Goal: Task Accomplishment & Management: Manage account settings

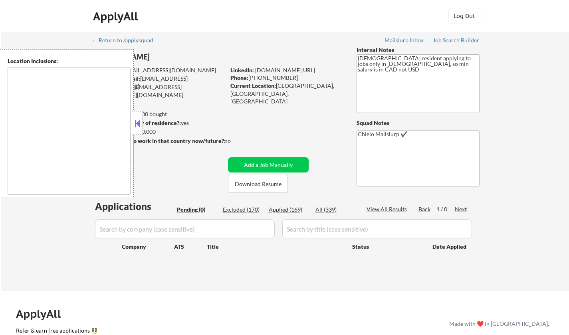
click at [136, 126] on button at bounding box center [137, 123] width 9 height 12
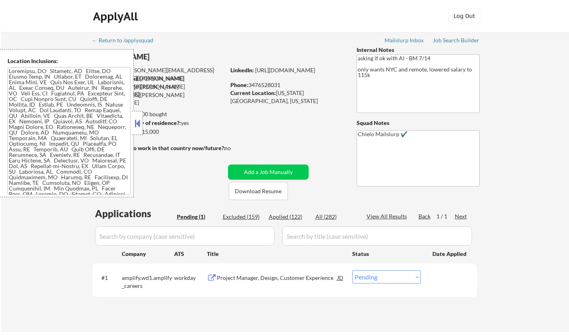
click at [137, 125] on button at bounding box center [137, 123] width 9 height 12
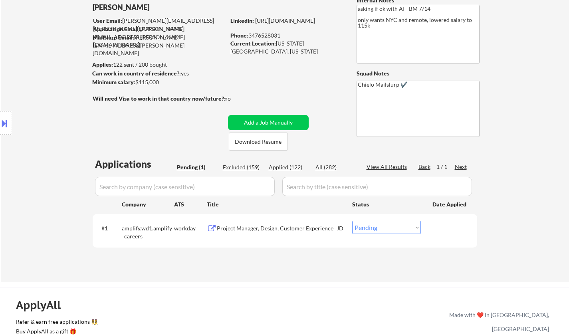
scroll to position [40, 0]
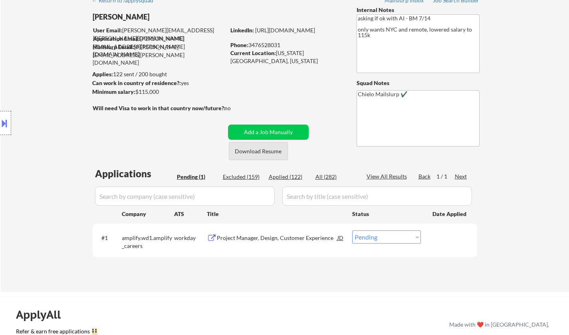
click at [262, 154] on button "Download Resume" at bounding box center [258, 151] width 59 height 18
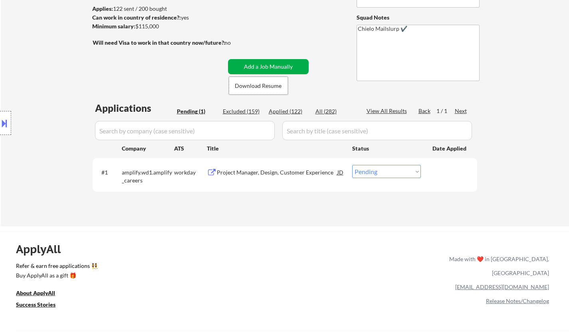
scroll to position [120, 0]
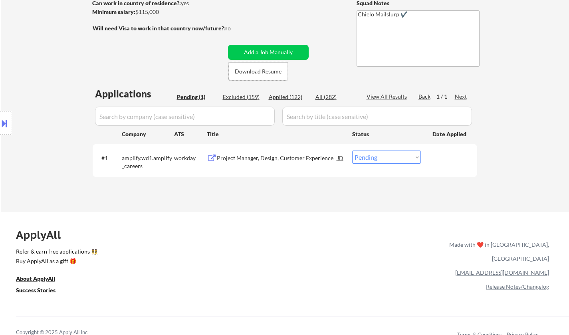
click at [284, 157] on div "Project Manager, Design, Customer Experience" at bounding box center [277, 158] width 121 height 8
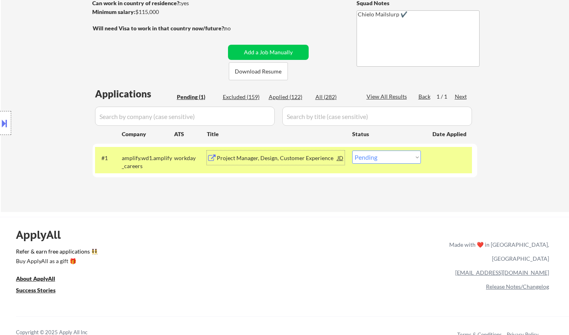
click at [399, 159] on select "Choose an option... Pending Applied Excluded (Questions) Excluded (Expired) Exc…" at bounding box center [386, 157] width 69 height 13
select select ""excluded__expired_""
click at [352, 151] on select "Choose an option... Pending Applied Excluded (Questions) Excluded (Expired) Exc…" at bounding box center [386, 157] width 69 height 13
drag, startPoint x: 400, startPoint y: 202, endPoint x: 448, endPoint y: 0, distance: 207.7
click at [448, 0] on div "← Return to /applysquad Mailslurp Inbox Job Search Builder Gloria Wahler User E…" at bounding box center [285, 59] width 399 height 294
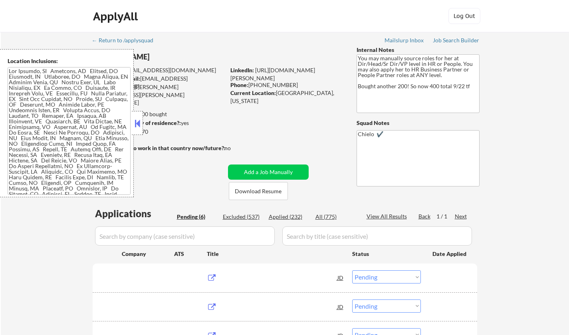
select select ""pending""
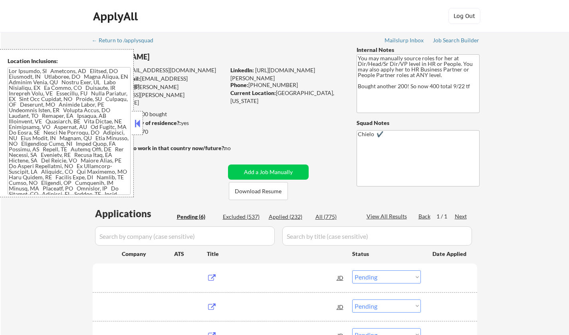
select select ""pending""
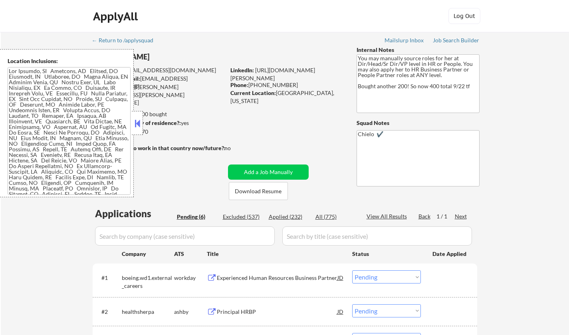
click at [139, 120] on button at bounding box center [137, 123] width 9 height 12
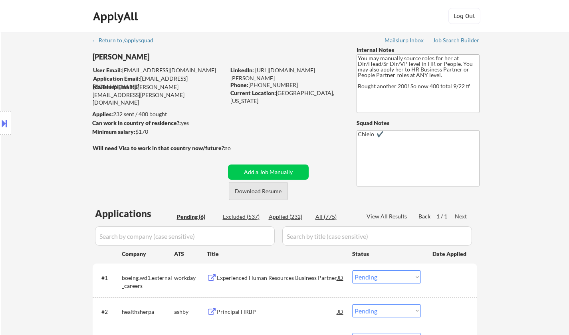
click at [263, 193] on button "Download Resume" at bounding box center [258, 191] width 59 height 18
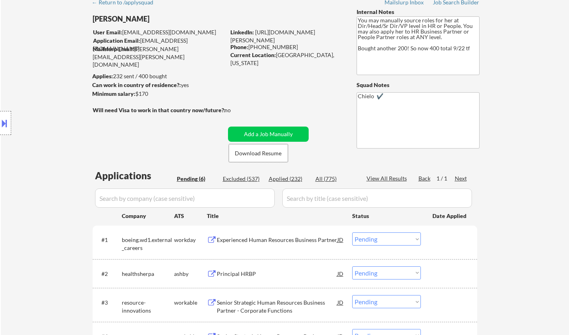
scroll to position [120, 0]
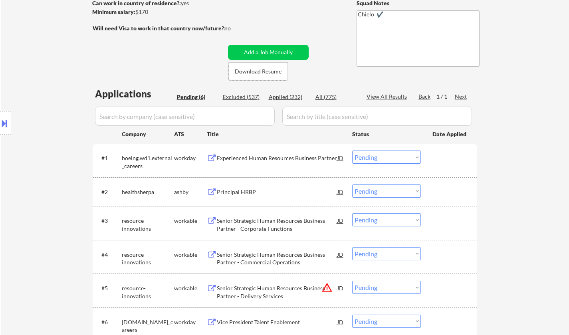
click at [233, 190] on div "Principal HRBP" at bounding box center [277, 192] width 121 height 8
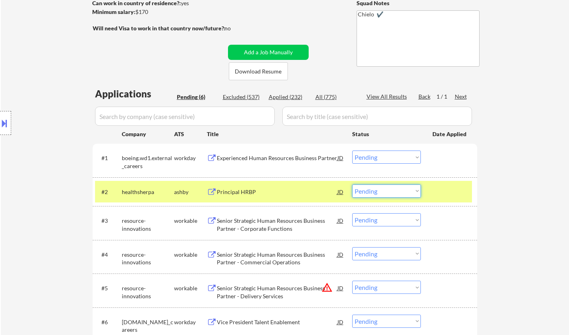
drag, startPoint x: 384, startPoint y: 193, endPoint x: 390, endPoint y: 197, distance: 7.7
click at [384, 193] on select "Choose an option... Pending Applied Excluded (Questions) Excluded (Expired) Exc…" at bounding box center [386, 191] width 69 height 13
click at [352, 185] on select "Choose an option... Pending Applied Excluded (Questions) Excluded (Expired) Exc…" at bounding box center [386, 191] width 69 height 13
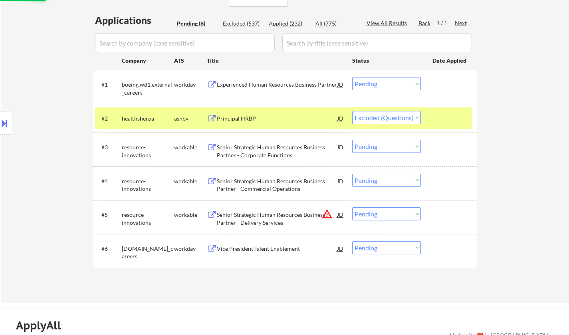
scroll to position [240, 0]
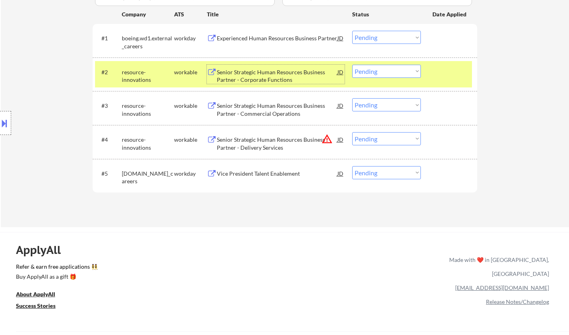
click at [273, 72] on div "Senior Strategic Human Resources Business Partner - Corporate Functions" at bounding box center [277, 76] width 121 height 16
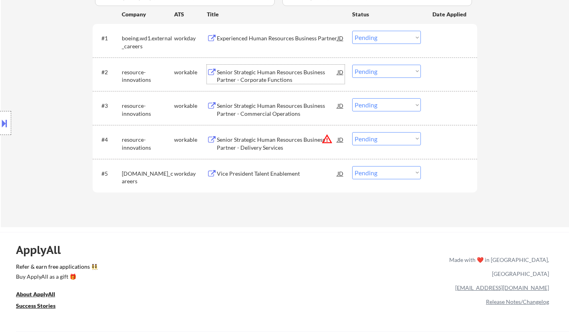
scroll to position [200, 0]
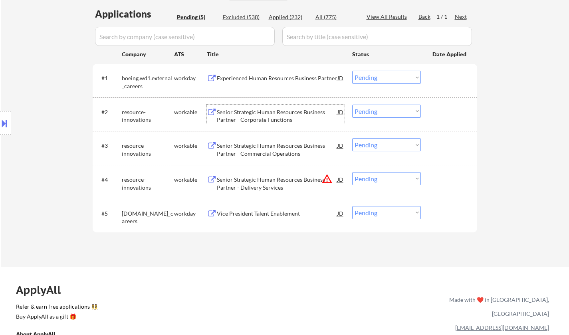
click at [387, 107] on select "Choose an option... Pending Applied Excluded (Questions) Excluded (Expired) Exc…" at bounding box center [386, 111] width 69 height 13
click at [352, 105] on select "Choose an option... Pending Applied Excluded (Questions) Excluded (Expired) Exc…" at bounding box center [386, 111] width 69 height 13
select select ""pending""
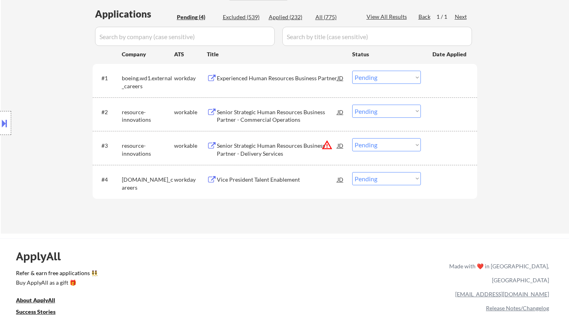
click at [272, 82] on div "Experienced Human Resources Business Partner" at bounding box center [277, 78] width 121 height 8
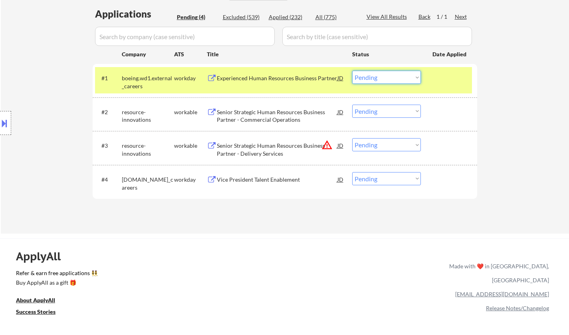
click at [408, 78] on select "Choose an option... Pending Applied Excluded (Questions) Excluded (Expired) Exc…" at bounding box center [386, 77] width 69 height 13
click at [352, 71] on select "Choose an option... Pending Applied Excluded (Questions) Excluded (Expired) Exc…" at bounding box center [386, 77] width 69 height 13
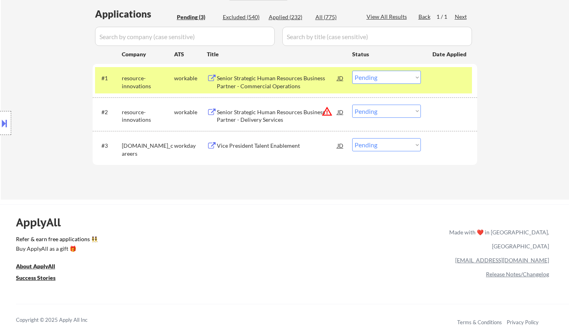
click at [282, 79] on div "Senior Strategic Human Resources Business Partner - Commercial Operations" at bounding box center [277, 82] width 121 height 16
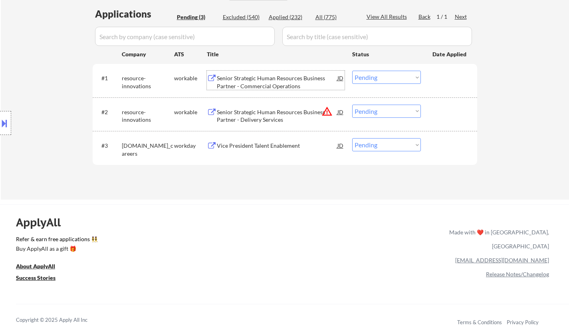
drag, startPoint x: 408, startPoint y: 77, endPoint x: 407, endPoint y: 82, distance: 5.3
click at [408, 77] on select "Choose an option... Pending Applied Excluded (Questions) Excluded (Expired) Exc…" at bounding box center [386, 77] width 69 height 13
click at [352, 71] on select "Choose an option... Pending Applied Excluded (Questions) Excluded (Expired) Exc…" at bounding box center [386, 77] width 69 height 13
select select ""pending""
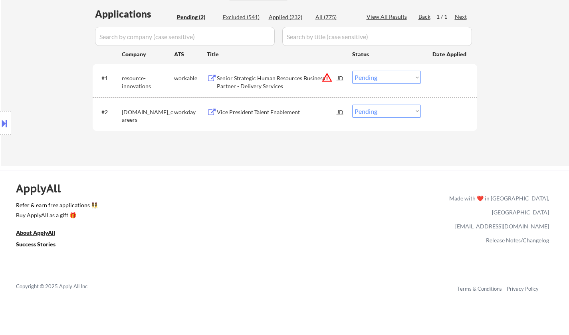
click at [258, 111] on div "Vice President Talent Enablement" at bounding box center [277, 112] width 121 height 8
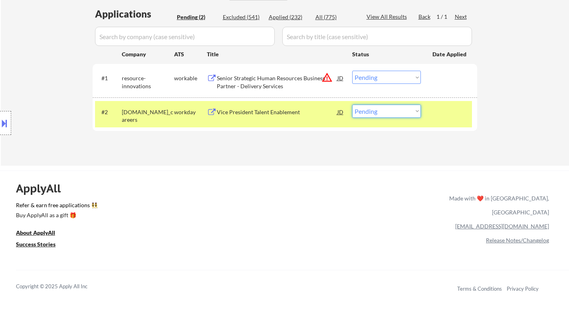
drag, startPoint x: 379, startPoint y: 112, endPoint x: 382, endPoint y: 117, distance: 5.7
click at [379, 112] on select "Choose an option... Pending Applied Excluded (Questions) Excluded (Expired) Exc…" at bounding box center [386, 111] width 69 height 13
select select ""excluded__other_""
click at [352, 105] on select "Choose an option... Pending Applied Excluded (Questions) Excluded (Expired) Exc…" at bounding box center [386, 111] width 69 height 13
click at [270, 79] on div "Senior Strategic Human Resources Business Partner - Delivery Services" at bounding box center [277, 82] width 121 height 16
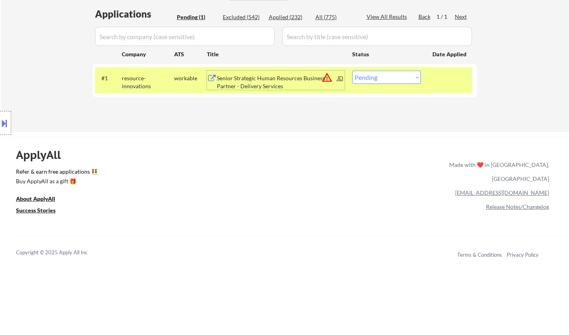
drag, startPoint x: 395, startPoint y: 74, endPoint x: 395, endPoint y: 78, distance: 4.4
click at [395, 74] on select "Choose an option... Pending Applied Excluded (Questions) Excluded (Expired) Exc…" at bounding box center [386, 77] width 69 height 13
select select ""excluded__location_""
click at [352, 71] on select "Choose an option... Pending Applied Excluded (Questions) Excluded (Expired) Exc…" at bounding box center [386, 77] width 69 height 13
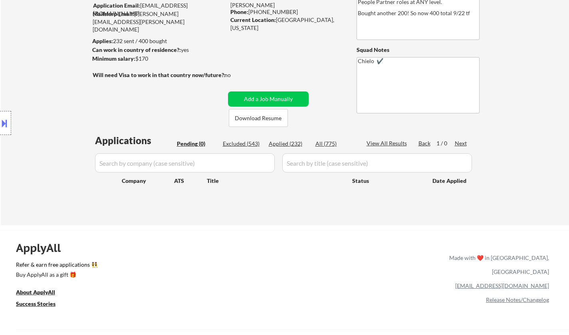
scroll to position [40, 0]
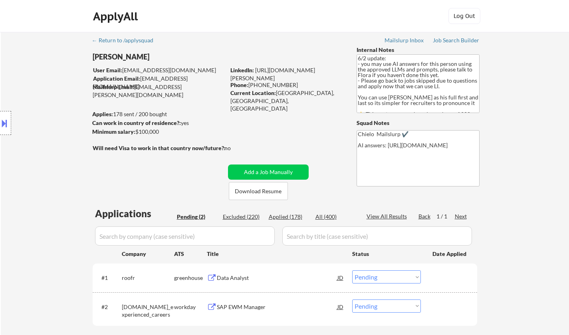
select select ""pending""
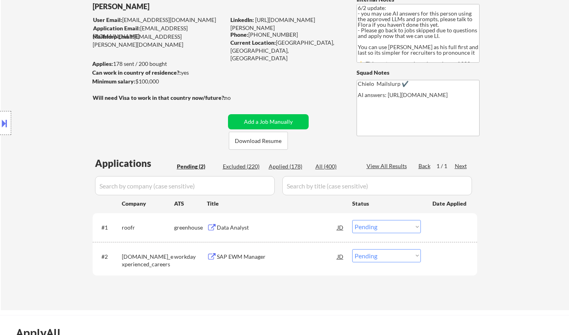
scroll to position [80, 0]
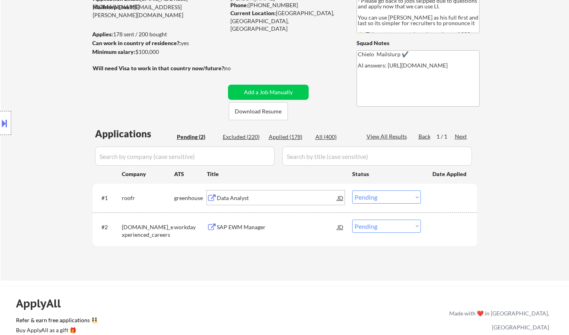
click at [229, 201] on div "Data Analyst" at bounding box center [277, 198] width 121 height 8
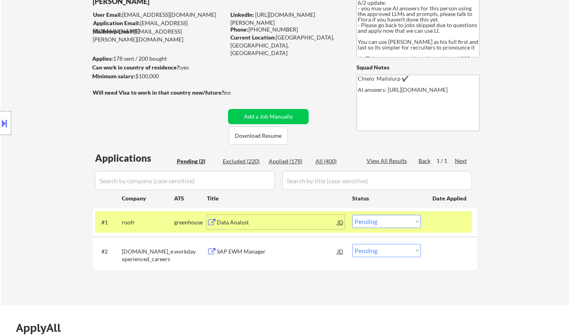
scroll to position [160, 0]
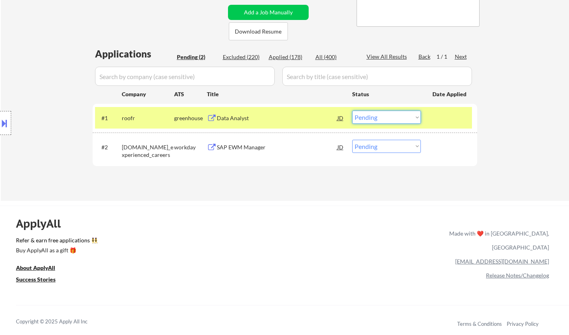
drag, startPoint x: 408, startPoint y: 115, endPoint x: 397, endPoint y: 123, distance: 13.5
click at [408, 116] on select "Choose an option... Pending Applied Excluded (Questions) Excluded (Expired) Exc…" at bounding box center [386, 117] width 69 height 13
click at [352, 111] on select "Choose an option... Pending Applied Excluded (Questions) Excluded (Expired) Exc…" at bounding box center [386, 117] width 69 height 13
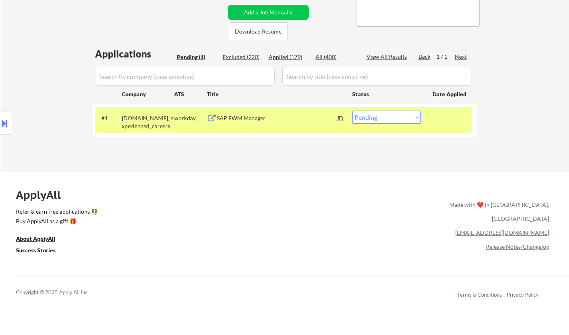
click at [245, 118] on div "SAP EWM Manager" at bounding box center [277, 118] width 121 height 8
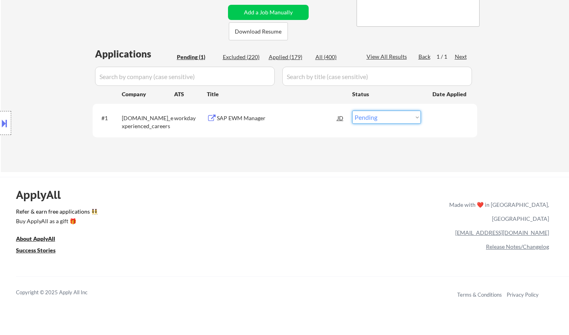
drag, startPoint x: 384, startPoint y: 117, endPoint x: 386, endPoint y: 123, distance: 6.1
click at [384, 117] on select "Choose an option... Pending Applied Excluded (Questions) Excluded (Expired) Exc…" at bounding box center [386, 117] width 69 height 13
select select ""excluded__bad_match_""
click at [352, 111] on select "Choose an option... Pending Applied Excluded (Questions) Excluded (Expired) Exc…" at bounding box center [386, 117] width 69 height 13
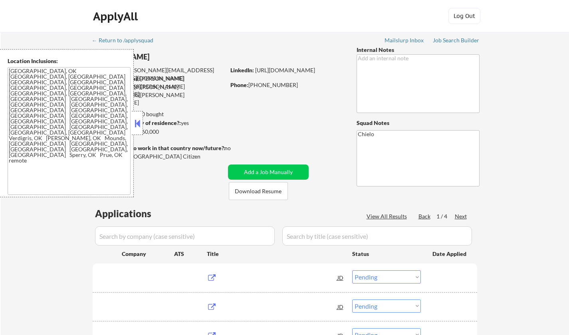
select select ""pending""
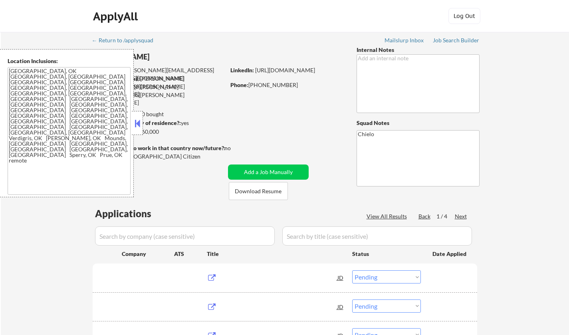
select select ""pending""
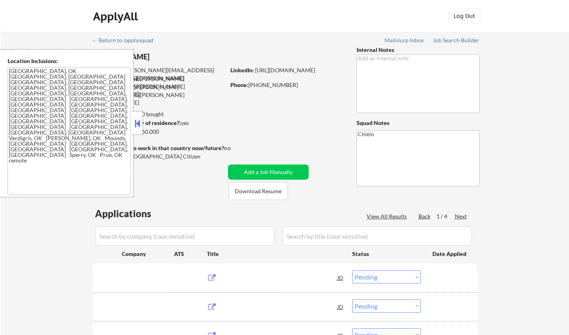
select select ""pending""
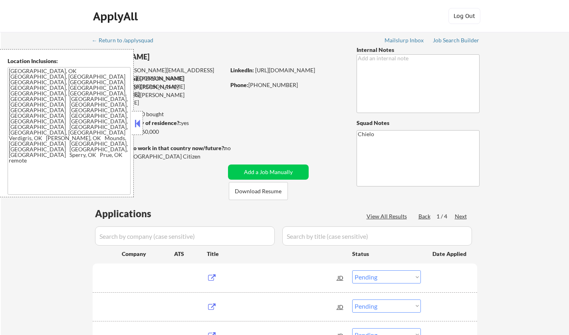
select select ""pending""
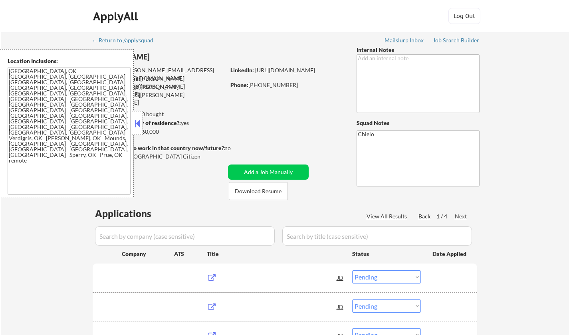
select select ""pending""
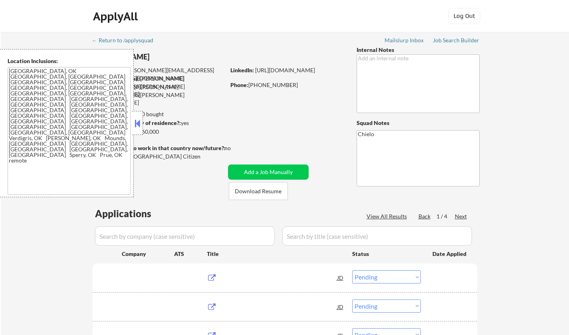
select select ""pending""
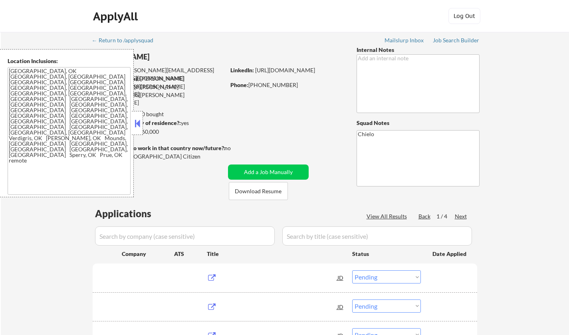
select select ""pending""
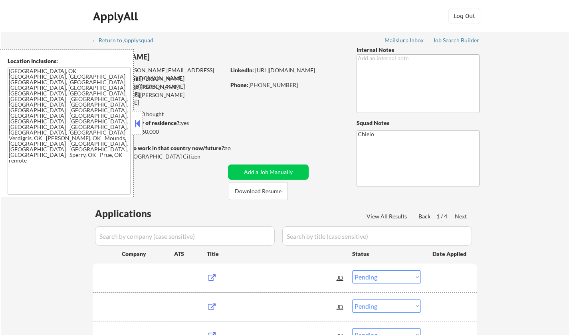
select select ""pending""
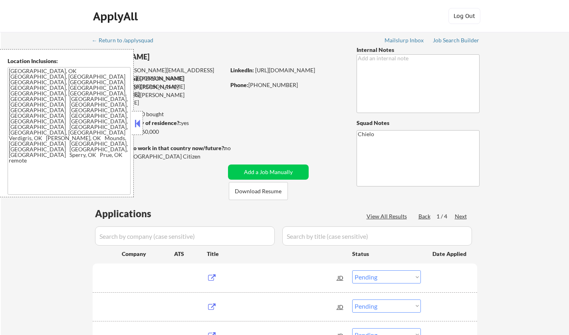
select select ""pending""
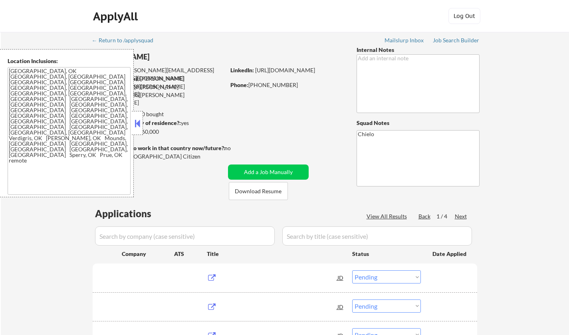
select select ""pending""
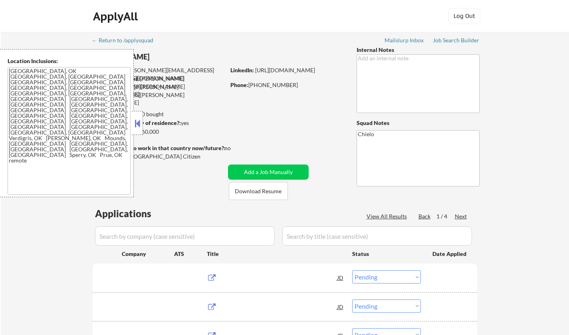
select select ""pending""
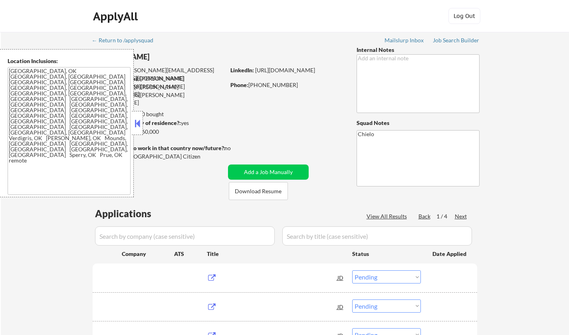
select select ""pending""
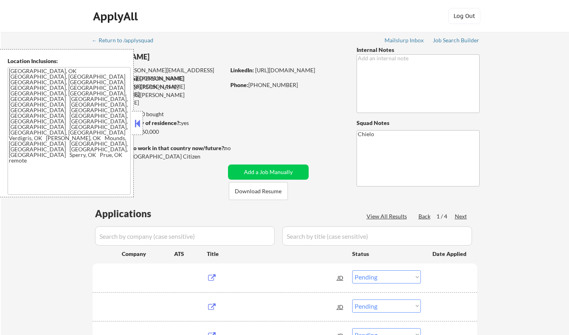
select select ""pending""
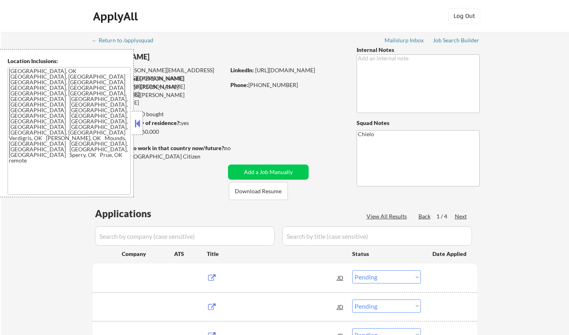
select select ""pending""
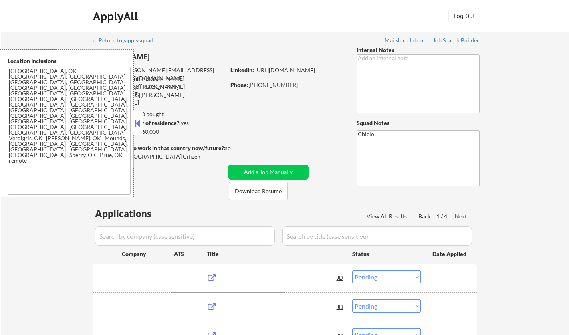
select select ""pending""
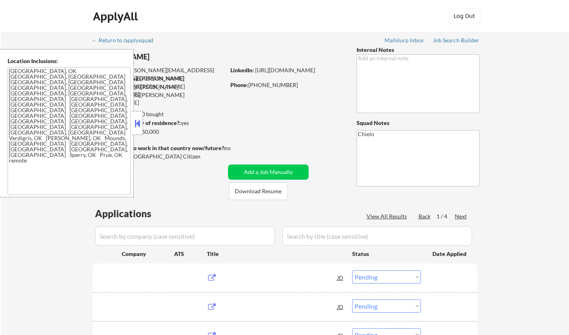
select select ""pending""
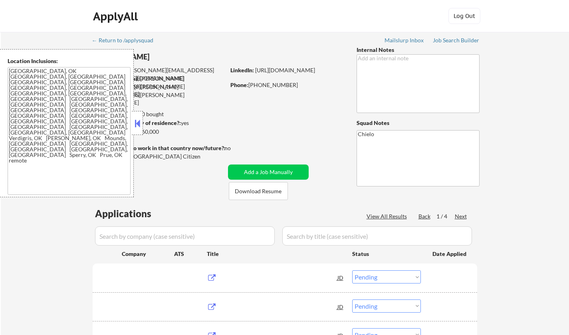
select select ""pending""
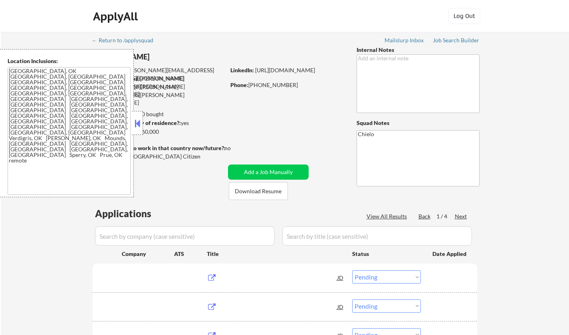
select select ""pending""
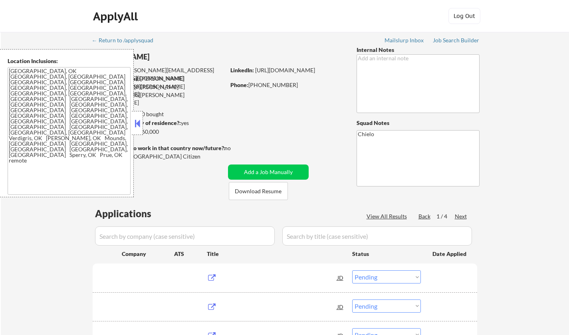
select select ""pending""
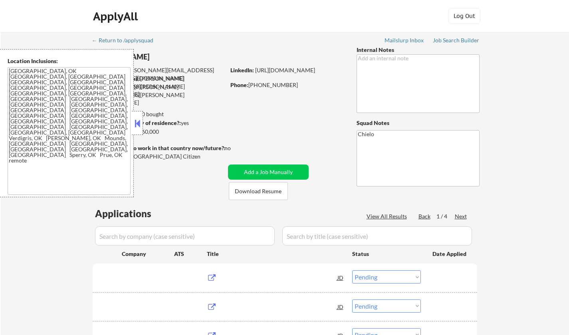
select select ""pending""
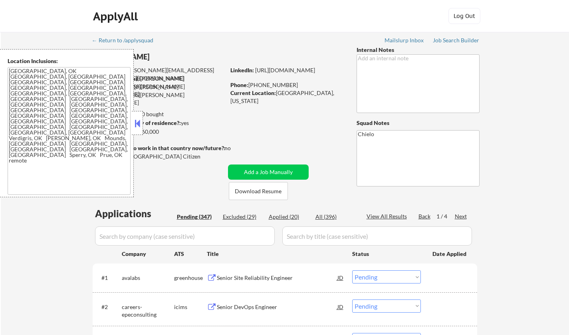
drag, startPoint x: 138, startPoint y: 123, endPoint x: 200, endPoint y: 175, distance: 80.8
click at [138, 123] on button at bounding box center [137, 123] width 9 height 12
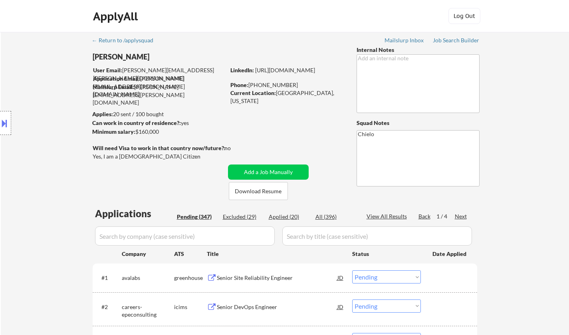
scroll to position [200, 0]
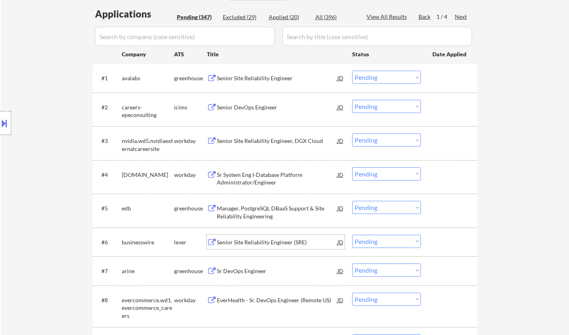
click at [253, 239] on div "Senior Site Reliability Engineer (SRE)" at bounding box center [277, 243] width 121 height 8
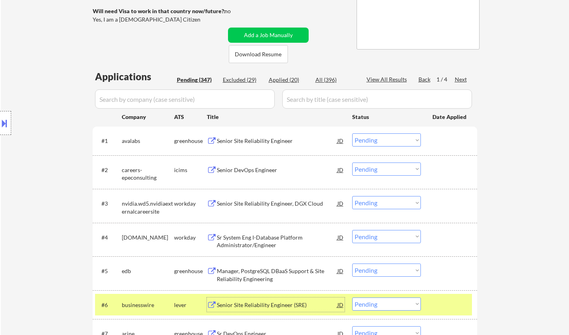
scroll to position [80, 0]
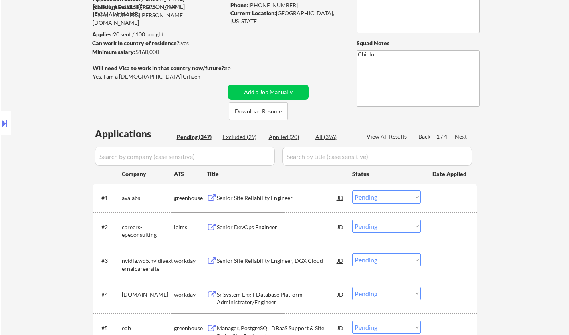
click at [287, 137] on div "Applied (20)" at bounding box center [289, 137] width 40 height 8
select select ""applied""
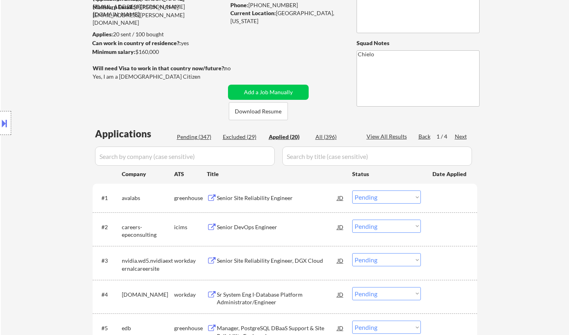
select select ""applied""
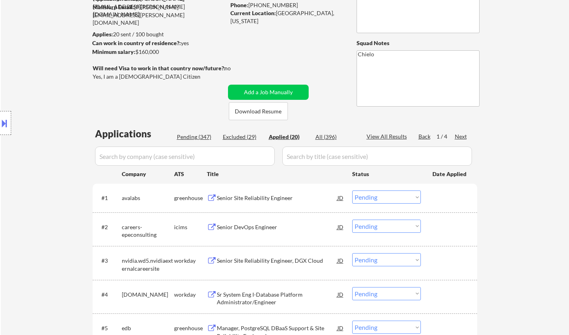
select select ""applied""
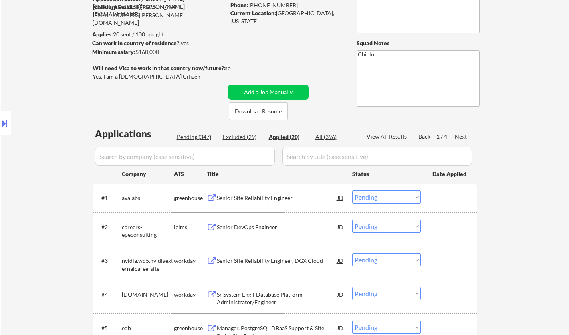
select select ""applied""
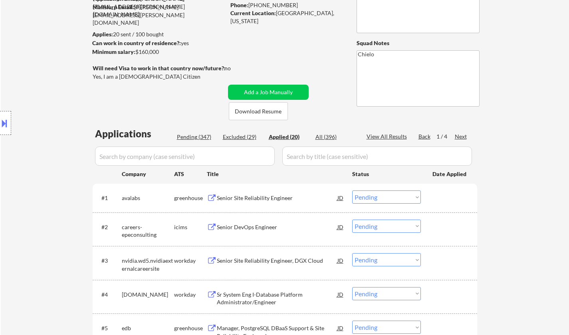
select select ""applied""
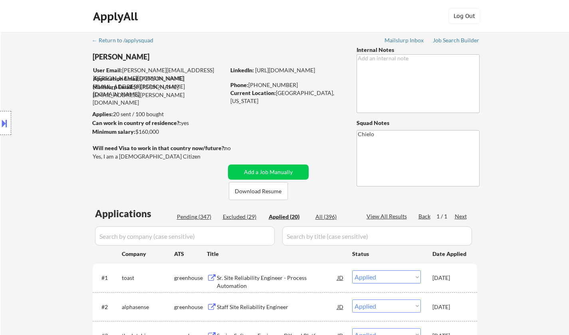
scroll to position [0, 0]
click at [187, 217] on div "Pending (347)" at bounding box center [197, 217] width 40 height 8
select select ""pending""
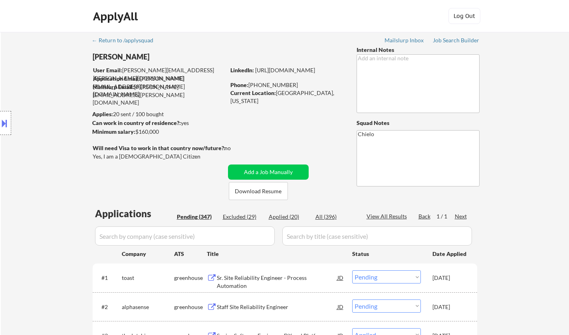
select select ""pending""
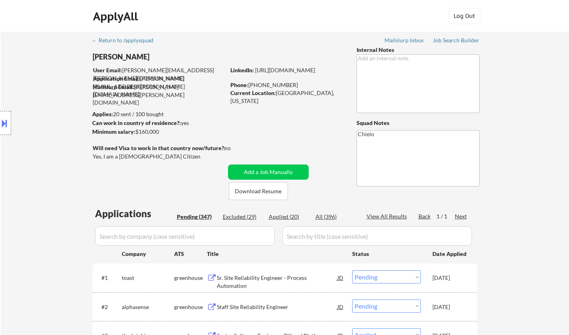
select select ""pending""
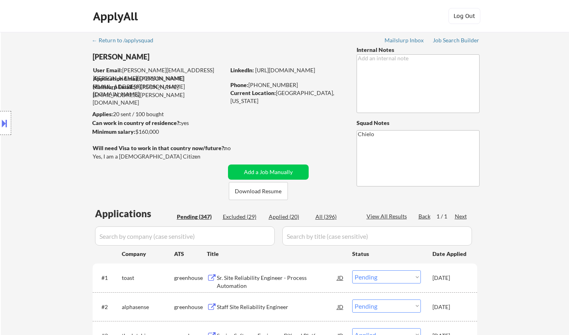
select select ""pending""
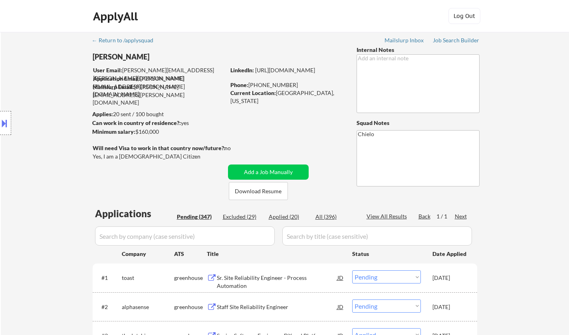
select select ""pending""
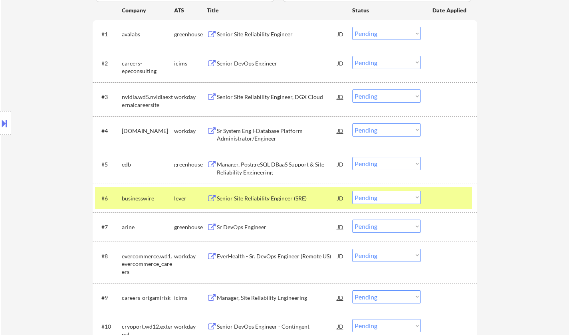
scroll to position [280, 0]
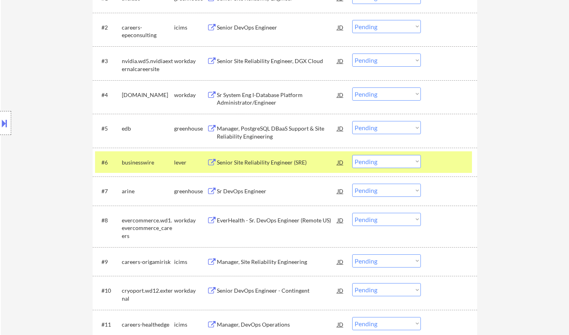
click at [391, 158] on select "Choose an option... Pending Applied Excluded (Questions) Excluded (Expired) Exc…" at bounding box center [386, 161] width 69 height 13
click at [352, 155] on select "Choose an option... Pending Applied Excluded (Questions) Excluded (Expired) Exc…" at bounding box center [386, 161] width 69 height 13
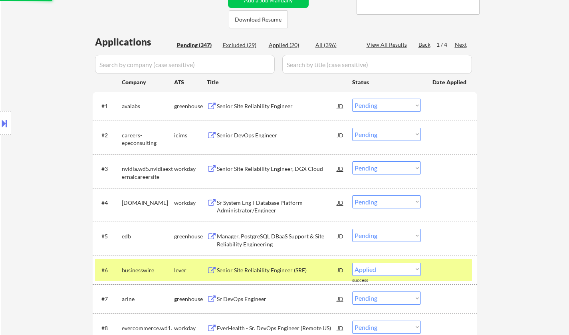
scroll to position [120, 0]
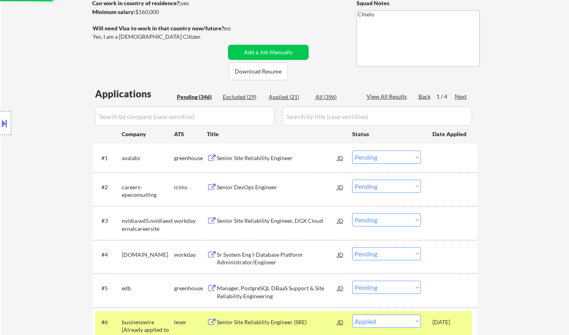
select select ""pending""
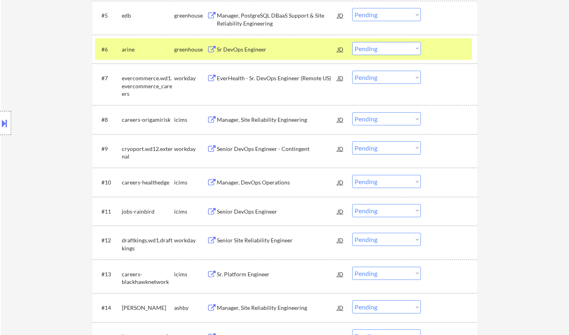
scroll to position [400, 0]
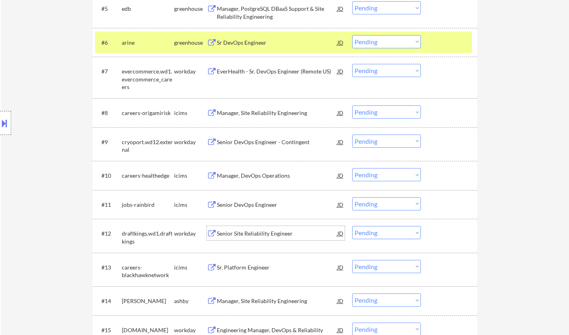
click at [256, 233] on div "Senior Site Reliability Engineer" at bounding box center [277, 234] width 121 height 8
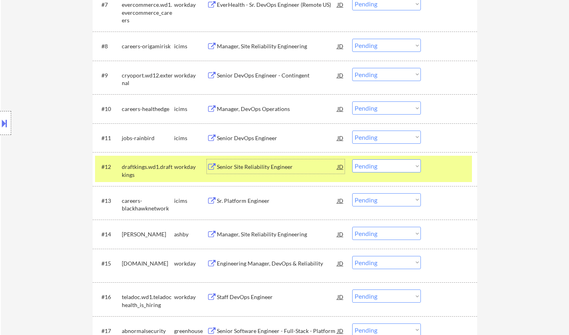
scroll to position [519, 0]
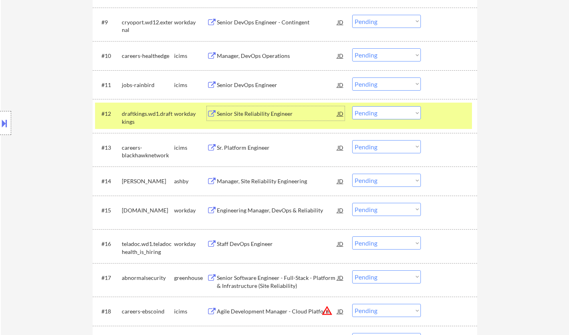
drag, startPoint x: 379, startPoint y: 109, endPoint x: 381, endPoint y: 113, distance: 4.5
click at [379, 109] on select "Choose an option... Pending Applied Excluded (Questions) Excluded (Expired) Exc…" at bounding box center [386, 112] width 69 height 13
click at [352, 106] on select "Choose an option... Pending Applied Excluded (Questions) Excluded (Expired) Exc…" at bounding box center [386, 112] width 69 height 13
select select ""pending""
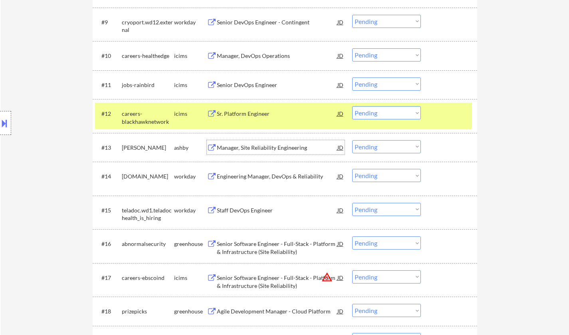
click at [243, 148] on div "Manager, Site Reliability Engineering" at bounding box center [277, 148] width 121 height 8
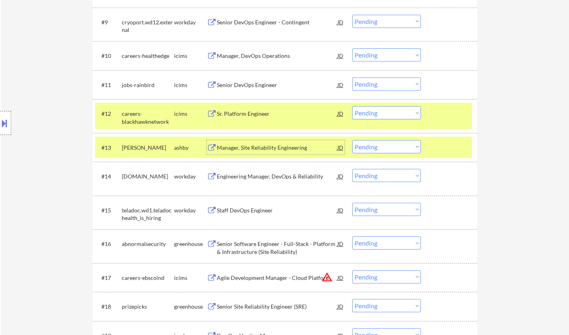
drag, startPoint x: 408, startPoint y: 147, endPoint x: 405, endPoint y: 152, distance: 6.3
click at [408, 147] on select "Choose an option... Pending Applied Excluded (Questions) Excluded (Expired) Exc…" at bounding box center [386, 146] width 69 height 13
click at [352, 140] on select "Choose an option... Pending Applied Excluded (Questions) Excluded (Expired) Exc…" at bounding box center [386, 146] width 69 height 13
select select ""pending""
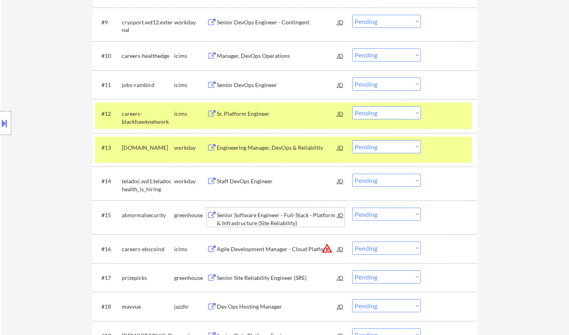
click at [259, 216] on div "Senior Software Engineer - Full-Stack - Platform & Infrastructure (Site Reliabi…" at bounding box center [277, 219] width 121 height 16
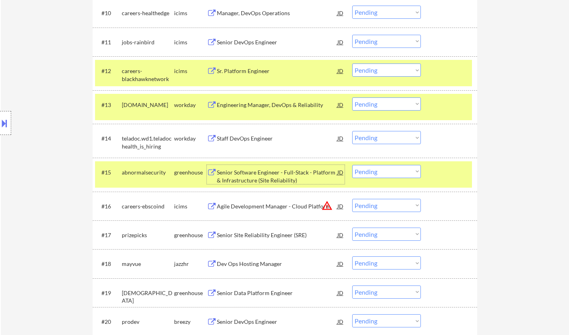
scroll to position [599, 0]
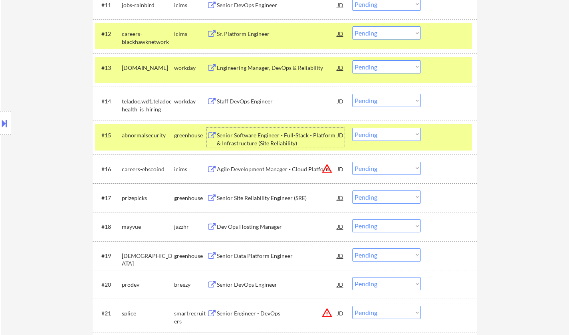
click at [402, 135] on select "Choose an option... Pending Applied Excluded (Questions) Excluded (Expired) Exc…" at bounding box center [386, 134] width 69 height 13
click at [352, 128] on select "Choose an option... Pending Applied Excluded (Questions) Excluded (Expired) Exc…" at bounding box center [386, 134] width 69 height 13
select select ""pending""
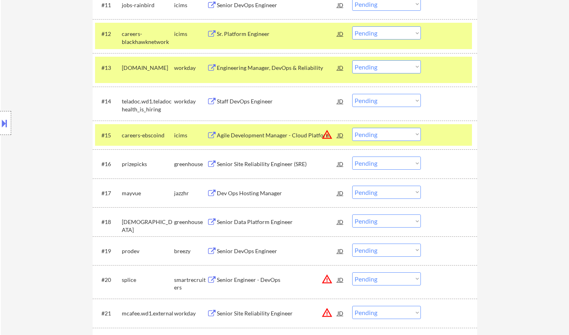
click at [399, 181] on div "#17 mayvue jazzhr Dev Ops Hosting Manager JD warning_amber Choose an option... …" at bounding box center [285, 193] width 385 height 29
click at [267, 224] on div "Senior Data Platform Engineer" at bounding box center [277, 222] width 121 height 8
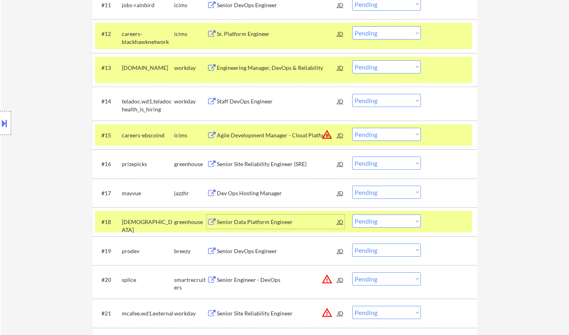
click at [392, 223] on select "Choose an option... Pending Applied Excluded (Questions) Excluded (Expired) Exc…" at bounding box center [386, 221] width 69 height 13
click at [352, 215] on select "Choose an option... Pending Applied Excluded (Questions) Excluded (Expired) Exc…" at bounding box center [386, 221] width 69 height 13
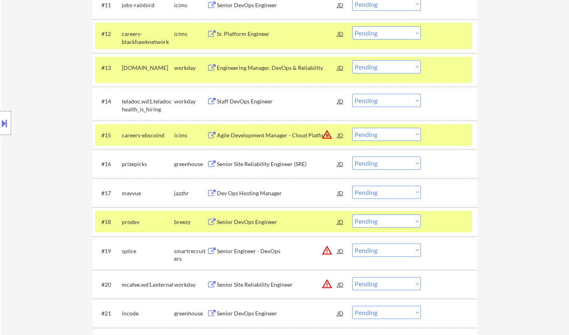
click at [245, 219] on div "Senior DevOps Engineer" at bounding box center [277, 222] width 121 height 8
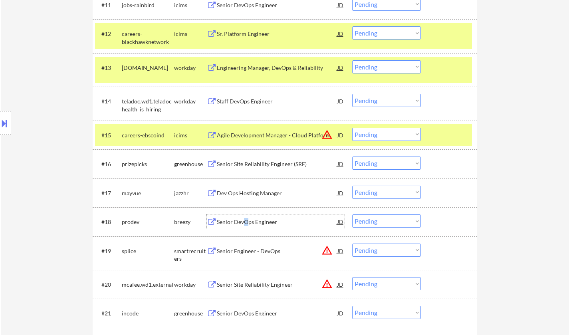
click at [395, 219] on select "Choose an option... Pending Applied Excluded (Questions) Excluded (Expired) Exc…" at bounding box center [386, 221] width 69 height 13
click at [352, 215] on select "Choose an option... Pending Applied Excluded (Questions) Excluded (Expired) Exc…" at bounding box center [386, 221] width 69 height 13
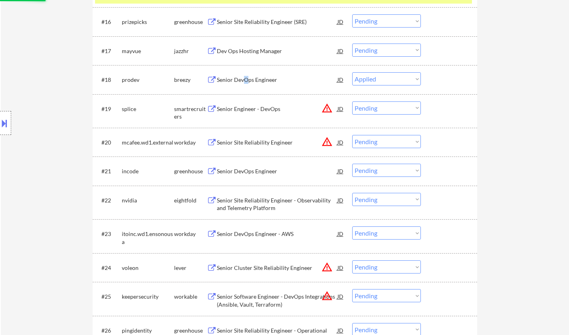
scroll to position [759, 0]
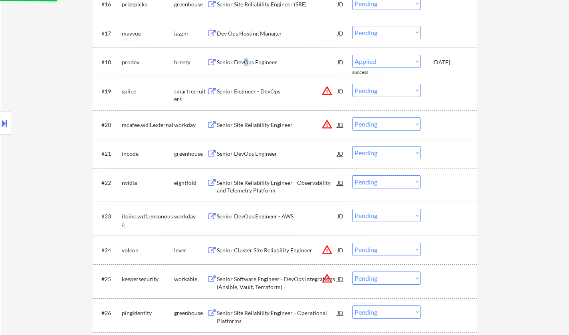
select select ""pending""
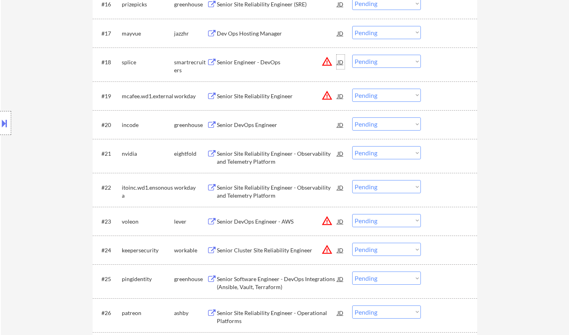
click at [339, 61] on div "JD" at bounding box center [341, 62] width 8 height 14
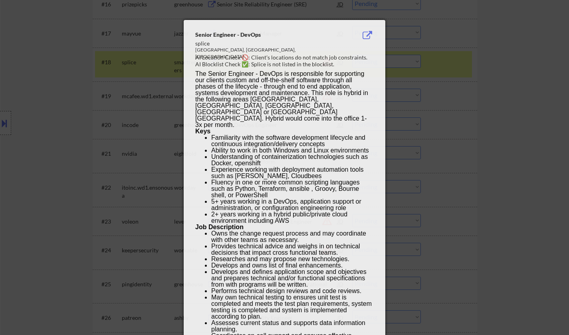
click at [538, 129] on div at bounding box center [284, 167] width 569 height 335
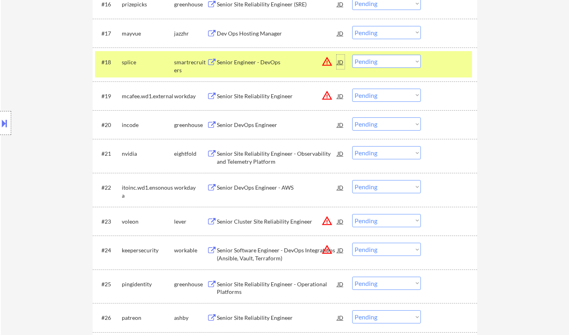
click at [339, 64] on div "JD" at bounding box center [341, 62] width 8 height 14
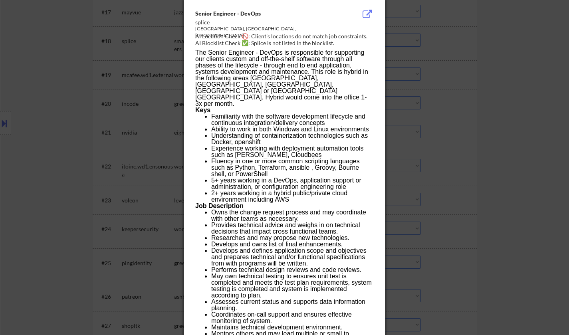
scroll to position [1053, 0]
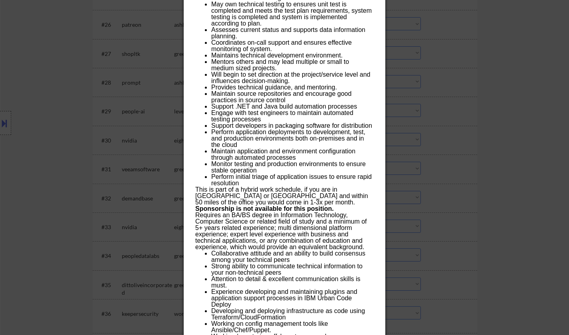
click at [496, 103] on div at bounding box center [284, 167] width 569 height 335
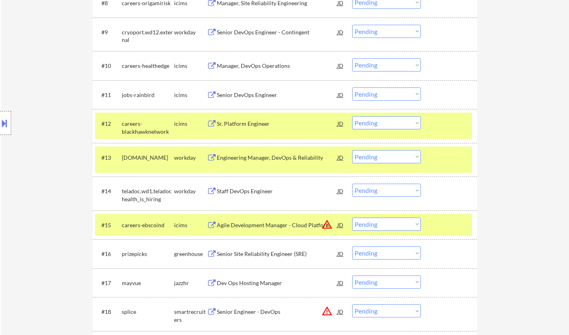
scroll to position [613, 0]
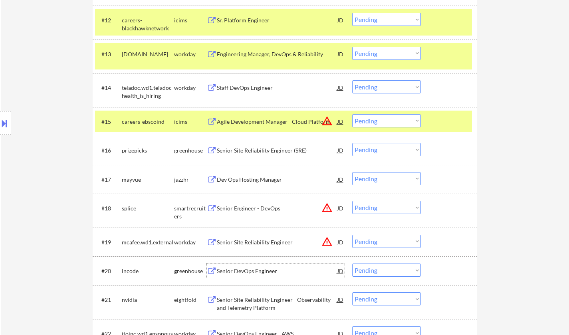
click at [258, 269] on div "Senior DevOps Engineer" at bounding box center [277, 271] width 121 height 8
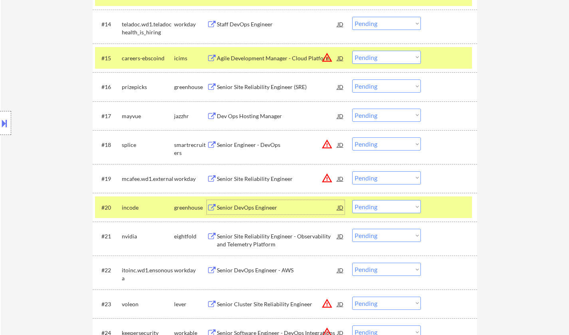
scroll to position [733, 0]
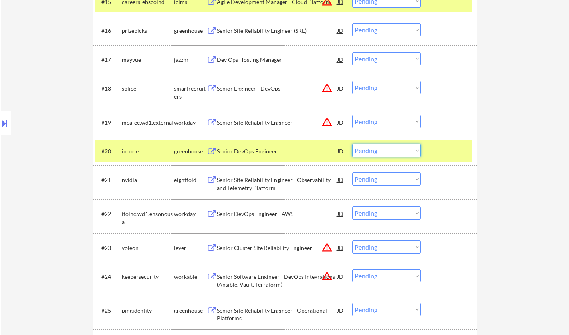
click at [386, 152] on select "Choose an option... Pending Applied Excluded (Questions) Excluded (Expired) Exc…" at bounding box center [386, 150] width 69 height 13
click at [352, 144] on select "Choose an option... Pending Applied Excluded (Questions) Excluded (Expired) Exc…" at bounding box center [386, 150] width 69 height 13
select select ""pending""
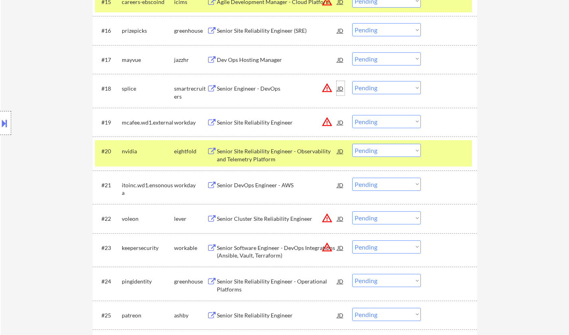
click at [343, 87] on div "JD" at bounding box center [341, 88] width 8 height 14
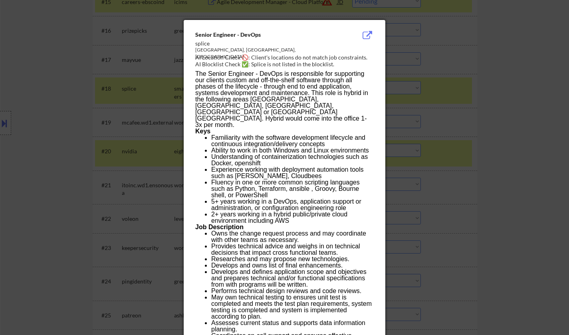
click at [496, 147] on div at bounding box center [284, 167] width 569 height 335
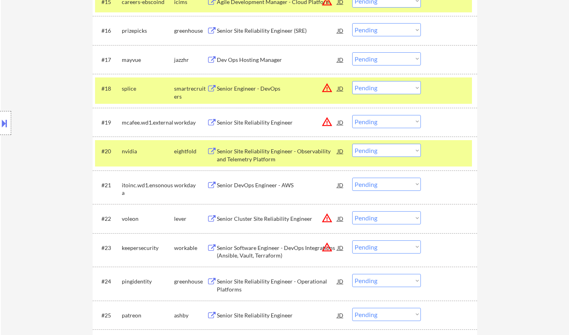
click at [394, 90] on select "Choose an option... Pending Applied Excluded (Questions) Excluded (Expired) Exc…" at bounding box center [386, 87] width 69 height 13
click at [352, 81] on select "Choose an option... Pending Applied Excluded (Questions) Excluded (Expired) Exc…" at bounding box center [386, 87] width 69 height 13
select select ""pending""
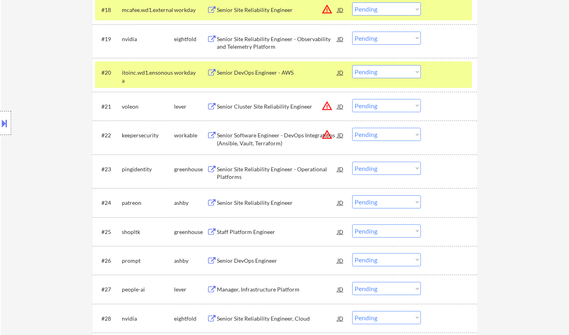
scroll to position [813, 0]
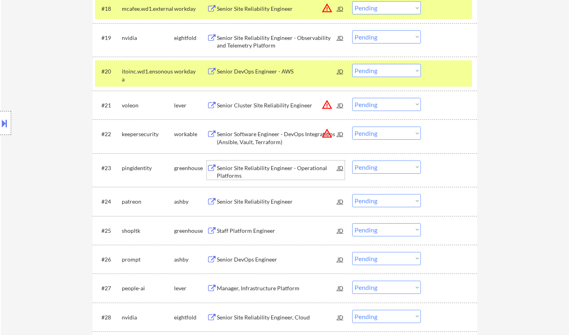
click at [275, 171] on div "Senior Site Reliability Engineer - Operational Platforms" at bounding box center [277, 172] width 121 height 16
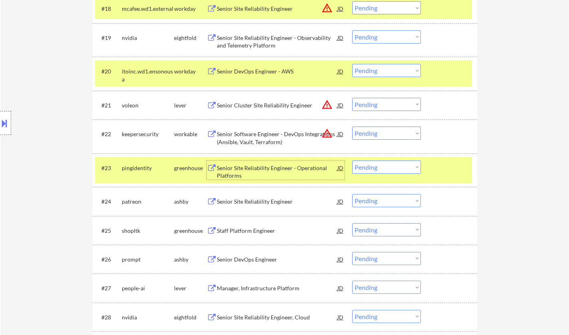
click at [373, 163] on select "Choose an option... Pending Applied Excluded (Questions) Excluded (Expired) Exc…" at bounding box center [386, 167] width 69 height 13
click at [352, 161] on select "Choose an option... Pending Applied Excluded (Questions) Excluded (Expired) Exc…" at bounding box center [386, 167] width 69 height 13
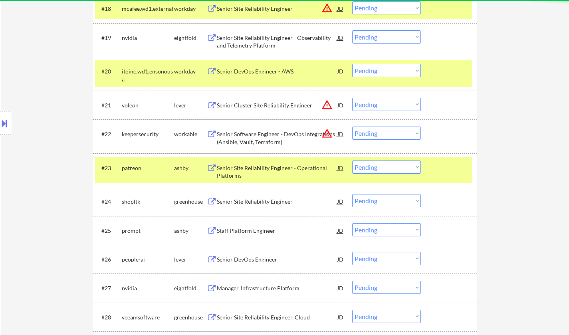
scroll to position [853, 0]
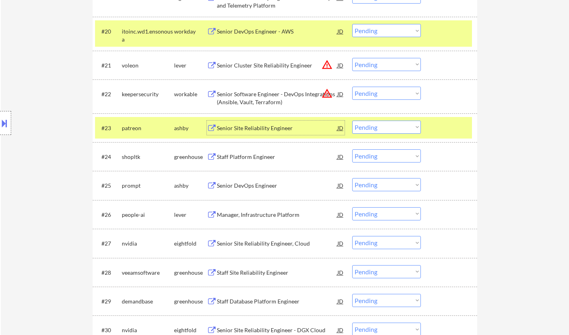
click at [263, 129] on div "Senior Site Reliability Engineer" at bounding box center [277, 128] width 121 height 8
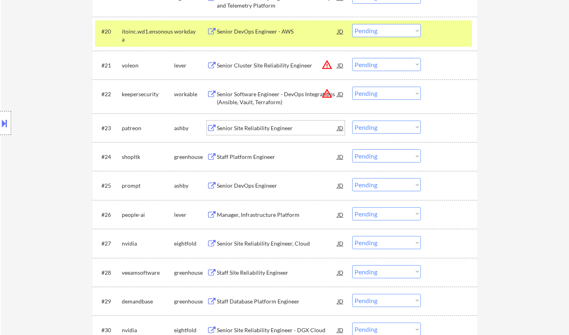
click at [385, 126] on select "Choose an option... Pending Applied Excluded (Questions) Excluded (Expired) Exc…" at bounding box center [386, 127] width 69 height 13
click at [352, 121] on select "Choose an option... Pending Applied Excluded (Questions) Excluded (Expired) Exc…" at bounding box center [386, 127] width 69 height 13
click at [245, 129] on div "Staff Platform Engineer" at bounding box center [277, 128] width 121 height 8
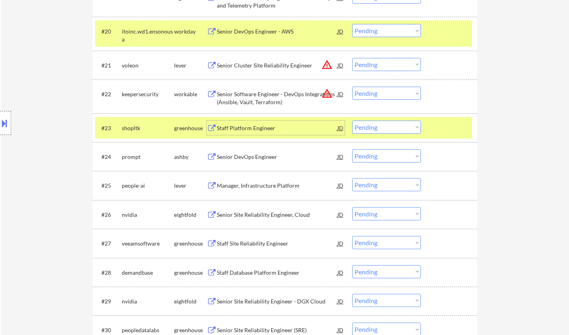
click at [383, 127] on select "Choose an option... Pending Applied Excluded (Questions) Excluded (Expired) Exc…" at bounding box center [386, 127] width 69 height 13
click at [352, 121] on select "Choose an option... Pending Applied Excluded (Questions) Excluded (Expired) Exc…" at bounding box center [386, 127] width 69 height 13
click at [247, 126] on div "Staff Platform Engineer" at bounding box center [277, 128] width 121 height 8
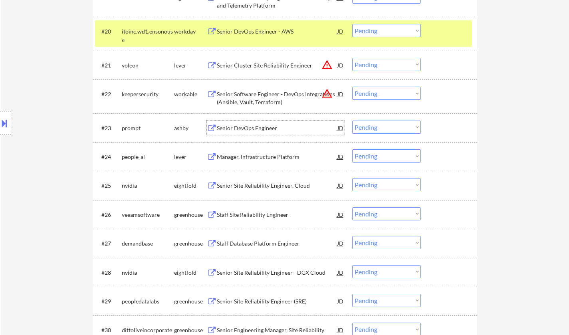
click at [372, 129] on select "Choose an option... Pending Applied Excluded (Questions) Excluded (Expired) Exc…" at bounding box center [386, 127] width 69 height 13
click at [352, 121] on select "Choose an option... Pending Applied Excluded (Questions) Excluded (Expired) Exc…" at bounding box center [386, 127] width 69 height 13
click at [250, 131] on div "Senior DevOps Engineer" at bounding box center [277, 128] width 121 height 8
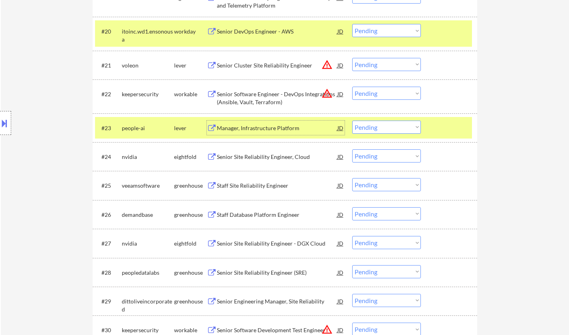
drag, startPoint x: 386, startPoint y: 128, endPoint x: 384, endPoint y: 133, distance: 5.4
click at [385, 128] on select "Choose an option... Pending Applied Excluded (Questions) Excluded (Expired) Exc…" at bounding box center [386, 127] width 69 height 13
click at [352, 121] on select "Choose an option... Pending Applied Excluded (Questions) Excluded (Expired) Exc…" at bounding box center [386, 127] width 69 height 13
select select ""pending""
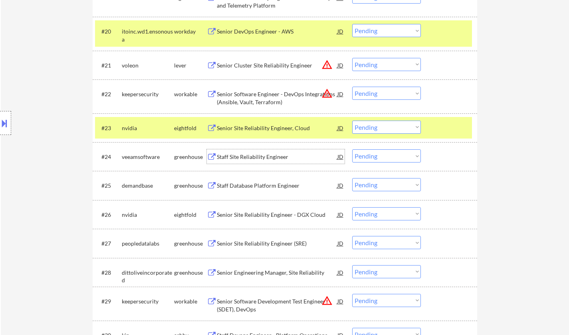
click at [256, 154] on div "Staff Site Reliability Engineer" at bounding box center [277, 157] width 121 height 8
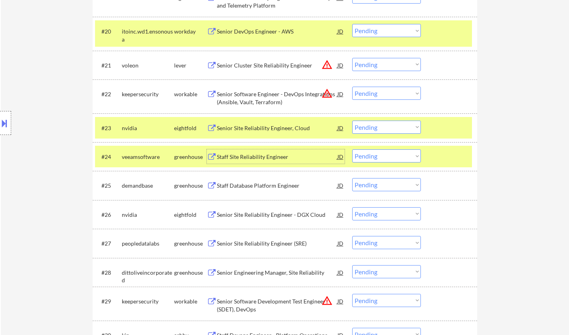
click at [400, 155] on select "Choose an option... Pending Applied Excluded (Questions) Excluded (Expired) Exc…" at bounding box center [386, 155] width 69 height 13
click at [352, 149] on select "Choose an option... Pending Applied Excluded (Questions) Excluded (Expired) Exc…" at bounding box center [386, 155] width 69 height 13
select select ""pending""
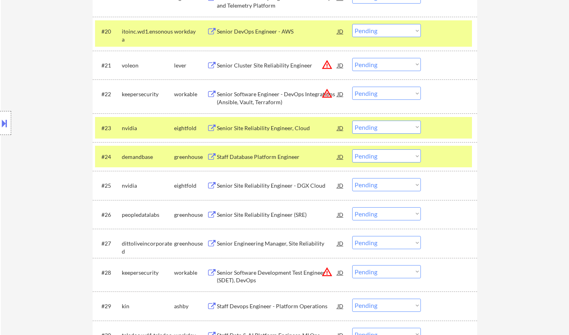
click at [341, 92] on div "JD" at bounding box center [341, 94] width 8 height 14
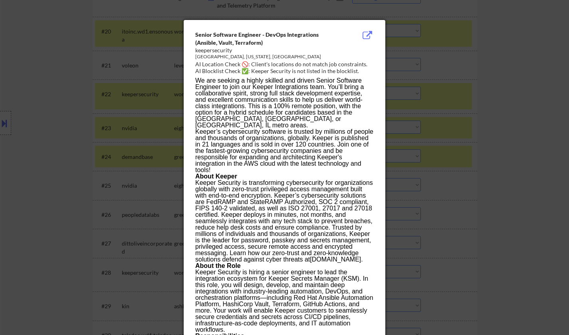
click at [472, 128] on div at bounding box center [284, 167] width 569 height 335
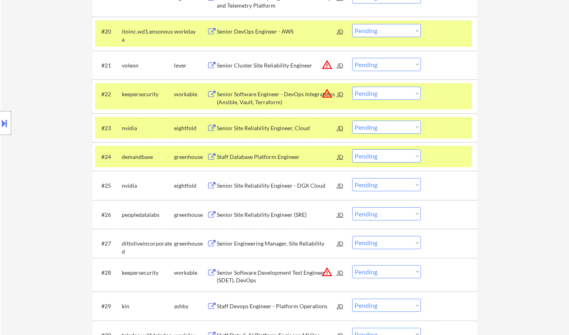
drag, startPoint x: 395, startPoint y: 92, endPoint x: 398, endPoint y: 98, distance: 6.6
click at [395, 92] on select "Choose an option... Pending Applied Excluded (Questions) Excluded (Expired) Exc…" at bounding box center [386, 93] width 69 height 13
click at [352, 87] on select "Choose an option... Pending Applied Excluded (Questions) Excluded (Expired) Exc…" at bounding box center [386, 93] width 69 height 13
click at [341, 63] on div "JD" at bounding box center [341, 65] width 8 height 14
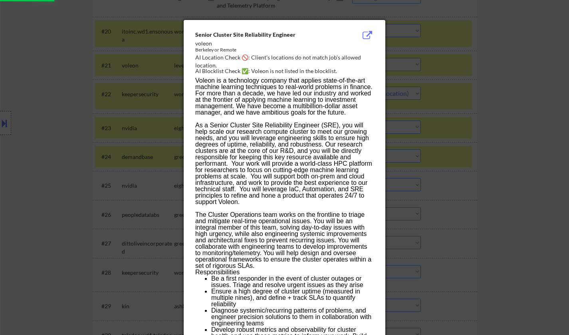
click at [430, 137] on div at bounding box center [284, 167] width 569 height 335
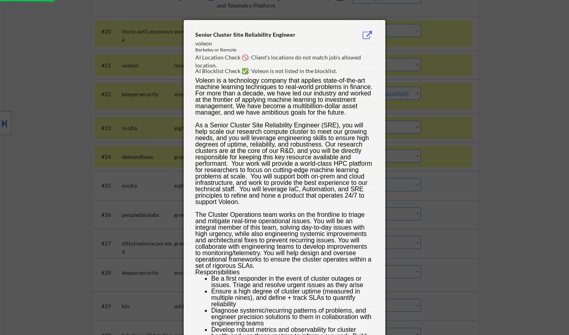
select select ""pending""
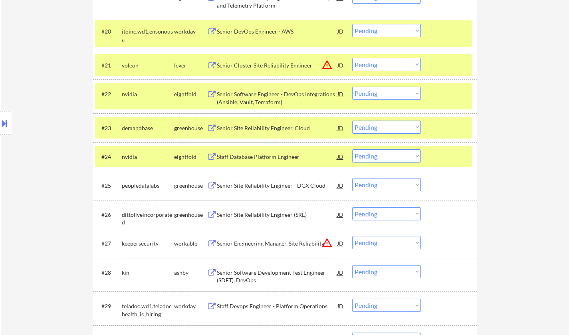
click at [372, 64] on select "Choose an option... Pending Applied Excluded (Questions) Excluded (Expired) Exc…" at bounding box center [386, 64] width 69 height 13
click at [352, 58] on select "Choose an option... Pending Applied Excluded (Questions) Excluded (Expired) Exc…" at bounding box center [386, 64] width 69 height 13
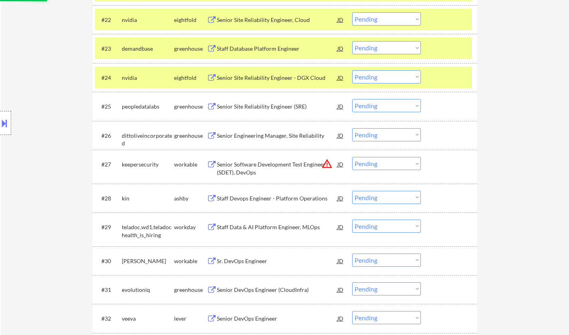
scroll to position [933, 0]
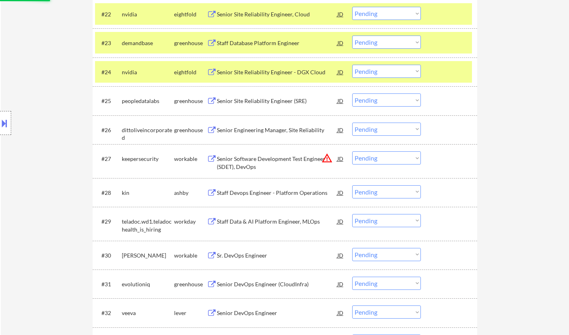
select select ""pending""
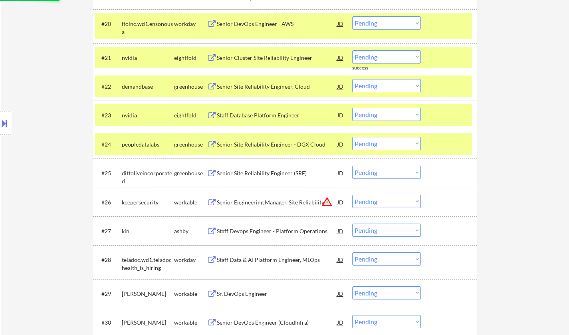
scroll to position [853, 0]
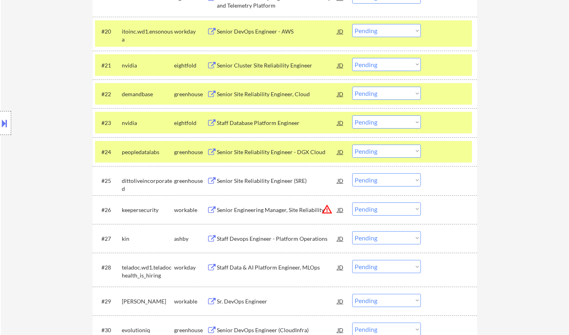
click at [254, 90] on div "Senior Site Reliability Engineer, Cloud" at bounding box center [277, 94] width 121 height 8
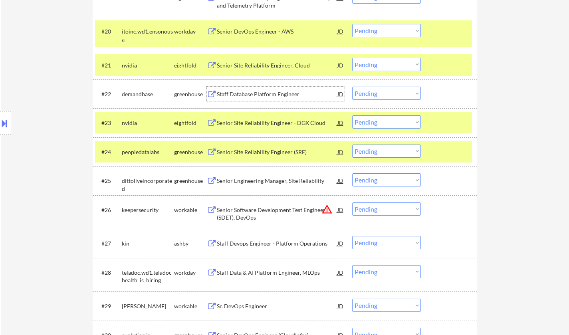
drag, startPoint x: 386, startPoint y: 92, endPoint x: 395, endPoint y: 99, distance: 11.8
click at [386, 92] on select "Choose an option... Pending Applied Excluded (Questions) Excluded (Expired) Exc…" at bounding box center [386, 93] width 69 height 13
click at [352, 87] on select "Choose an option... Pending Applied Excluded (Questions) Excluded (Expired) Exc…" at bounding box center [386, 93] width 69 height 13
select select ""pending""
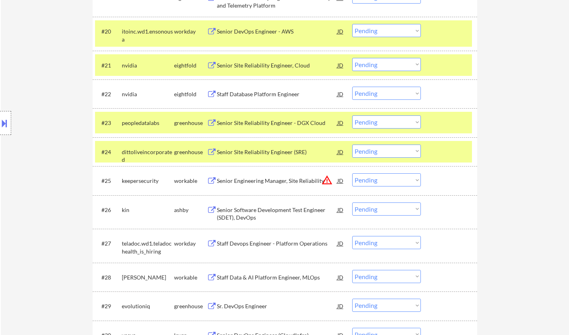
click at [257, 150] on div "Senior Site Reliability Engineer (SRE)" at bounding box center [277, 152] width 121 height 8
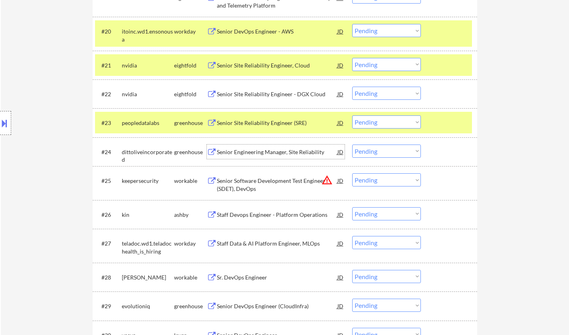
click at [396, 155] on select "Choose an option... Pending Applied Excluded (Questions) Excluded (Expired) Exc…" at bounding box center [386, 151] width 69 height 13
click at [352, 145] on select "Choose an option... Pending Applied Excluded (Questions) Excluded (Expired) Exc…" at bounding box center [386, 151] width 69 height 13
click at [270, 124] on div "Senior Site Reliability Engineer (SRE)" at bounding box center [277, 123] width 121 height 8
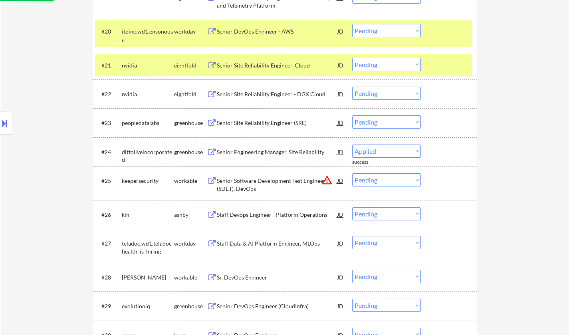
select select ""pending""
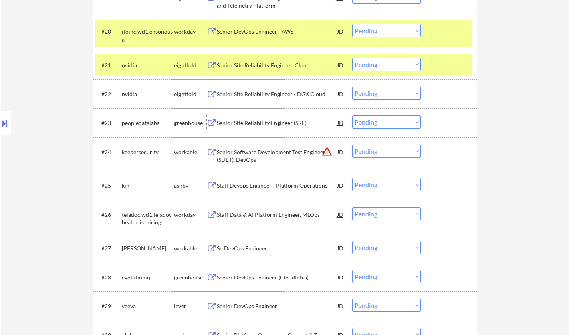
click at [390, 120] on select "Choose an option... Pending Applied Excluded (Questions) Excluded (Expired) Exc…" at bounding box center [386, 121] width 69 height 13
click at [352, 115] on select "Choose an option... Pending Applied Excluded (Questions) Excluded (Expired) Exc…" at bounding box center [386, 121] width 69 height 13
select select ""pending""
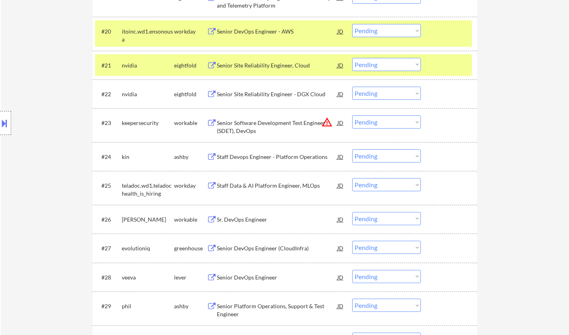
click at [265, 156] on div "Staff Devops Engineer - Platform Operations" at bounding box center [277, 157] width 121 height 8
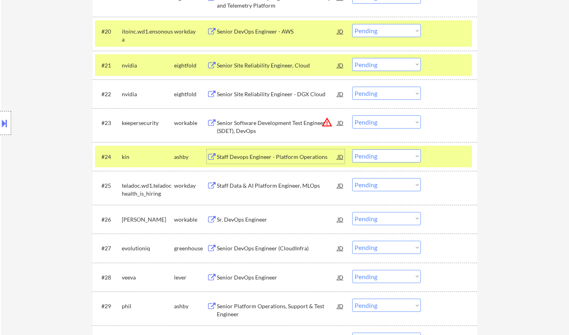
drag, startPoint x: 392, startPoint y: 157, endPoint x: 393, endPoint y: 162, distance: 5.3
click at [392, 157] on select "Choose an option... Pending Applied Excluded (Questions) Excluded (Expired) Exc…" at bounding box center [386, 155] width 69 height 13
click at [352, 149] on select "Choose an option... Pending Applied Excluded (Questions) Excluded (Expired) Exc…" at bounding box center [386, 155] width 69 height 13
select select ""pending""
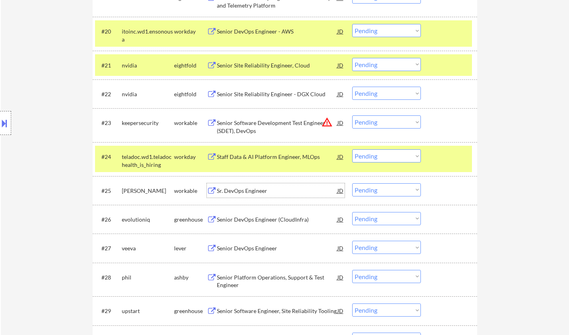
click at [246, 195] on div "Sr. DevOps Engineer" at bounding box center [277, 190] width 121 height 14
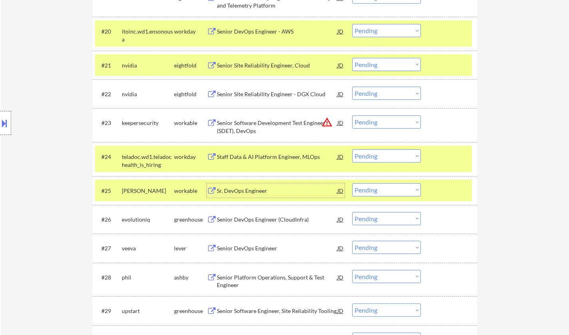
click at [402, 194] on select "Choose an option... Pending Applied Excluded (Questions) Excluded (Expired) Exc…" at bounding box center [386, 189] width 69 height 13
click at [352, 183] on select "Choose an option... Pending Applied Excluded (Questions) Excluded (Expired) Exc…" at bounding box center [386, 189] width 69 height 13
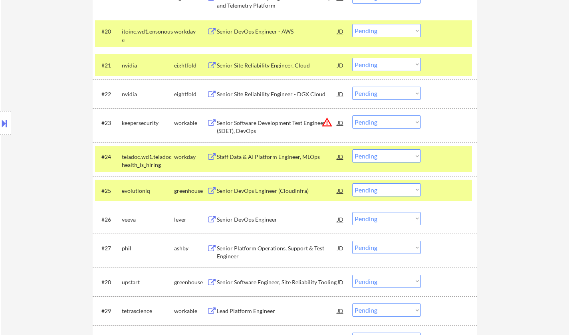
click at [259, 189] on div "Senior DevOps Engineer (CloudInfra)" at bounding box center [277, 191] width 121 height 8
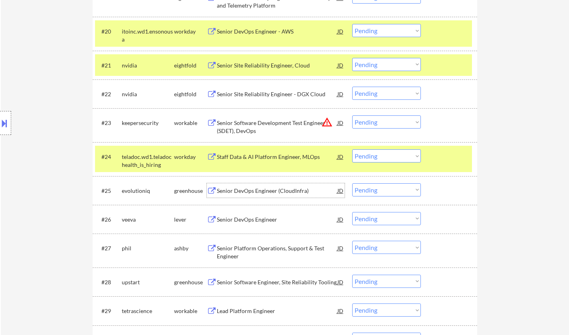
click at [273, 189] on div "Senior DevOps Engineer (CloudInfra)" at bounding box center [277, 191] width 121 height 8
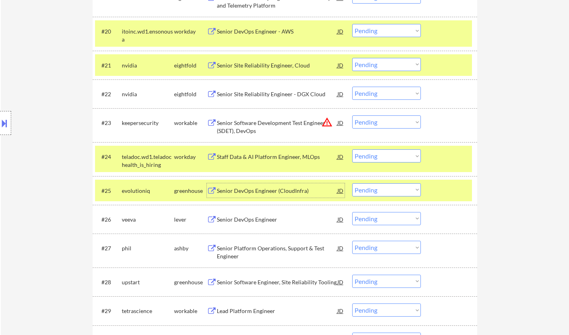
click at [379, 189] on select "Choose an option... Pending Applied Excluded (Questions) Excluded (Expired) Exc…" at bounding box center [386, 189] width 69 height 13
click at [352, 183] on select "Choose an option... Pending Applied Excluded (Questions) Excluded (Expired) Exc…" at bounding box center [386, 189] width 69 height 13
click at [255, 188] on div "Senior DevOps Engineer (CloudInfra)" at bounding box center [277, 191] width 121 height 8
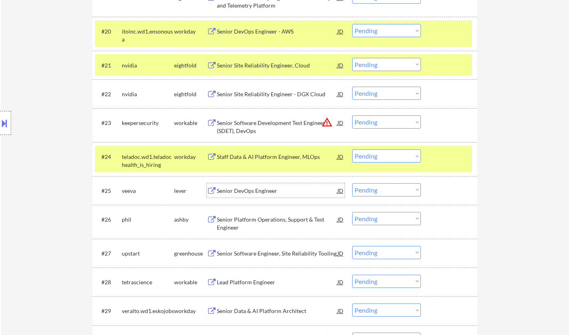
click at [369, 192] on select "Choose an option... Pending Applied Excluded (Questions) Excluded (Expired) Exc…" at bounding box center [386, 189] width 69 height 13
click at [352, 183] on select "Choose an option... Pending Applied Excluded (Questions) Excluded (Expired) Exc…" at bounding box center [386, 189] width 69 height 13
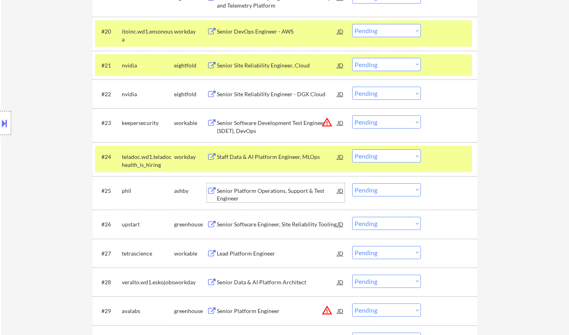
click at [249, 192] on div "Senior Platform Operations, Support & Test Engineer" at bounding box center [277, 195] width 121 height 16
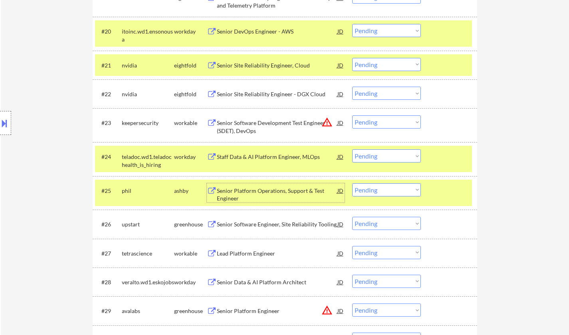
click at [389, 192] on select "Choose an option... Pending Applied Excluded (Questions) Excluded (Expired) Exc…" at bounding box center [386, 189] width 69 height 13
click at [352, 183] on select "Choose an option... Pending Applied Excluded (Questions) Excluded (Expired) Exc…" at bounding box center [386, 189] width 69 height 13
select select ""pending""
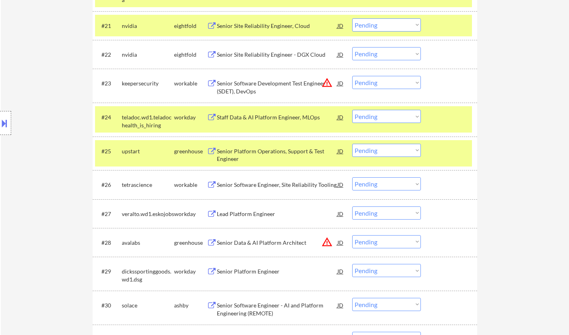
scroll to position [893, 0]
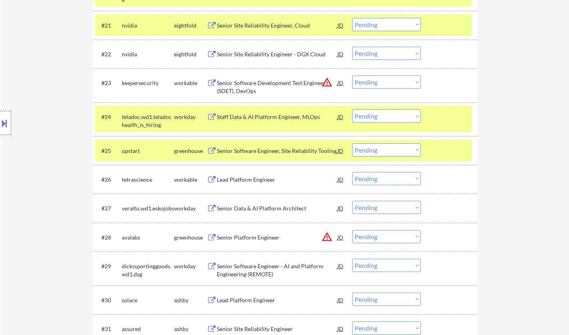
click at [251, 180] on div "Lead Platform Engineer" at bounding box center [277, 180] width 121 height 8
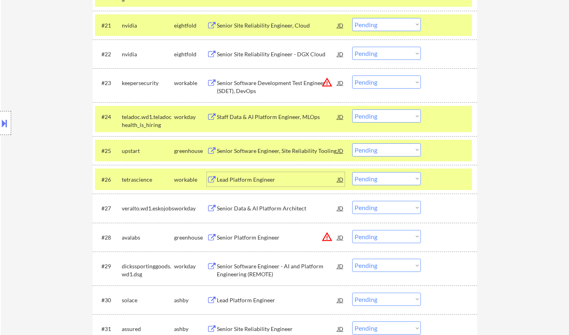
click at [390, 185] on div "#26 tetrascience workable Lead Platform Engineer JD warning_amber Choose an opt…" at bounding box center [283, 180] width 377 height 22
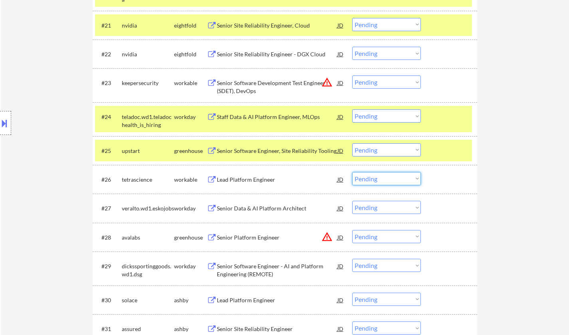
click at [385, 176] on select "Choose an option... Pending Applied Excluded (Questions) Excluded (Expired) Exc…" at bounding box center [386, 178] width 69 height 13
click at [352, 172] on select "Choose an option... Pending Applied Excluded (Questions) Excluded (Expired) Exc…" at bounding box center [386, 178] width 69 height 13
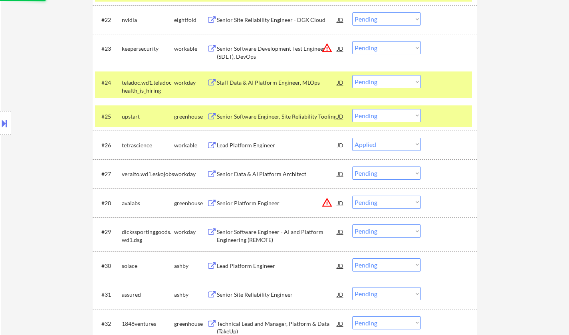
scroll to position [973, 0]
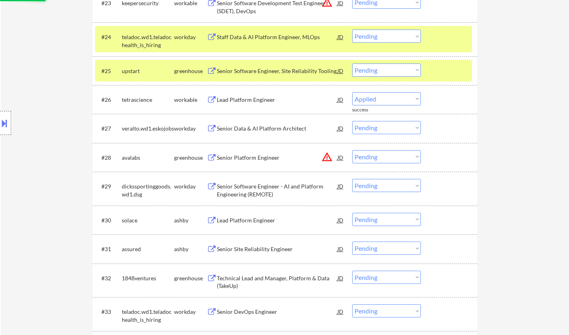
select select ""pending""
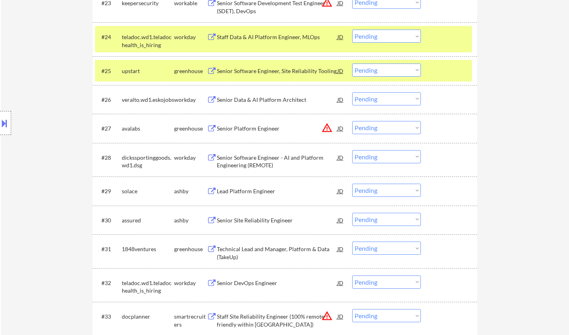
click at [259, 191] on div "Lead Platform Engineer" at bounding box center [277, 191] width 121 height 8
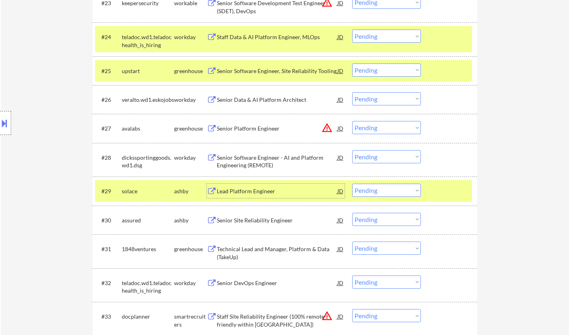
click at [389, 187] on select "Choose an option... Pending Applied Excluded (Questions) Excluded (Expired) Exc…" at bounding box center [386, 190] width 69 height 13
click at [352, 184] on select "Choose an option... Pending Applied Excluded (Questions) Excluded (Expired) Exc…" at bounding box center [386, 190] width 69 height 13
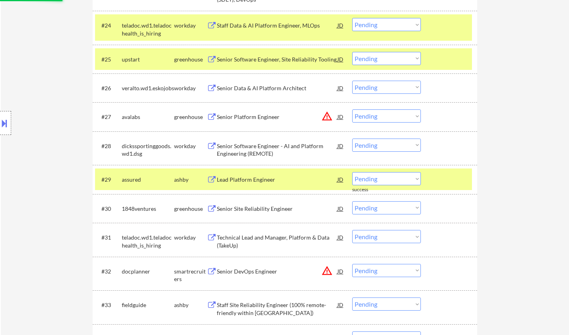
scroll to position [1013, 0]
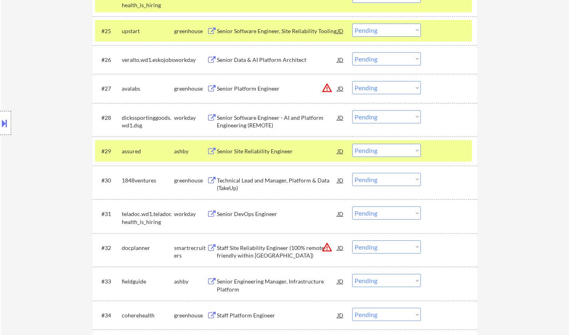
click at [252, 151] on div "Senior Site Reliability Engineer" at bounding box center [277, 151] width 121 height 8
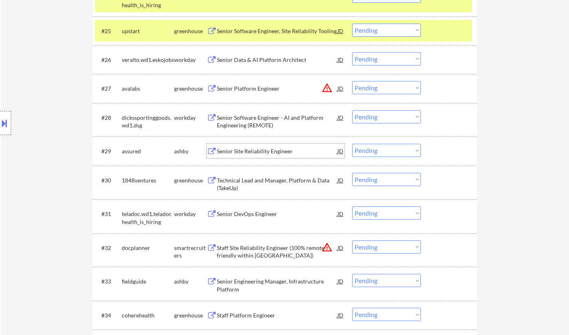
click at [374, 153] on select "Choose an option... Pending Applied Excluded (Questions) Excluded (Expired) Exc…" at bounding box center [386, 150] width 69 height 13
click at [352, 144] on select "Choose an option... Pending Applied Excluded (Questions) Excluded (Expired) Exc…" at bounding box center [386, 150] width 69 height 13
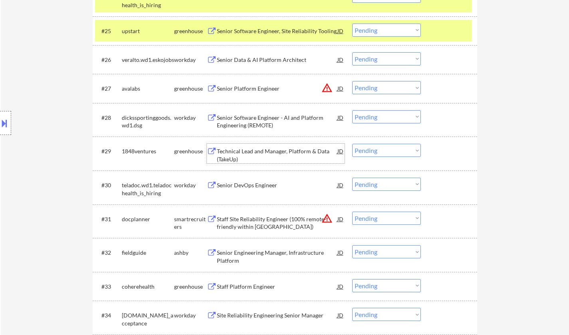
click at [272, 151] on div "Technical Lead and Manager, Platform & Data (TakeUp)" at bounding box center [277, 155] width 121 height 16
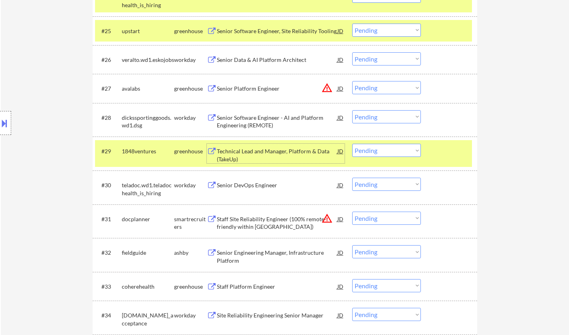
click at [393, 152] on select "Choose an option... Pending Applied Excluded (Questions) Excluded (Expired) Exc…" at bounding box center [386, 150] width 69 height 13
click at [352, 144] on select "Choose an option... Pending Applied Excluded (Questions) Excluded (Expired) Exc…" at bounding box center [386, 150] width 69 height 13
select select ""pending""
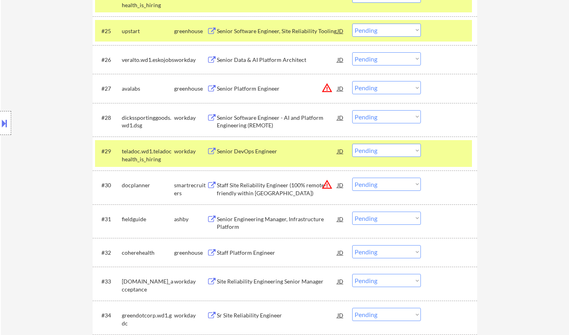
drag, startPoint x: 374, startPoint y: 185, endPoint x: 381, endPoint y: 191, distance: 9.1
click at [374, 185] on select "Choose an option... Pending Applied Excluded (Questions) Excluded (Expired) Exc…" at bounding box center [386, 184] width 69 height 13
click at [352, 178] on select "Choose an option... Pending Applied Excluded (Questions) Excluded (Expired) Exc…" at bounding box center [386, 184] width 69 height 13
select select ""pending""
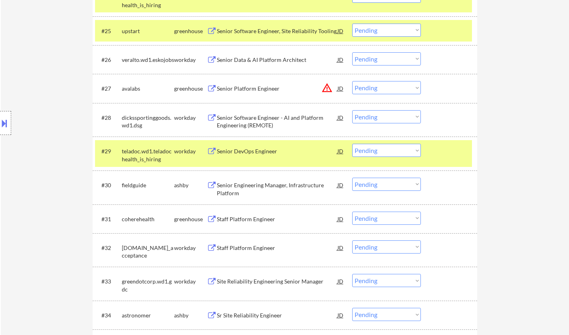
click at [249, 151] on div "Senior DevOps Engineer" at bounding box center [277, 151] width 121 height 8
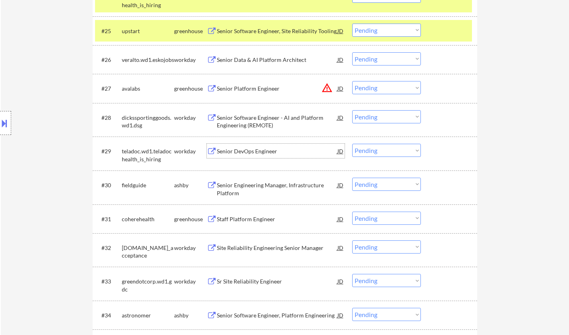
click at [249, 114] on div "Senior Software Engineer - AI and Platform Engineering (REMOTE)" at bounding box center [277, 122] width 121 height 16
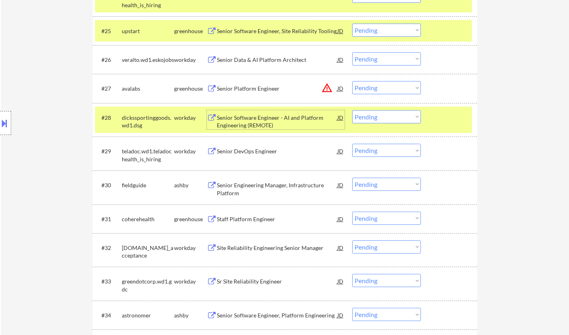
scroll to position [1133, 0]
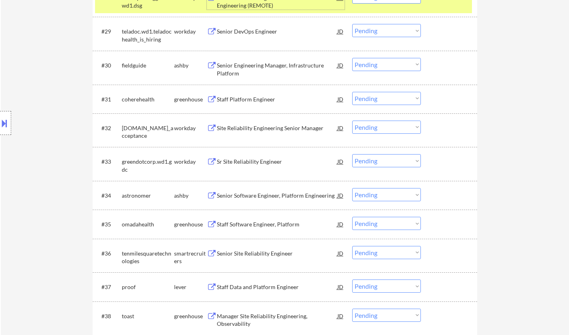
click at [243, 94] on div "Staff Platform Engineer" at bounding box center [277, 99] width 121 height 14
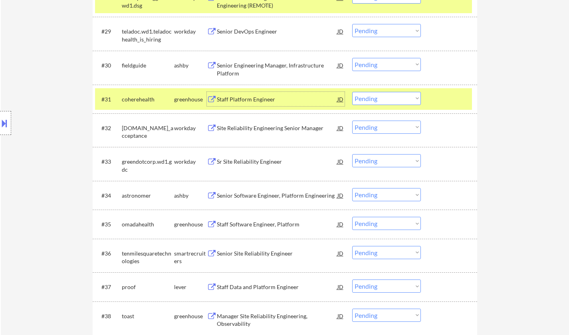
drag, startPoint x: 387, startPoint y: 96, endPoint x: 388, endPoint y: 103, distance: 8.1
click at [387, 96] on select "Choose an option... Pending Applied Excluded (Questions) Excluded (Expired) Exc…" at bounding box center [386, 98] width 69 height 13
click at [352, 92] on select "Choose an option... Pending Applied Excluded (Questions) Excluded (Expired) Exc…" at bounding box center [386, 98] width 69 height 13
select select ""pending""
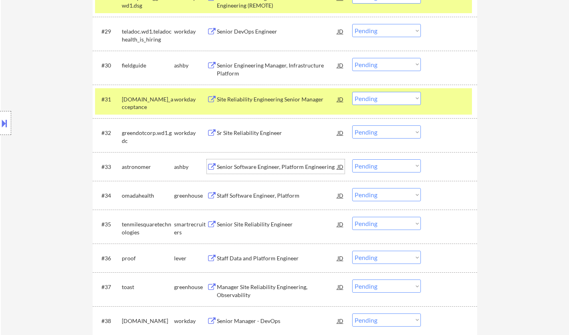
click at [246, 167] on div "Senior Software Engineer, Platform Engineering" at bounding box center [277, 167] width 121 height 8
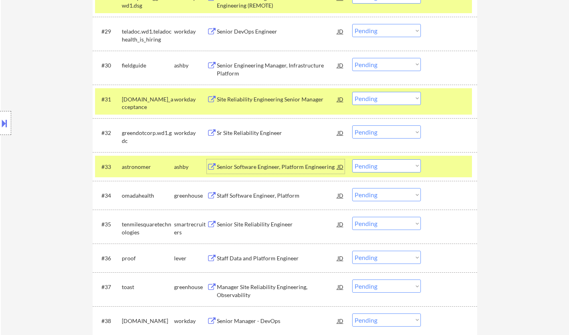
click at [386, 167] on select "Choose an option... Pending Applied Excluded (Questions) Excluded (Expired) Exc…" at bounding box center [386, 165] width 69 height 13
click at [352, 159] on select "Choose an option... Pending Applied Excluded (Questions) Excluded (Expired) Exc…" at bounding box center [386, 165] width 69 height 13
select select ""pending""
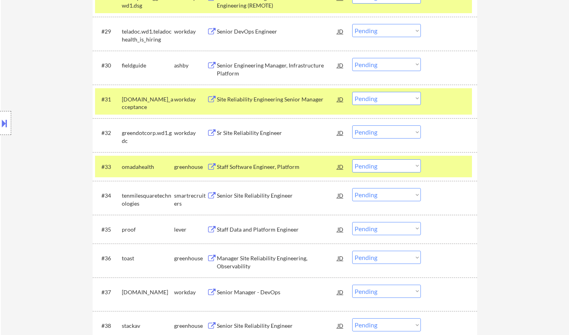
click at [252, 195] on div "Senior Site Reliability Engineer" at bounding box center [277, 196] width 121 height 8
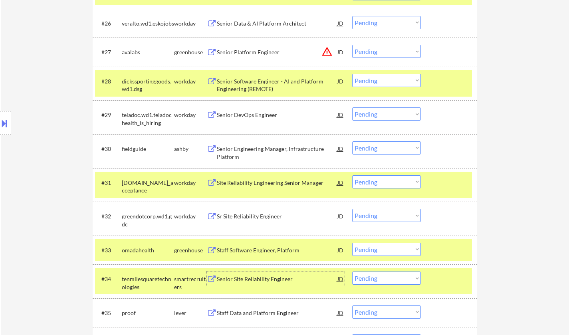
scroll to position [1079, 0]
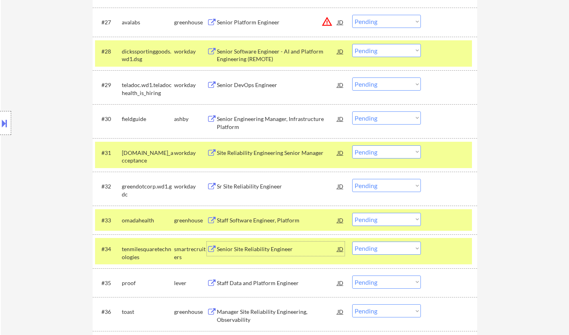
click at [252, 251] on div "Senior Site Reliability Engineer" at bounding box center [277, 249] width 121 height 8
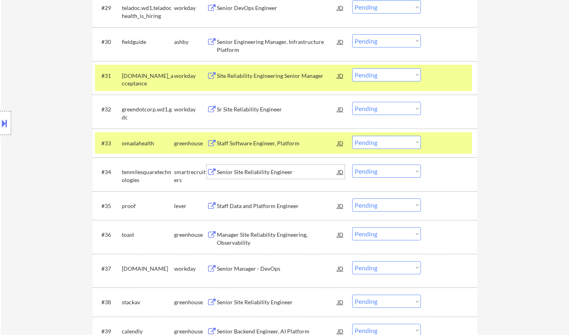
scroll to position [1159, 0]
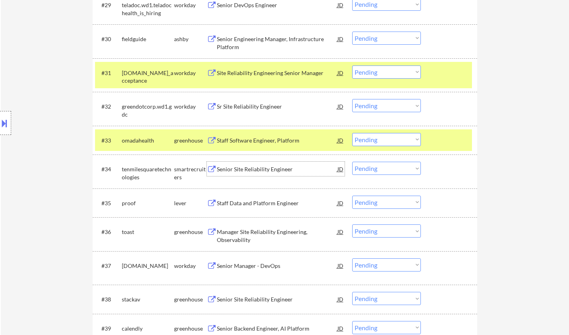
click at [372, 171] on select "Choose an option... Pending Applied Excluded (Questions) Excluded (Expired) Exc…" at bounding box center [386, 168] width 69 height 13
click at [352, 162] on select "Choose an option... Pending Applied Excluded (Questions) Excluded (Expired) Exc…" at bounding box center [386, 168] width 69 height 13
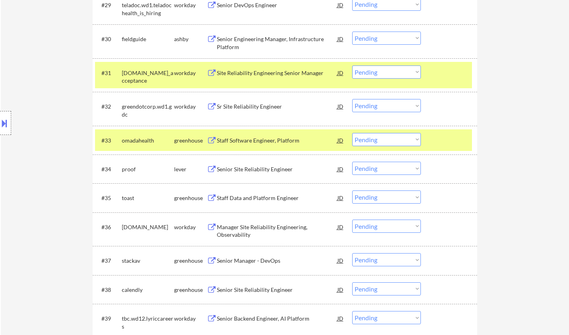
click at [264, 169] on div "Senior Site Reliability Engineer" at bounding box center [277, 169] width 121 height 8
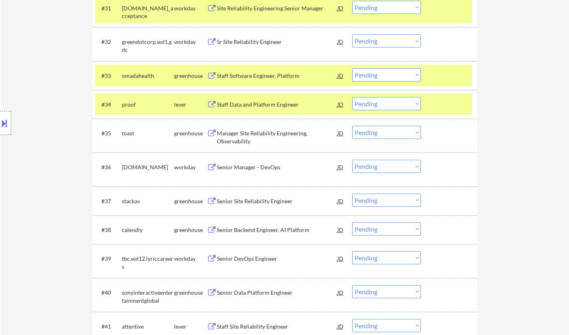
scroll to position [1223, 0]
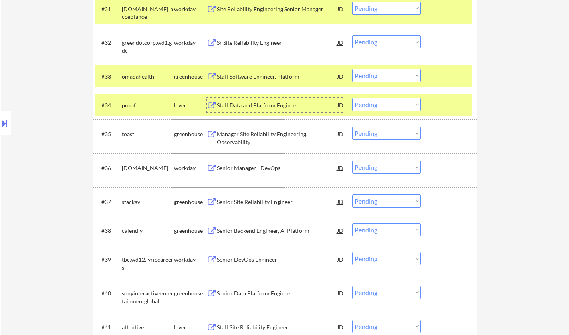
drag, startPoint x: 241, startPoint y: 104, endPoint x: 238, endPoint y: 102, distance: 4.2
click at [241, 104] on div "Staff Data and Platform Engineer" at bounding box center [277, 106] width 121 height 8
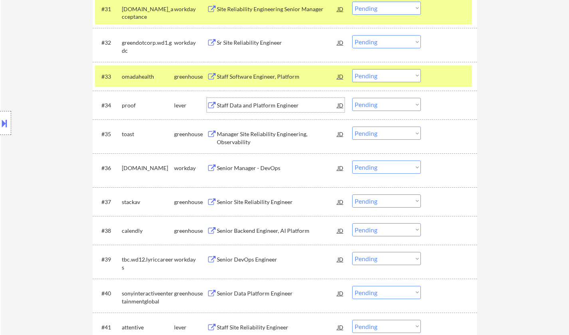
click at [375, 105] on select "Choose an option... Pending Applied Excluded (Questions) Excluded (Expired) Exc…" at bounding box center [386, 104] width 69 height 13
click at [352, 98] on select "Choose an option... Pending Applied Excluded (Questions) Excluded (Expired) Exc…" at bounding box center [386, 104] width 69 height 13
select select ""pending""
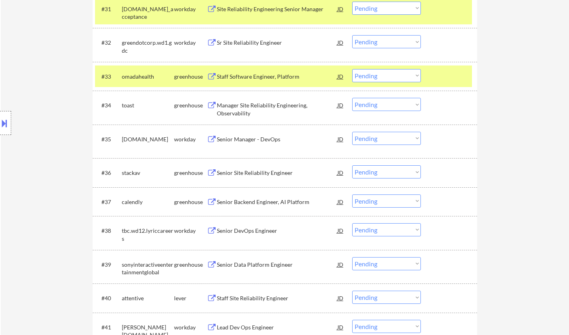
click at [246, 75] on div "Staff Software Engineer, Platform" at bounding box center [277, 77] width 121 height 8
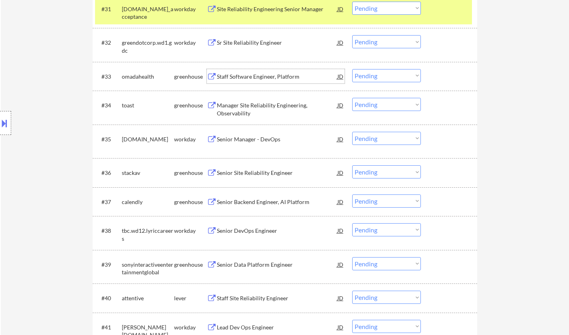
drag, startPoint x: 391, startPoint y: 75, endPoint x: 393, endPoint y: 81, distance: 6.5
click at [391, 76] on select "Choose an option... Pending Applied Excluded (Questions) Excluded (Expired) Exc…" at bounding box center [386, 75] width 69 height 13
click at [352, 69] on select "Choose an option... Pending Applied Excluded (Questions) Excluded (Expired) Exc…" at bounding box center [386, 75] width 69 height 13
select select ""pending""
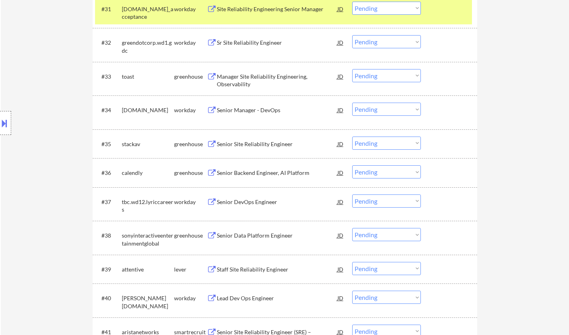
click at [251, 141] on div "Senior Site Reliability Engineer" at bounding box center [277, 144] width 121 height 8
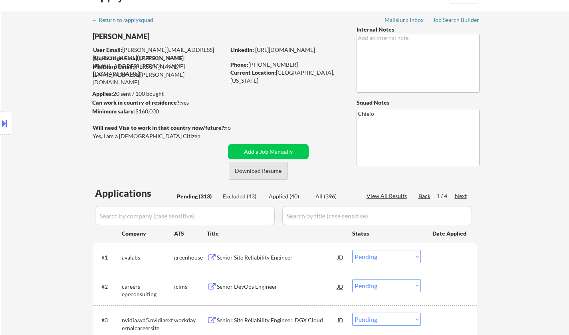
scroll to position [0, 0]
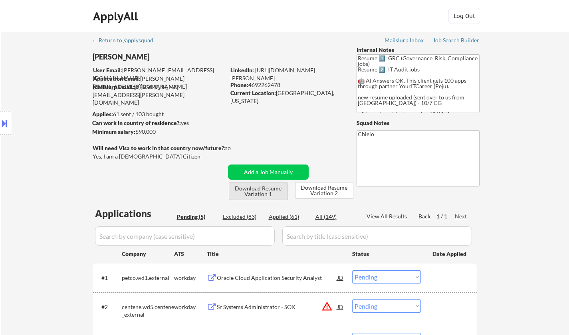
select select ""pending""
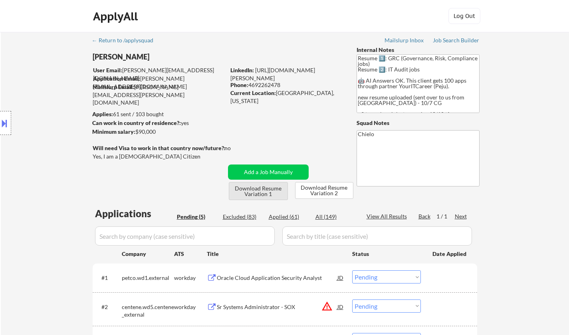
scroll to position [120, 0]
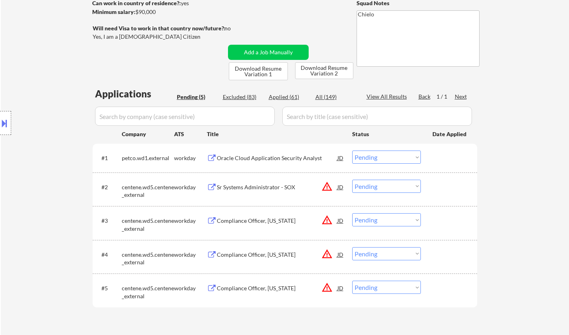
click at [2, 120] on button at bounding box center [4, 123] width 9 height 13
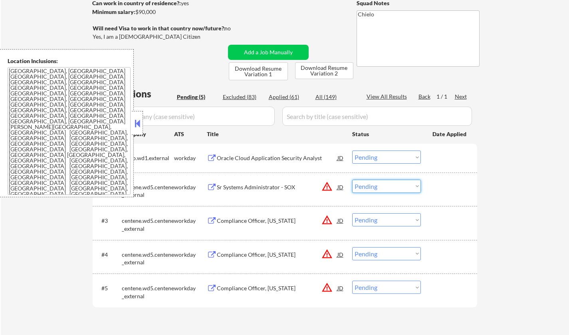
click at [392, 185] on select "Choose an option... Pending Applied Excluded (Questions) Excluded (Expired) Exc…" at bounding box center [386, 186] width 69 height 13
click at [352, 180] on select "Choose an option... Pending Applied Excluded (Questions) Excluded (Expired) Exc…" at bounding box center [386, 186] width 69 height 13
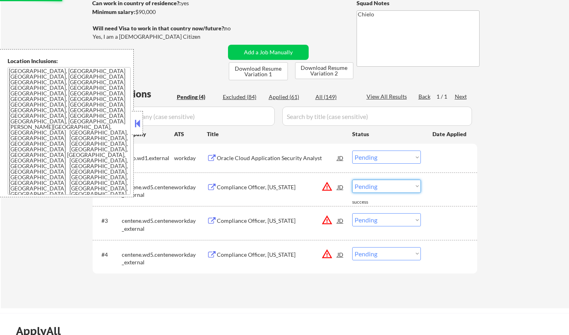
drag, startPoint x: 397, startPoint y: 185, endPoint x: 402, endPoint y: 190, distance: 6.5
click at [397, 185] on select "Choose an option... Pending Applied Excluded (Questions) Excluded (Expired) Exc…" at bounding box center [386, 186] width 69 height 13
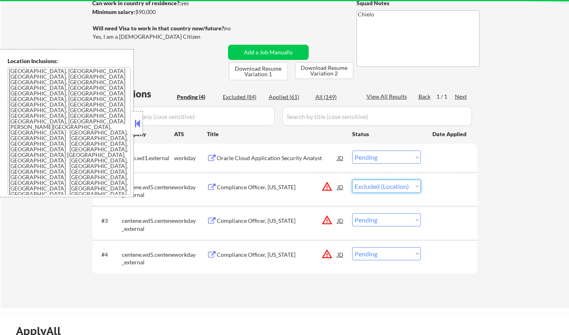
click at [352, 180] on select "Choose an option... Pending Applied Excluded (Questions) Excluded (Expired) Exc…" at bounding box center [386, 186] width 69 height 13
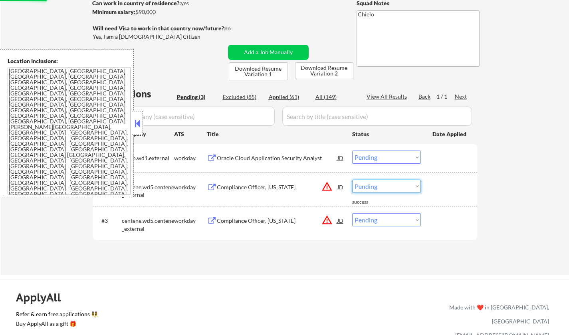
click at [395, 187] on select "Choose an option... Pending Applied Excluded (Questions) Excluded (Expired) Exc…" at bounding box center [386, 186] width 69 height 13
select select ""excluded__location_""
click at [352, 180] on select "Choose an option... Pending Applied Excluded (Questions) Excluded (Expired) Exc…" at bounding box center [386, 186] width 69 height 13
click at [395, 222] on select "Choose an option... Pending Applied Excluded (Questions) Excluded (Expired) Exc…" at bounding box center [386, 219] width 69 height 13
select select ""excluded__location_""
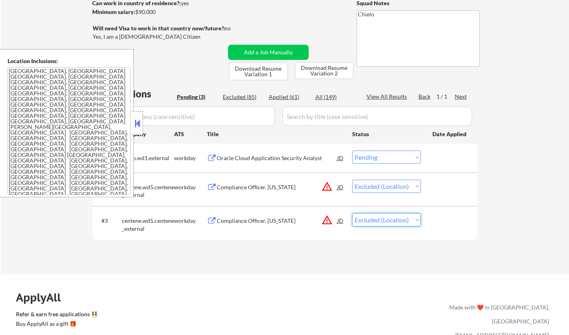
click at [352, 213] on select "Choose an option... Pending Applied Excluded (Questions) Excluded (Expired) Exc…" at bounding box center [386, 219] width 69 height 13
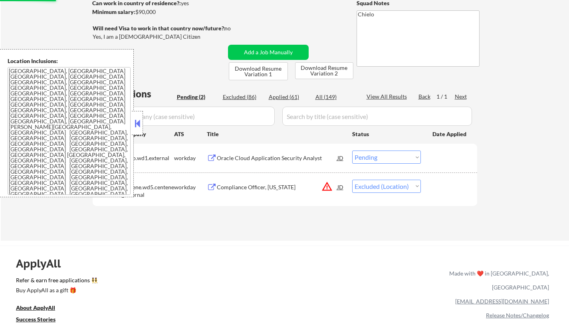
click at [265, 159] on div "Oracle Cloud Application Security Analyst" at bounding box center [277, 158] width 121 height 8
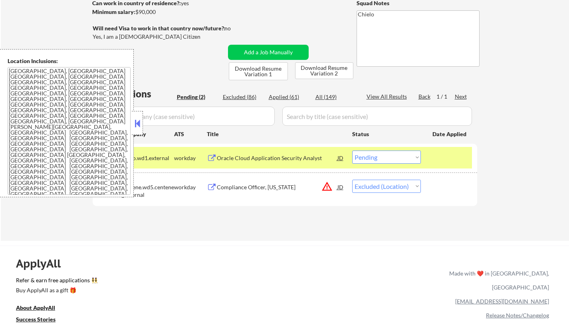
click at [135, 125] on button at bounding box center [137, 123] width 9 height 12
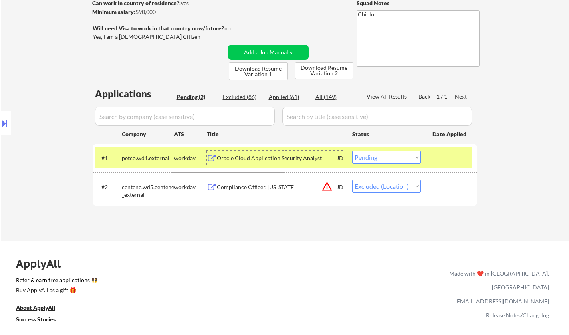
click at [257, 159] on div "Oracle Cloud Application Security Analyst" at bounding box center [277, 158] width 121 height 8
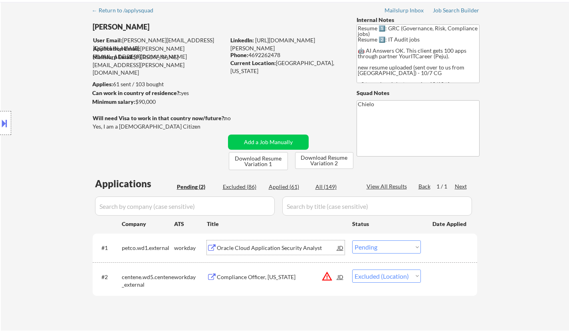
scroll to position [160, 0]
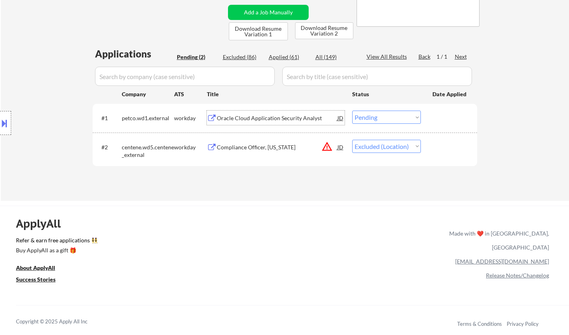
click at [372, 119] on select "Choose an option... Pending Applied Excluded (Questions) Excluded (Expired) Exc…" at bounding box center [386, 117] width 69 height 13
click at [352, 111] on select "Choose an option... Pending Applied Excluded (Questions) Excluded (Expired) Exc…" at bounding box center [386, 117] width 69 height 13
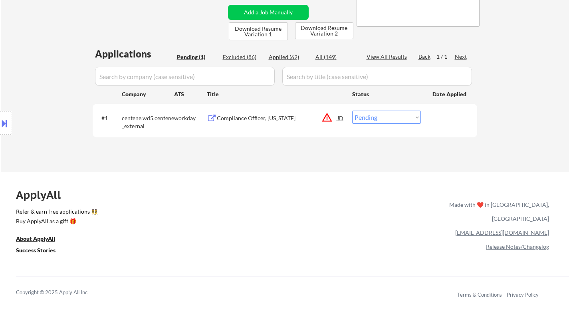
click at [384, 119] on select "Choose an option... Pending Applied Excluded (Questions) Excluded (Expired) Exc…" at bounding box center [386, 117] width 69 height 13
select select ""excluded__location_""
click at [352, 111] on select "Choose an option... Pending Applied Excluded (Questions) Excluded (Expired) Exc…" at bounding box center [386, 117] width 69 height 13
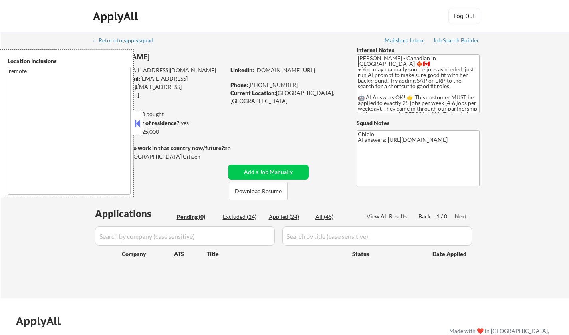
click at [136, 124] on button at bounding box center [137, 123] width 9 height 12
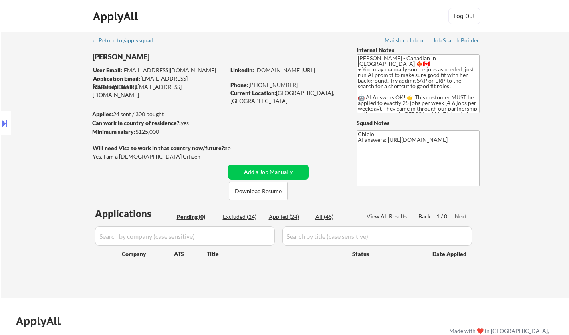
click at [276, 219] on div "Applied (24)" at bounding box center [289, 217] width 40 height 8
select select ""applied""
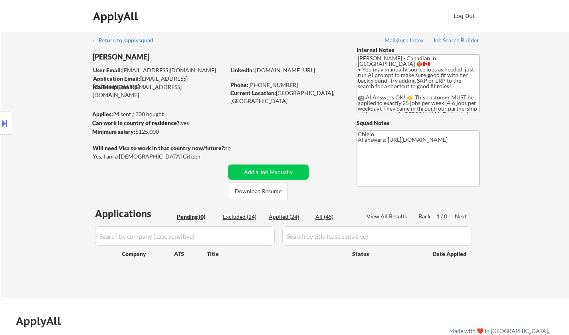
select select ""applied""
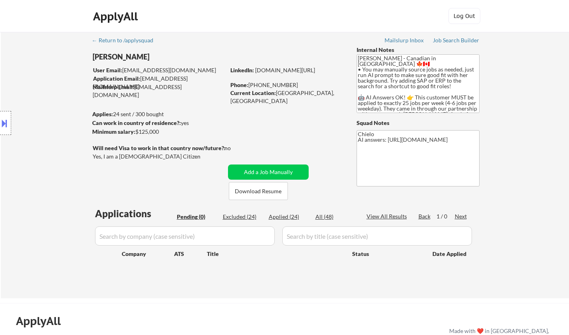
select select ""applied""
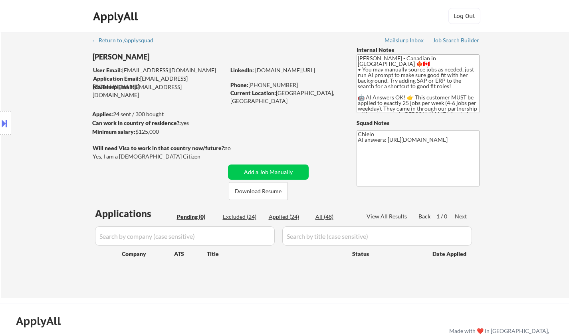
select select ""applied""
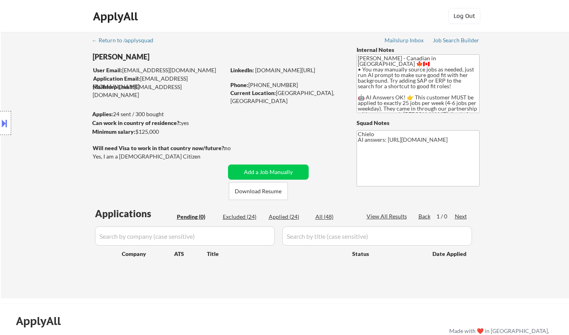
select select ""applied""
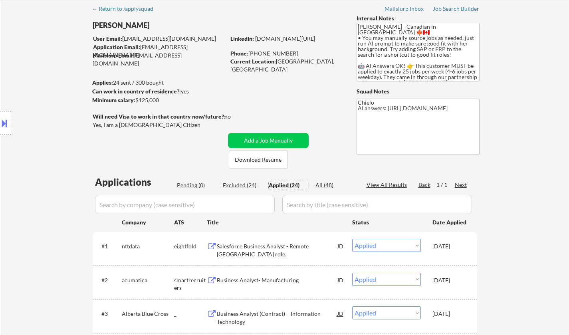
scroll to position [40, 0]
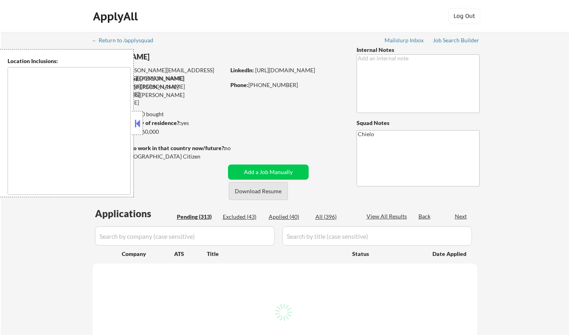
type textarea "[GEOGRAPHIC_DATA], OK [GEOGRAPHIC_DATA], [GEOGRAPHIC_DATA] [GEOGRAPHIC_DATA], […"
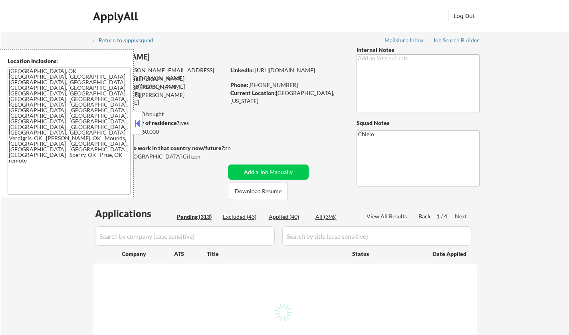
click at [283, 216] on div "Applied (40)" at bounding box center [289, 217] width 40 height 8
click at [133, 121] on button at bounding box center [137, 123] width 9 height 12
select select ""pending""
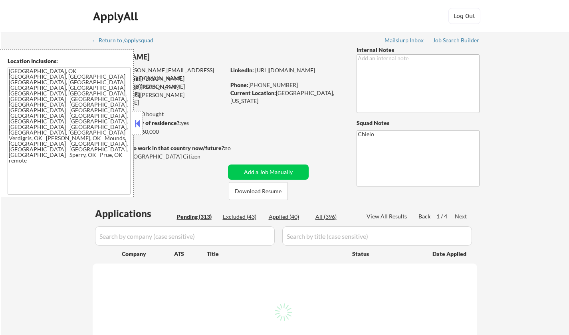
select select ""pending""
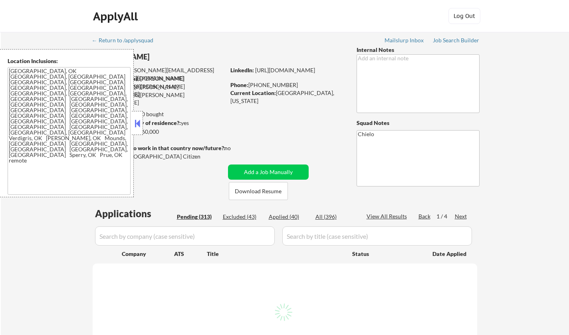
select select ""pending""
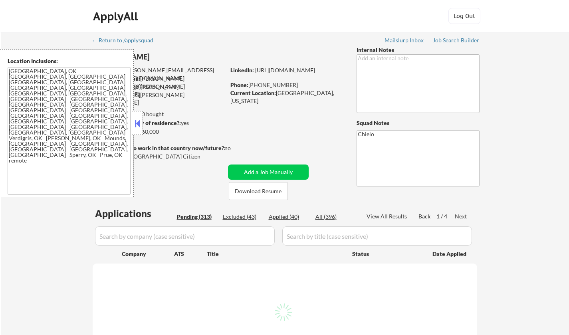
select select ""pending""
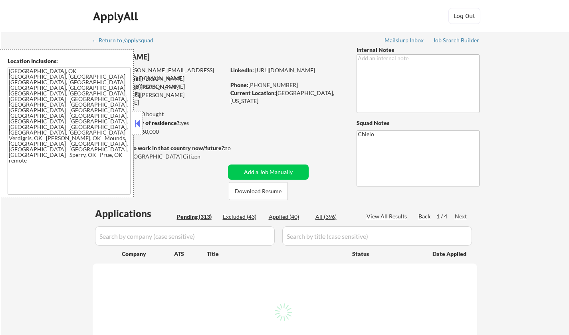
select select ""pending""
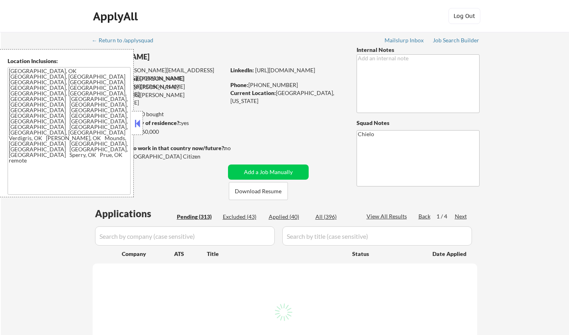
select select ""pending""
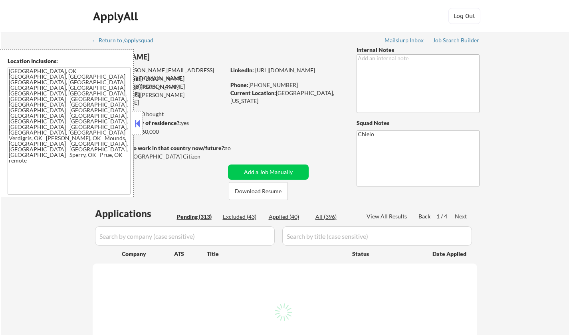
select select ""pending""
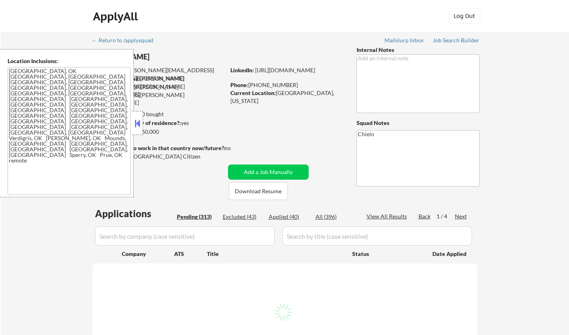
select select ""pending""
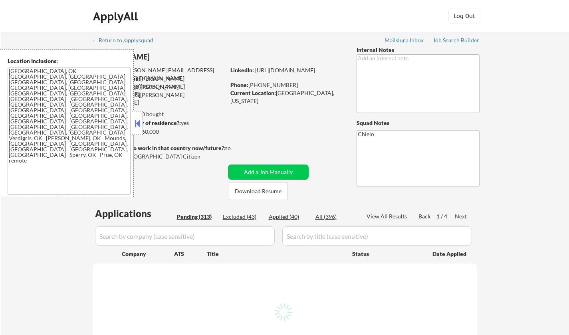
select select ""pending""
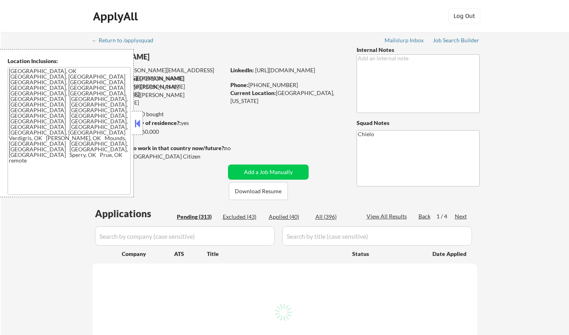
select select ""pending""
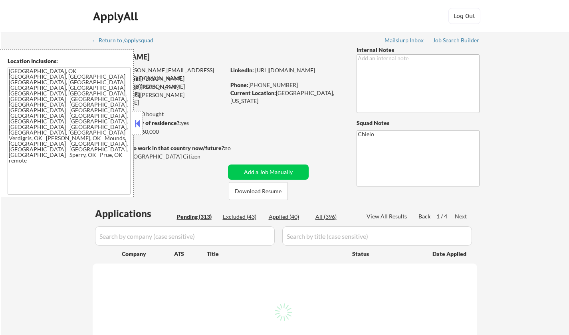
select select ""pending""
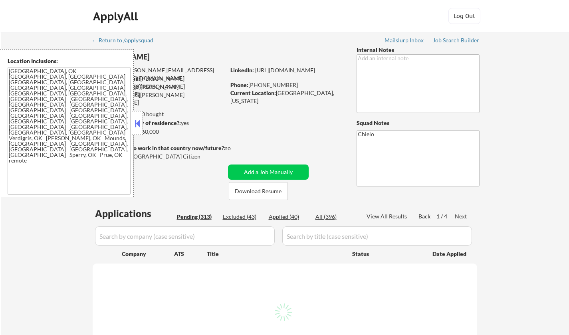
select select ""pending""
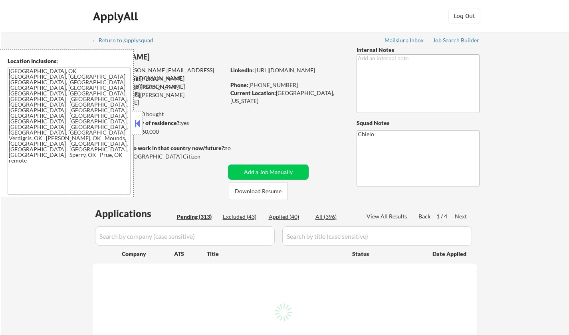
select select ""pending""
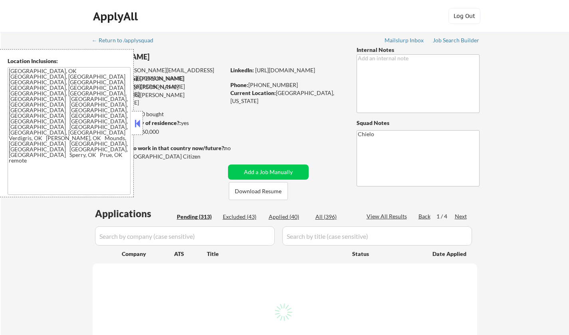
select select ""pending""
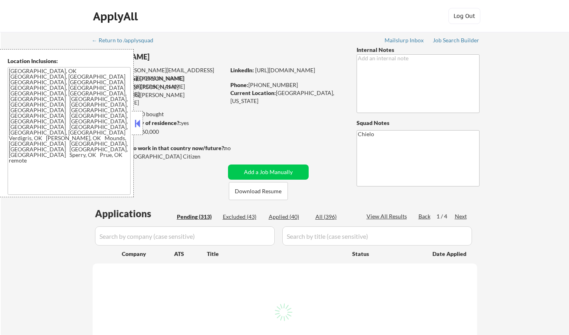
select select ""pending""
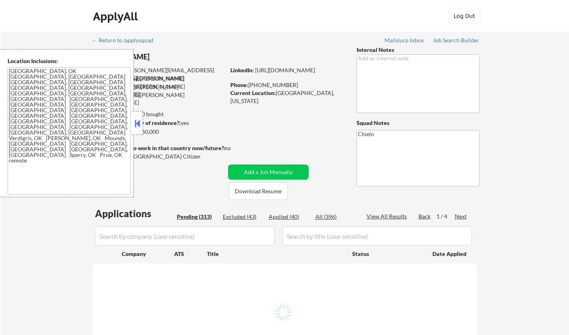
select select ""pending""
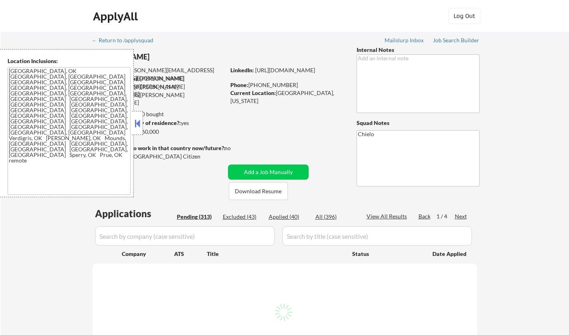
select select ""pending""
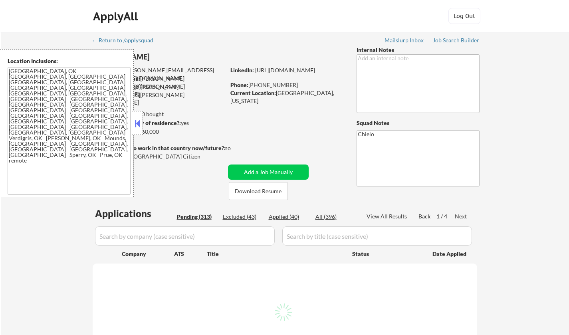
select select ""pending""
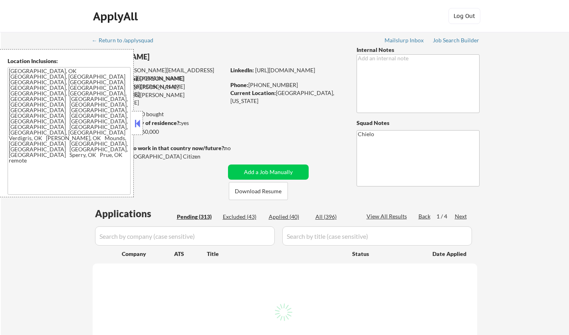
select select ""pending""
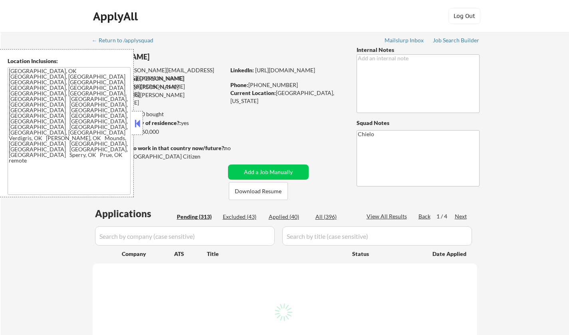
select select ""pending""
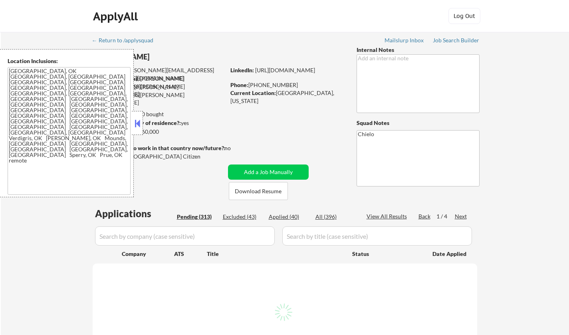
select select ""pending""
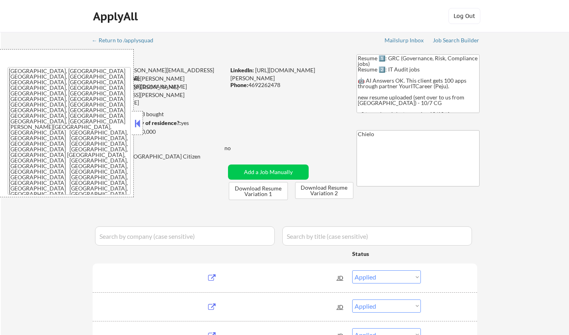
select select ""applied""
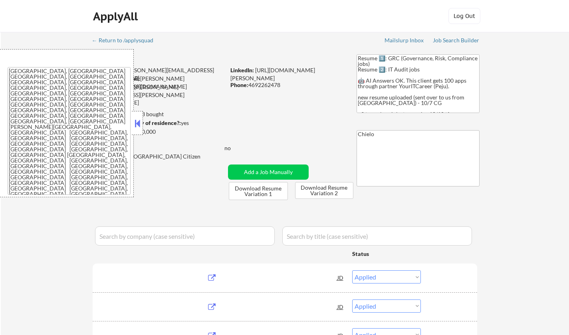
select select ""applied""
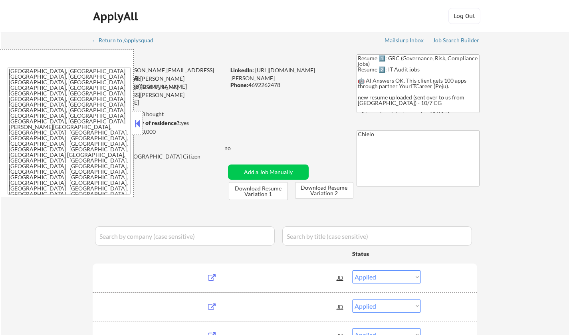
select select ""applied""
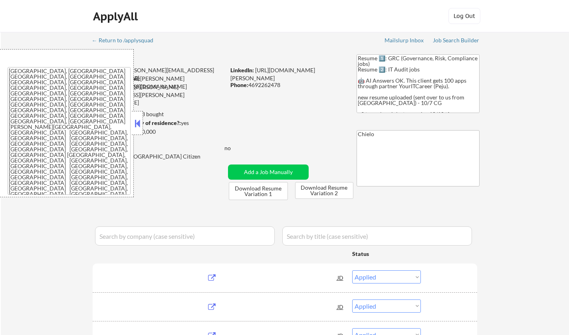
select select ""applied""
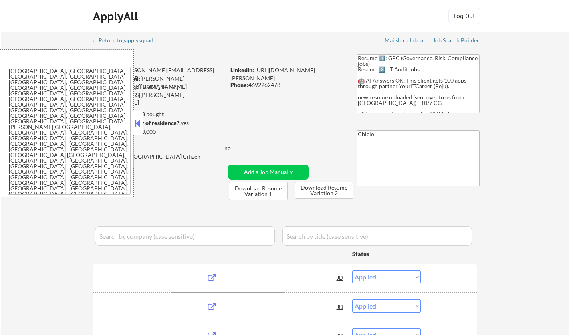
select select ""applied""
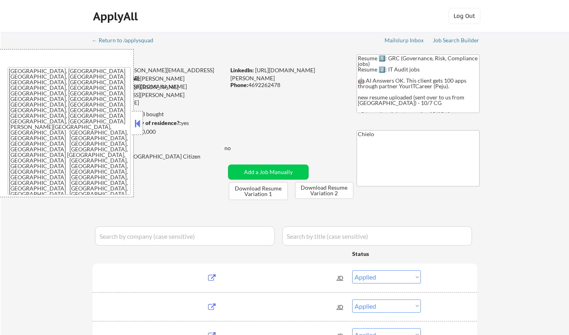
select select ""applied""
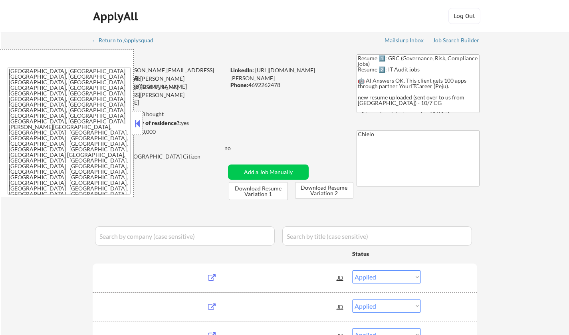
select select ""applied""
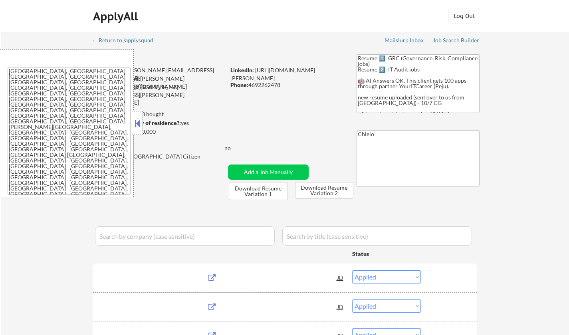
select select ""applied""
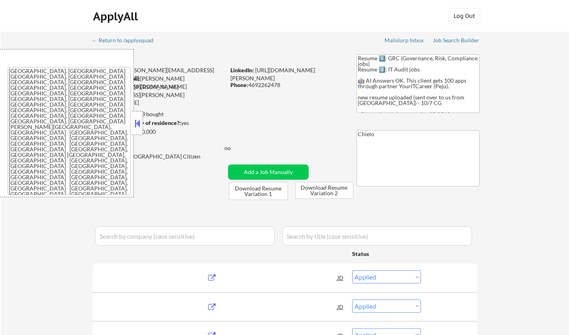
select select ""applied""
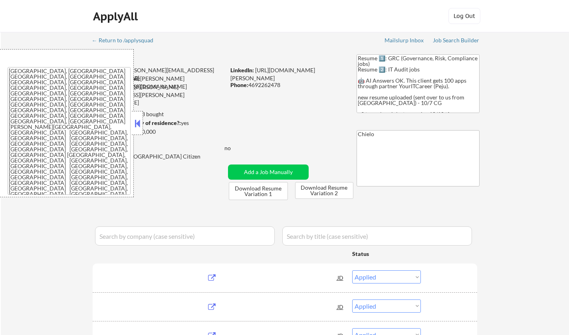
select select ""applied""
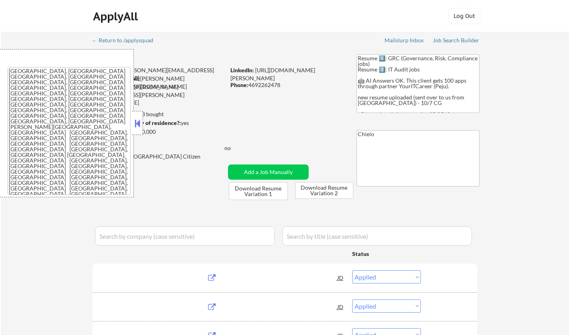
select select ""applied""
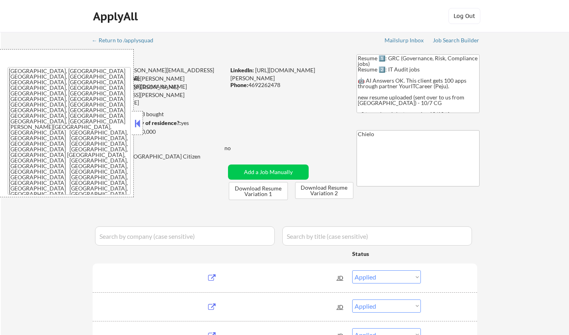
select select ""applied""
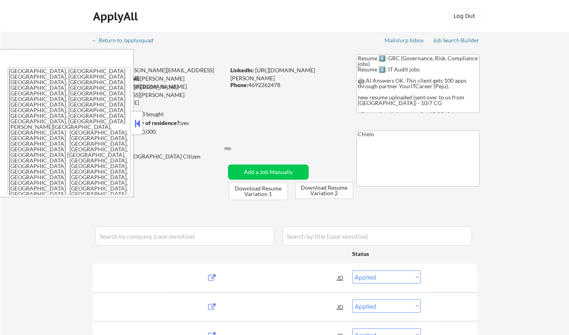
select select ""applied""
select select ""excluded""
select select ""excluded__other_""
select select ""excluded__location_""
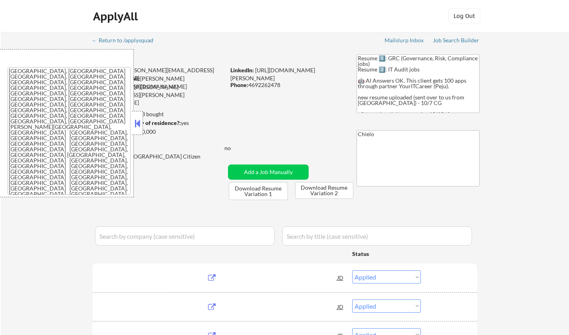
select select ""excluded__location_""
select select ""excluded__bad_match_""
select select ""excluded__expired_""
select select ""excluded__location_""
select select ""excluded__bad_match_""
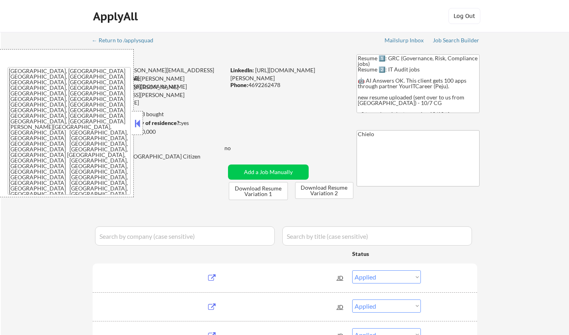
select select ""excluded__expired_""
select select ""excluded__location_""
select select ""excluded__other_""
select select ""excluded__salary_""
select select ""excluded__bad_match_""
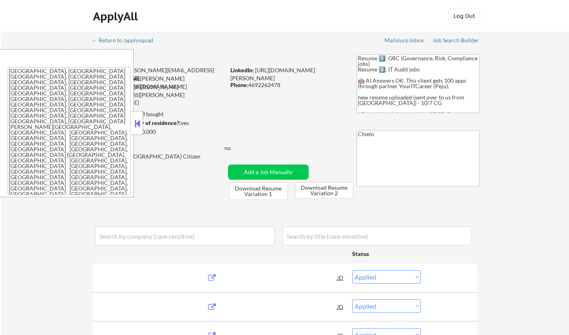
select select ""excluded""
select select ""excluded__bad_match_""
select select ""excluded__expired_""
select select ""excluded__bad_match_""
select select ""excluded__expired_""
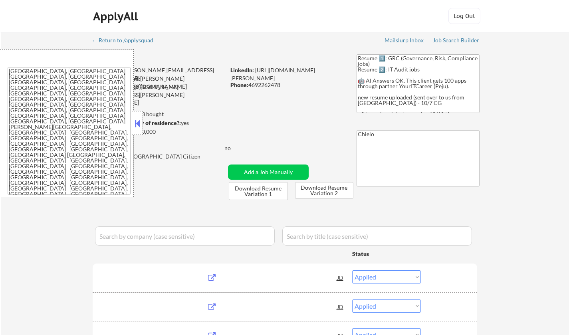
select select ""excluded__location_""
select select ""excluded__expired_""
select select ""excluded__bad_match_""
select select ""excluded__expired_""
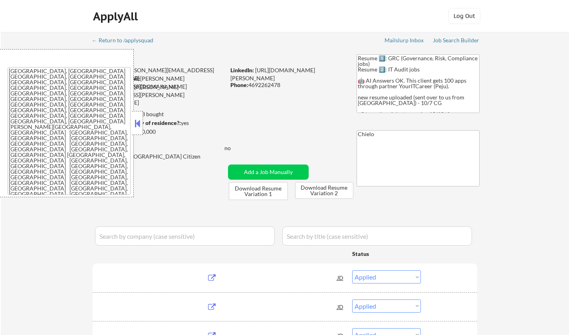
select select ""excluded__expired_""
select select ""excluded__location_""
select select ""excluded__bad_match_""
select select ""excluded__expired_""
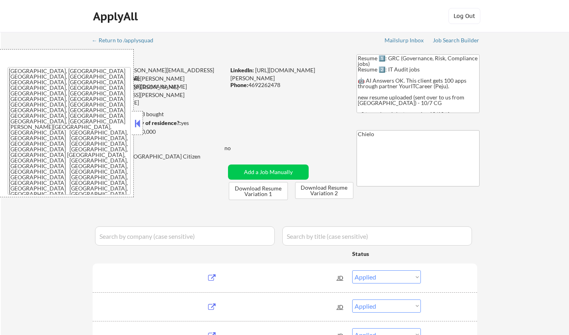
select select ""excluded__location_""
select select ""excluded__expired_""
select select ""excluded__location_""
select select ""excluded__other_""
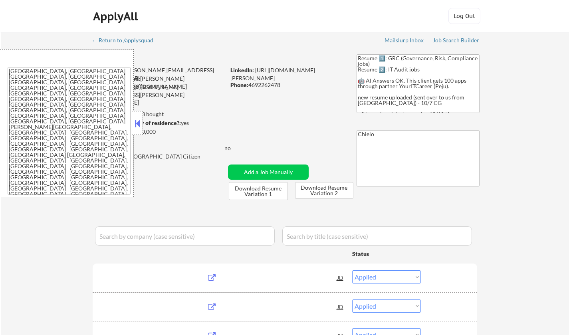
select select ""excluded__expired_""
select select ""excluded__other_""
select select ""excluded__expired_""
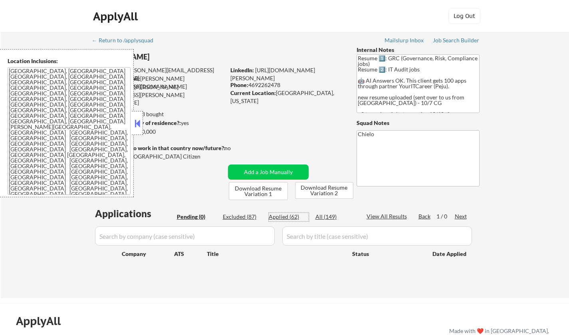
click at [283, 214] on div "Applied (62)" at bounding box center [289, 217] width 40 height 8
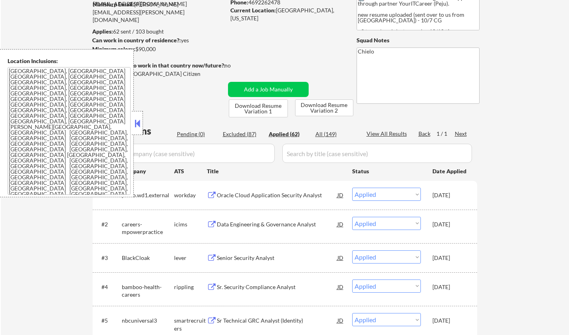
scroll to position [120, 0]
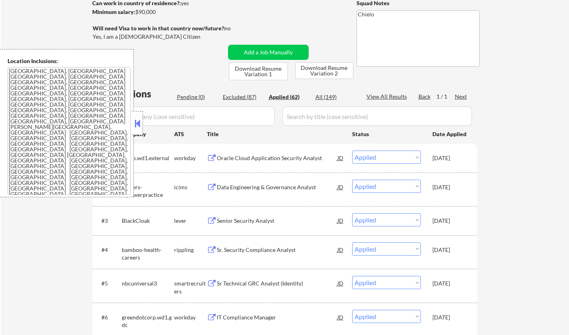
click at [237, 159] on div "Oracle Cloud Application Security Analyst" at bounding box center [277, 158] width 121 height 8
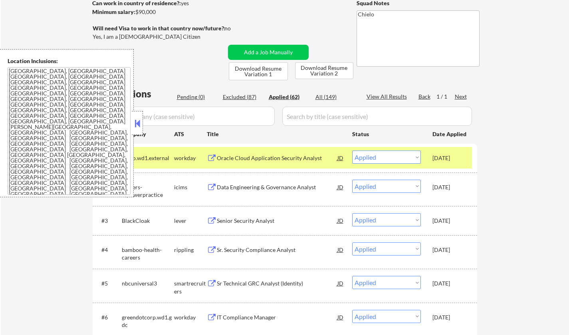
drag, startPoint x: 133, startPoint y: 122, endPoint x: 134, endPoint y: 126, distance: 4.1
click at [133, 123] on button at bounding box center [137, 123] width 9 height 12
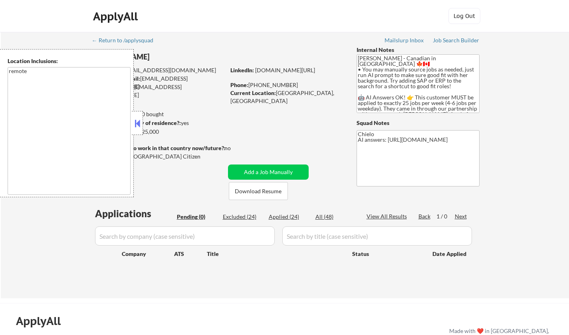
click at [137, 124] on button at bounding box center [137, 123] width 9 height 12
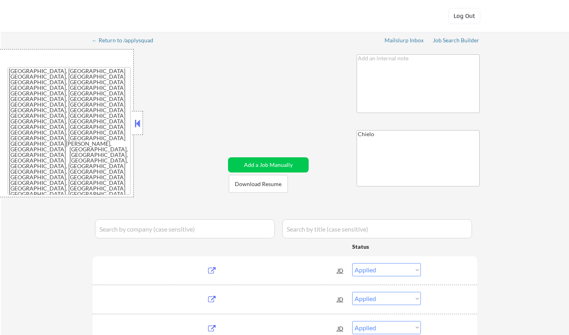
select select ""applied""
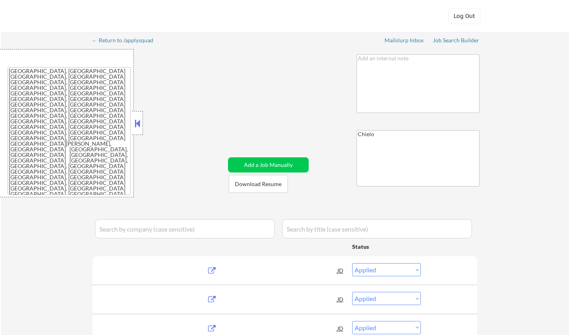
select select ""applied""
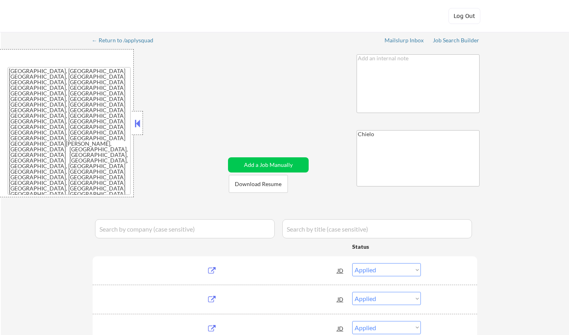
select select ""applied""
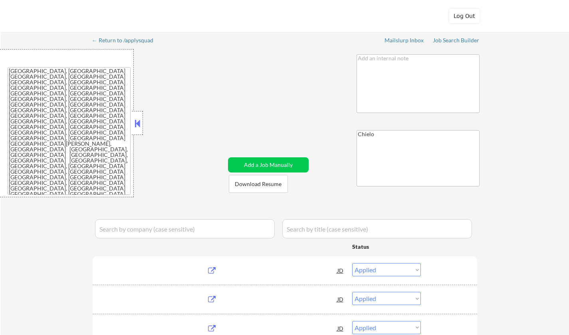
select select ""applied""
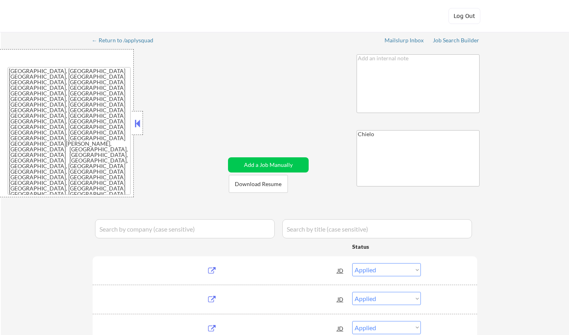
select select ""applied""
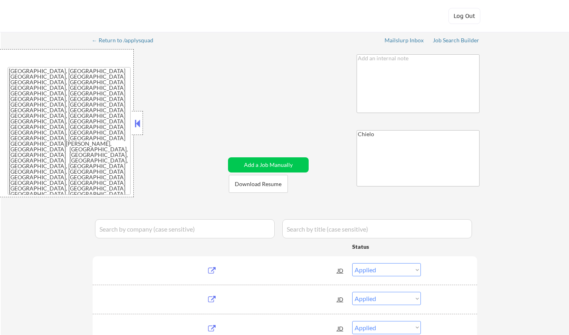
select select ""applied""
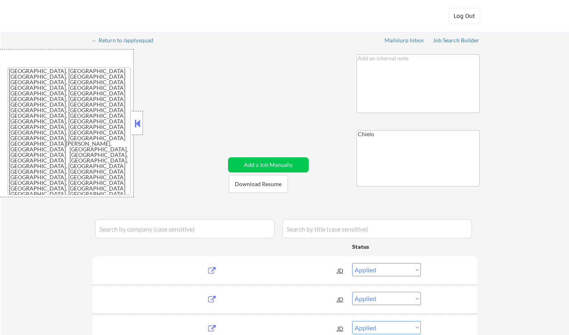
select select ""applied""
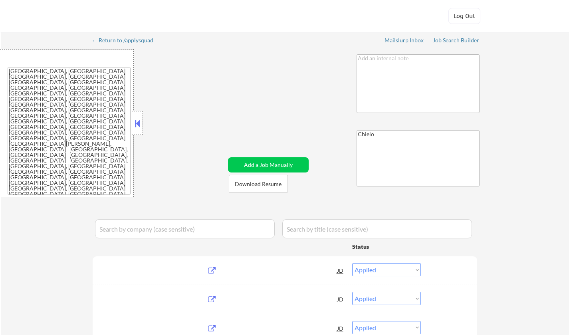
select select ""applied""
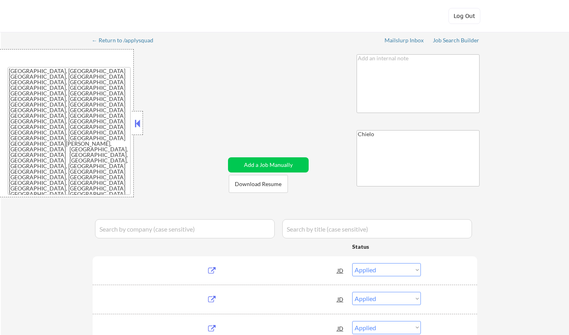
select select ""applied""
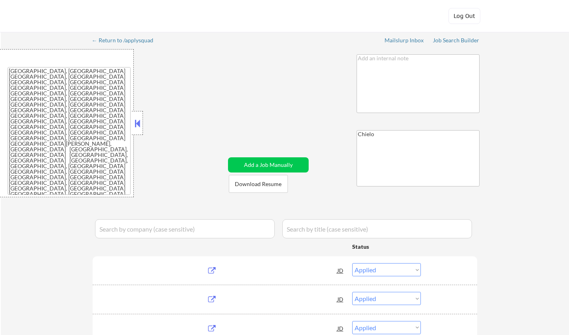
select select ""applied""
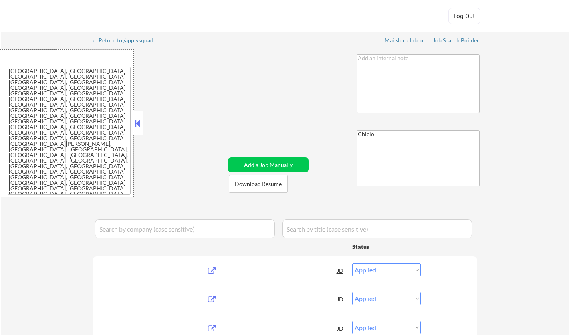
select select ""applied""
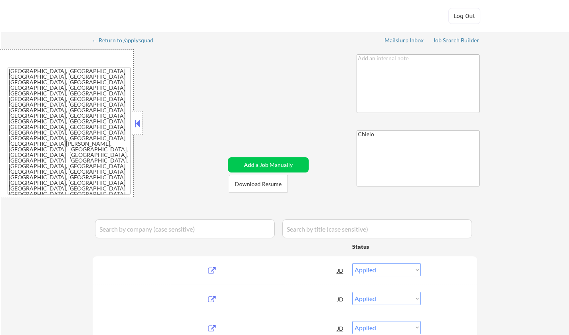
select select ""applied""
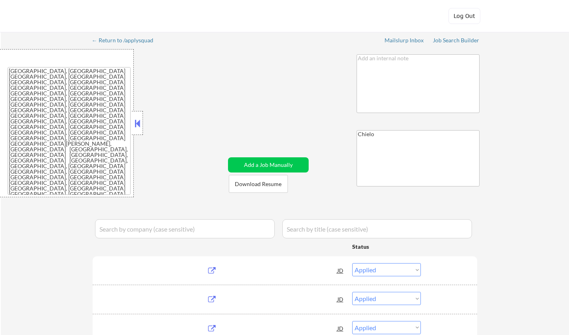
select select ""applied""
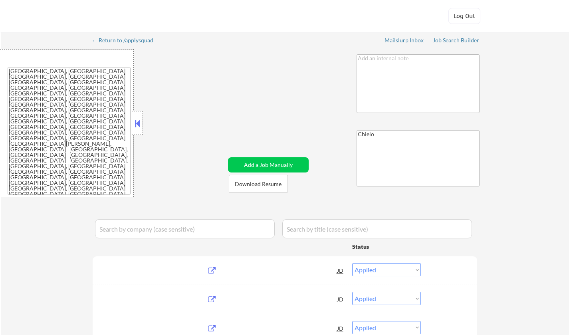
select select ""applied""
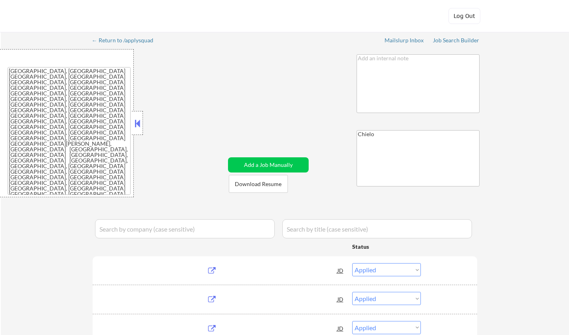
select select ""applied""
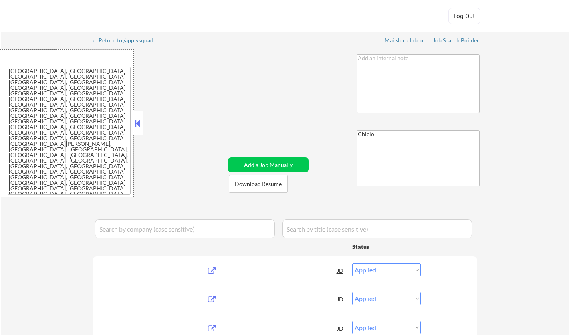
select select ""applied""
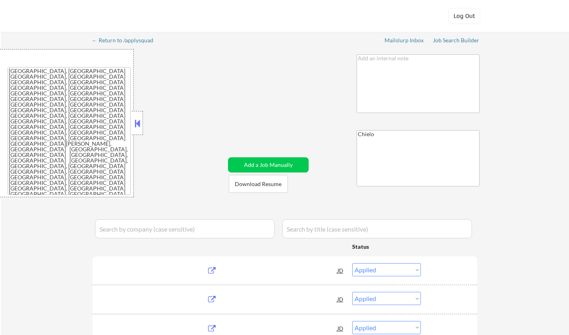
select select ""applied""
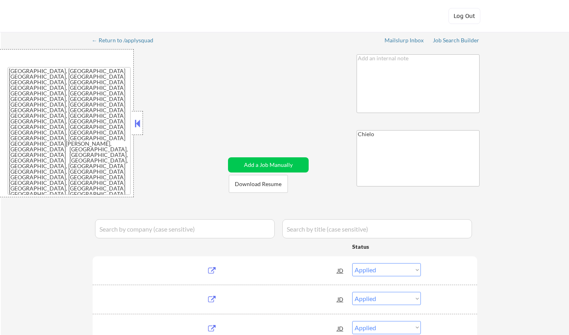
select select ""applied""
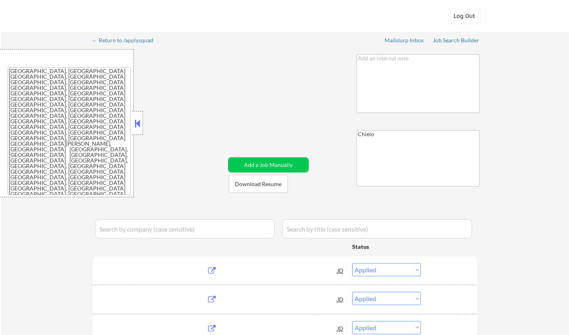
select select ""applied""
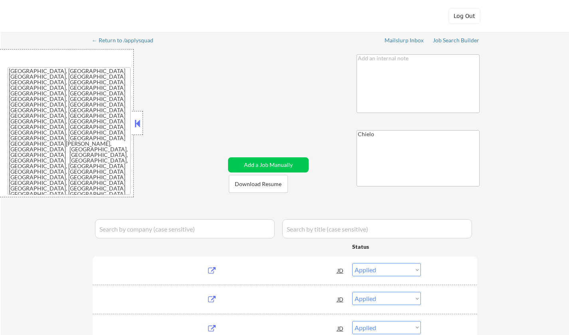
select select ""applied""
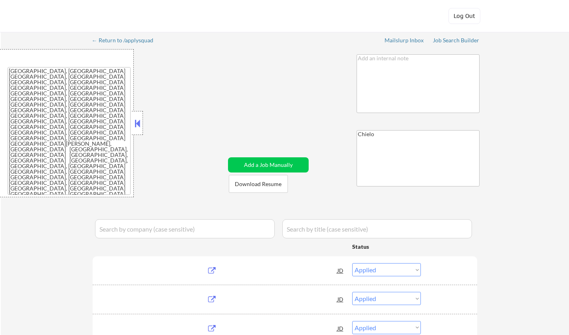
select select ""pending""
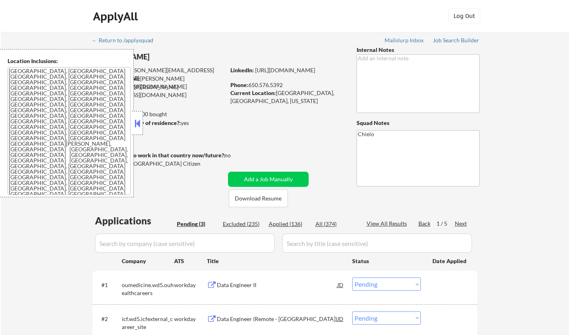
click at [137, 120] on button at bounding box center [137, 123] width 9 height 12
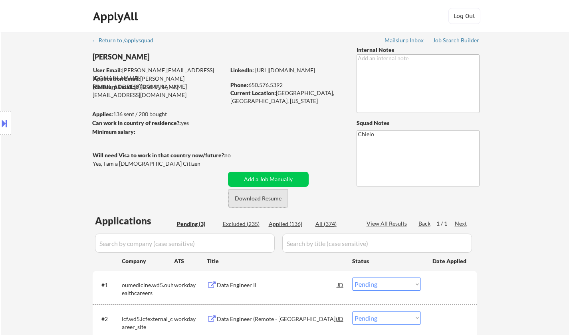
click at [269, 201] on button "Download Resume" at bounding box center [258, 198] width 59 height 18
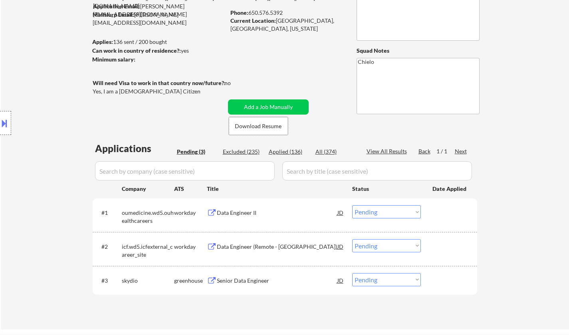
scroll to position [160, 0]
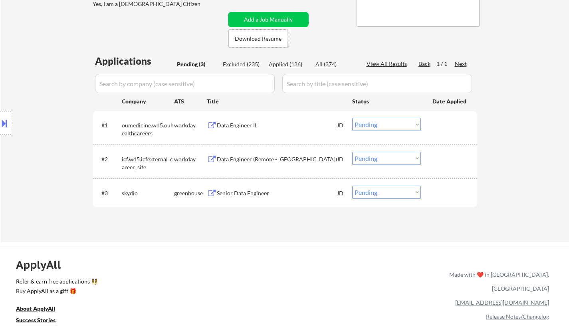
click at [232, 123] on div "Data Engineer II" at bounding box center [277, 125] width 121 height 8
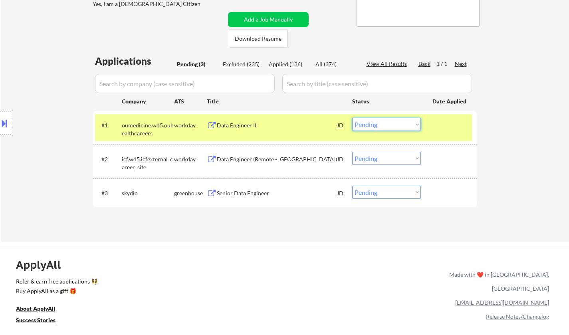
click at [402, 120] on select "Choose an option... Pending Applied Excluded (Questions) Excluded (Expired) Exc…" at bounding box center [386, 124] width 69 height 13
click at [352, 118] on select "Choose an option... Pending Applied Excluded (Questions) Excluded (Expired) Exc…" at bounding box center [386, 124] width 69 height 13
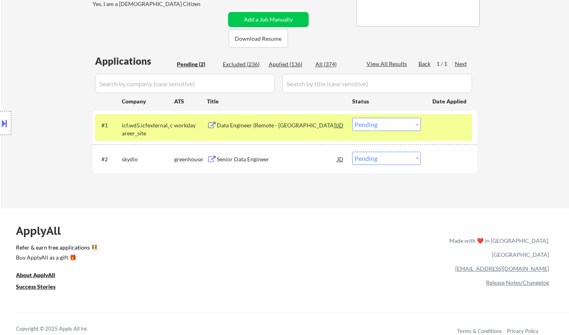
click at [244, 126] on div "Data Engineer (Remote - US)" at bounding box center [277, 125] width 121 height 8
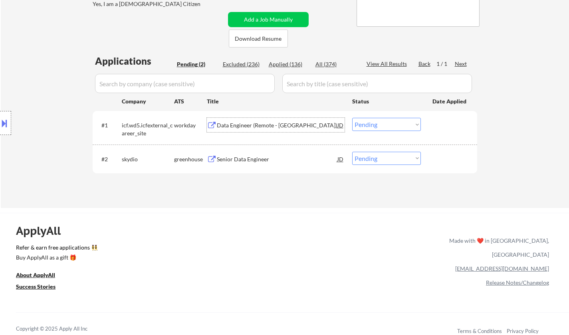
drag, startPoint x: 404, startPoint y: 125, endPoint x: 402, endPoint y: 130, distance: 5.8
click at [404, 125] on select "Choose an option... Pending Applied Excluded (Questions) Excluded (Expired) Exc…" at bounding box center [386, 124] width 69 height 13
click at [352, 118] on select "Choose an option... Pending Applied Excluded (Questions) Excluded (Expired) Exc…" at bounding box center [386, 124] width 69 height 13
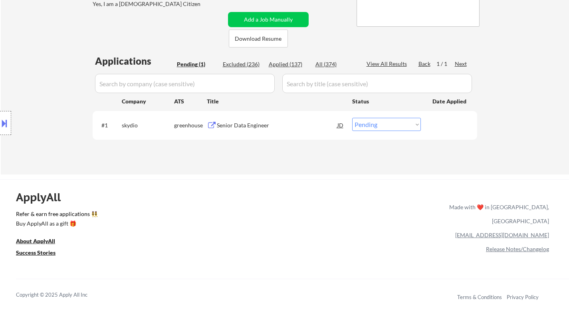
click at [241, 124] on div "Senior Data Engineer" at bounding box center [277, 125] width 121 height 8
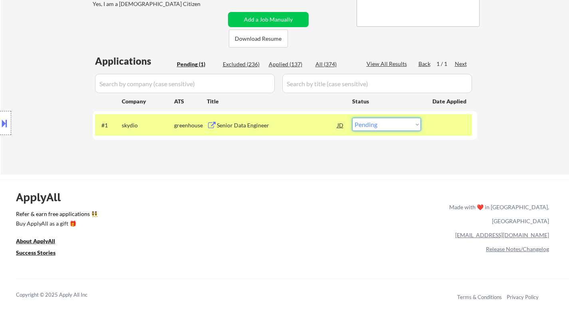
drag, startPoint x: 382, startPoint y: 123, endPoint x: 383, endPoint y: 129, distance: 6.8
click at [382, 123] on select "Choose an option... Pending Applied Excluded (Questions) Excluded (Expired) Exc…" at bounding box center [386, 124] width 69 height 13
select select ""applied""
click at [352, 118] on select "Choose an option... Pending Applied Excluded (Questions) Excluded (Expired) Exc…" at bounding box center [386, 124] width 69 height 13
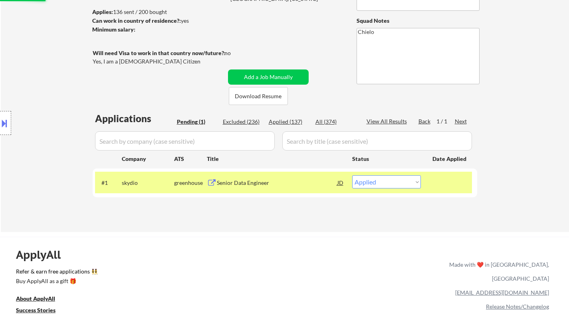
scroll to position [40, 0]
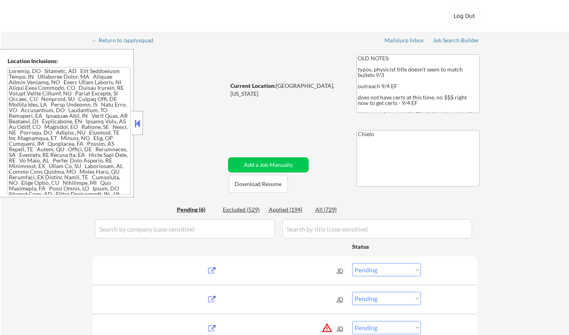
select select ""pending""
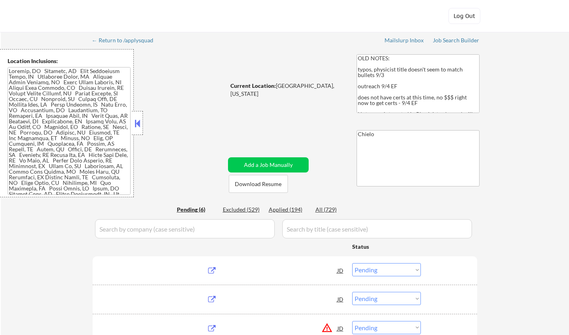
select select ""pending""
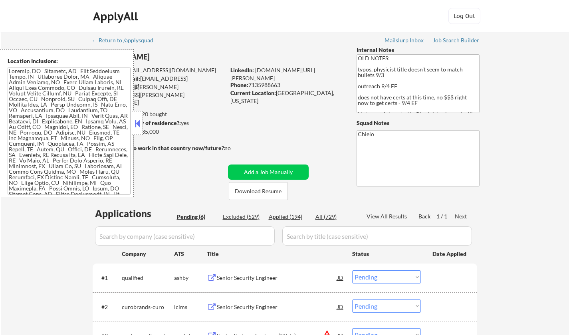
click at [139, 123] on button at bounding box center [137, 123] width 9 height 12
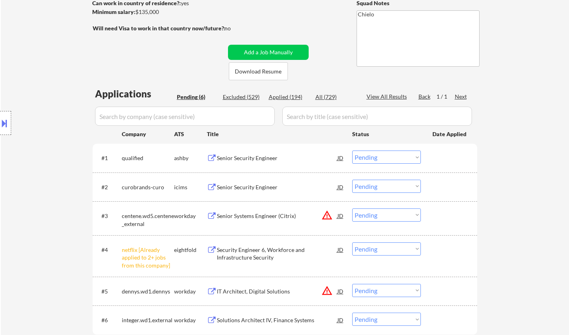
scroll to position [160, 0]
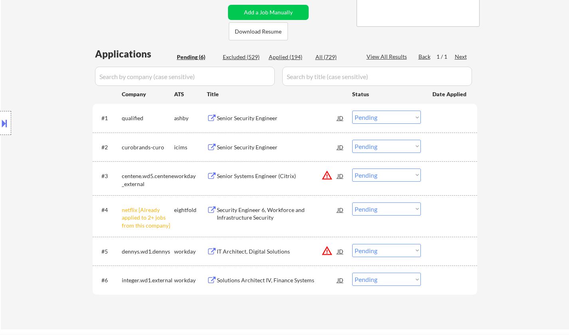
click at [389, 214] on select "Choose an option... Pending Applied Excluded (Questions) Excluded (Expired) Exc…" at bounding box center [386, 209] width 69 height 13
click at [352, 203] on select "Choose an option... Pending Applied Excluded (Questions) Excluded (Expired) Exc…" at bounding box center [386, 209] width 69 height 13
click at [2, 115] on div at bounding box center [5, 123] width 11 height 24
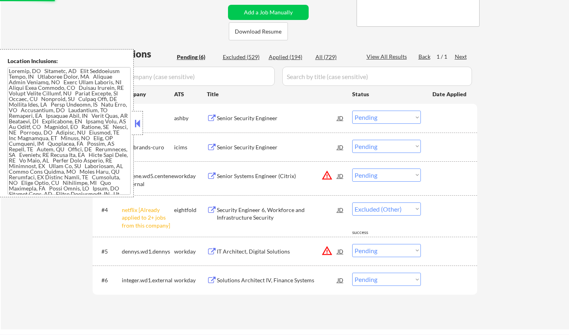
select select ""pending""
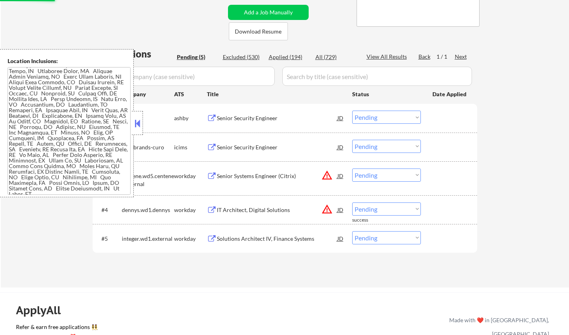
scroll to position [9, 0]
click at [342, 177] on div "JD" at bounding box center [341, 176] width 8 height 14
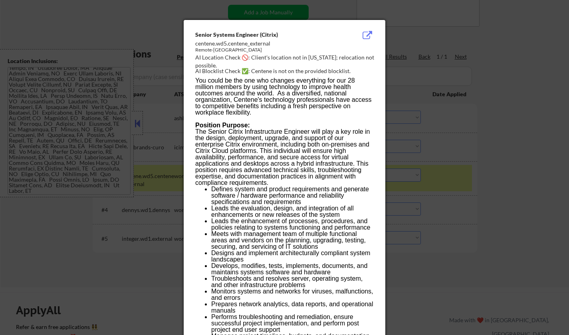
click at [546, 205] on div at bounding box center [284, 167] width 569 height 335
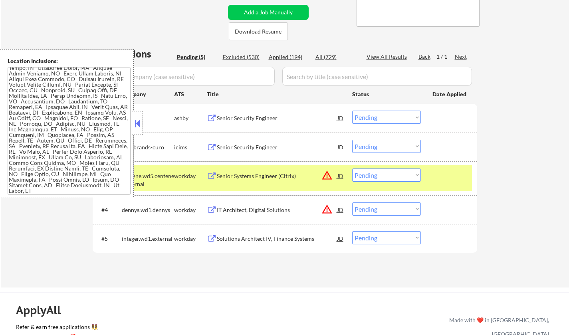
click at [388, 177] on select "Choose an option... Pending Applied Excluded (Questions) Excluded (Expired) Exc…" at bounding box center [386, 175] width 69 height 13
click at [352, 169] on select "Choose an option... Pending Applied Excluded (Questions) Excluded (Expired) Exc…" at bounding box center [386, 175] width 69 height 13
click at [134, 122] on button at bounding box center [137, 123] width 9 height 12
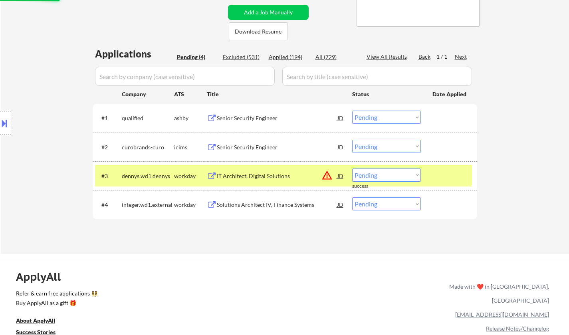
click at [341, 177] on div "JD" at bounding box center [341, 176] width 8 height 14
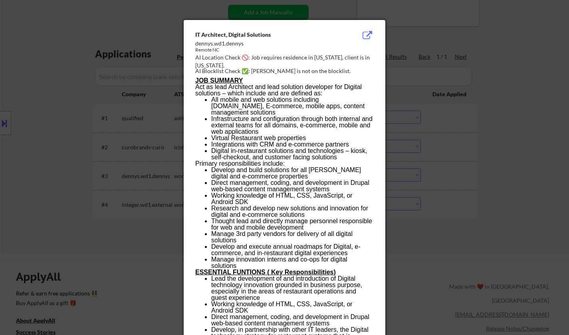
click at [507, 201] on div at bounding box center [284, 167] width 569 height 335
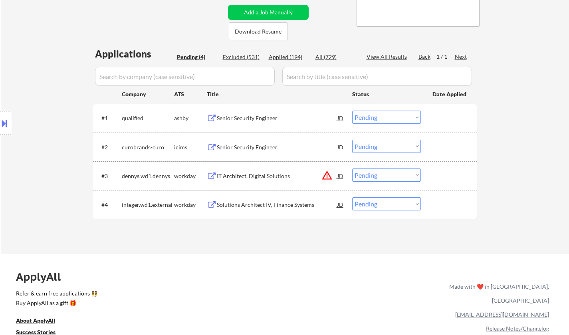
click at [399, 175] on select "Choose an option... Pending Applied Excluded (Questions) Excluded (Expired) Exc…" at bounding box center [386, 175] width 69 height 13
click at [352, 169] on select "Choose an option... Pending Applied Excluded (Questions) Excluded (Expired) Exc…" at bounding box center [386, 175] width 69 height 13
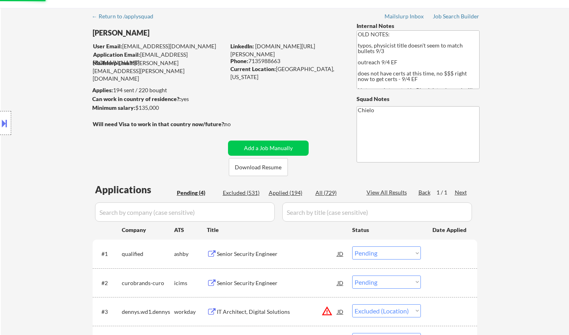
scroll to position [0, 0]
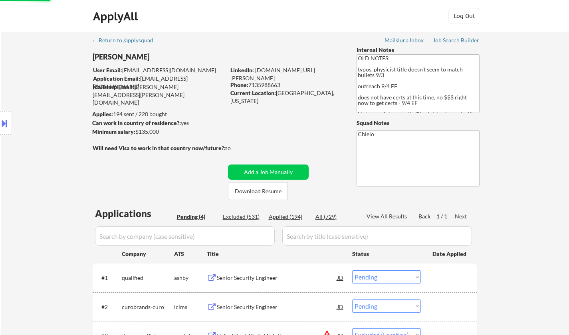
select select ""pending""
click at [261, 191] on button "Download Resume" at bounding box center [258, 191] width 59 height 18
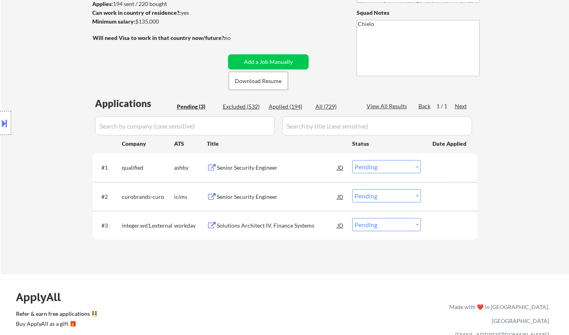
scroll to position [120, 0]
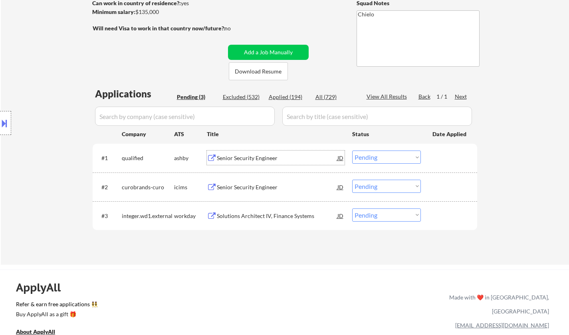
click at [249, 154] on div "Senior Security Engineer" at bounding box center [277, 158] width 121 height 8
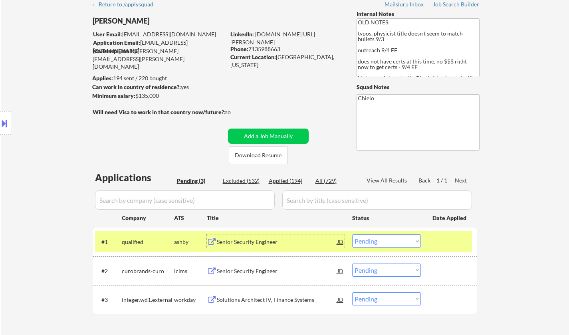
scroll to position [80, 0]
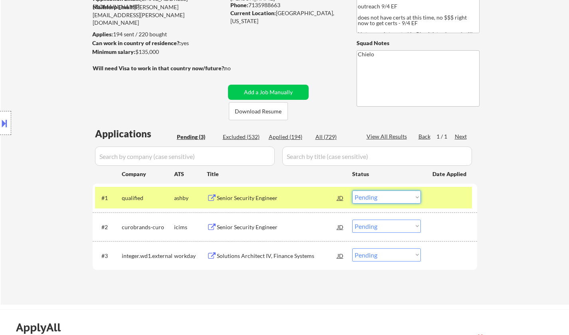
drag, startPoint x: 384, startPoint y: 197, endPoint x: 384, endPoint y: 203, distance: 6.4
click at [384, 197] on select "Choose an option... Pending Applied Excluded (Questions) Excluded (Expired) Exc…" at bounding box center [386, 197] width 69 height 13
click at [352, 191] on select "Choose an option... Pending Applied Excluded (Questions) Excluded (Expired) Exc…" at bounding box center [386, 197] width 69 height 13
select select ""pending""
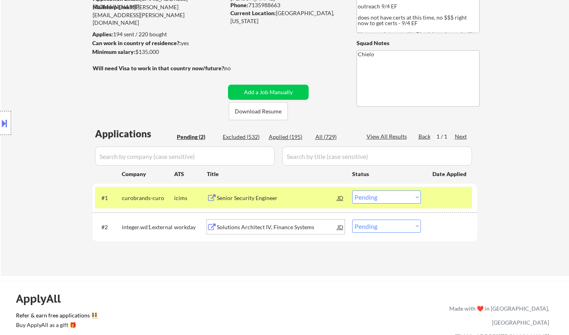
click at [262, 229] on div "Solutions Architect IV, Finance Systems" at bounding box center [277, 227] width 121 height 8
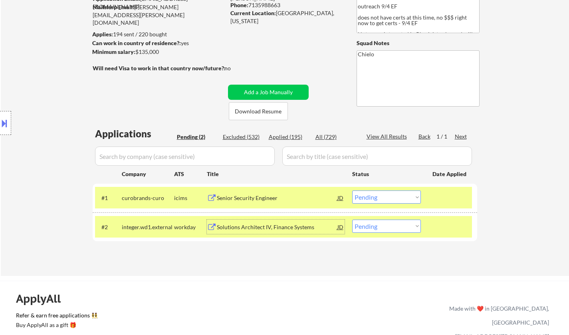
click at [376, 227] on select "Choose an option... Pending Applied Excluded (Questions) Excluded (Expired) Exc…" at bounding box center [386, 226] width 69 height 13
select select ""excluded__bad_match_""
click at [352, 220] on select "Choose an option... Pending Applied Excluded (Questions) Excluded (Expired) Exc…" at bounding box center [386, 226] width 69 height 13
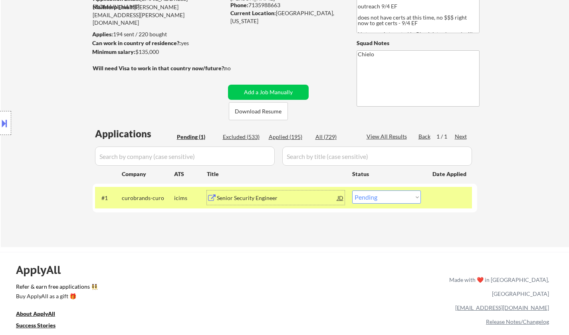
click at [257, 202] on div "Senior Security Engineer" at bounding box center [277, 198] width 121 height 8
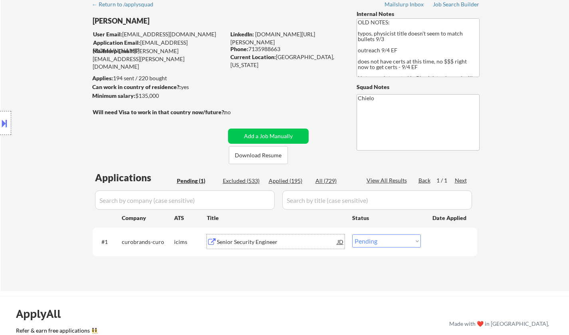
scroll to position [200, 0]
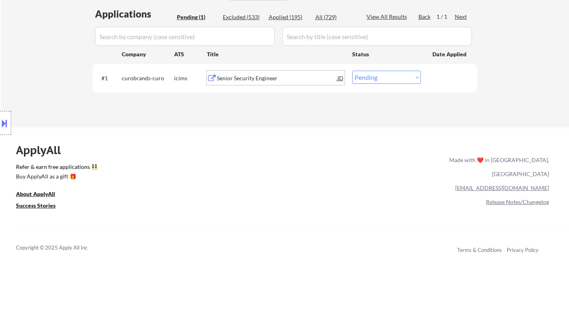
click at [368, 77] on select "Choose an option... Pending Applied Excluded (Questions) Excluded (Expired) Exc…" at bounding box center [386, 77] width 69 height 13
select select ""applied""
click at [352, 71] on select "Choose an option... Pending Applied Excluded (Questions) Excluded (Expired) Exc…" at bounding box center [386, 77] width 69 height 13
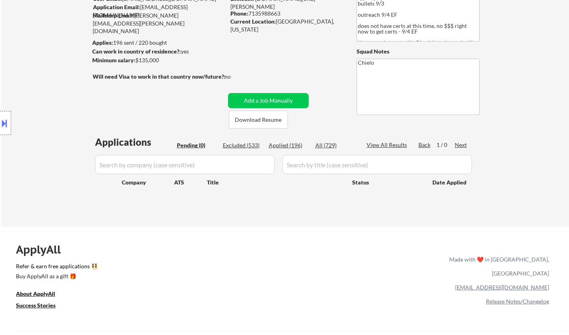
scroll to position [0, 0]
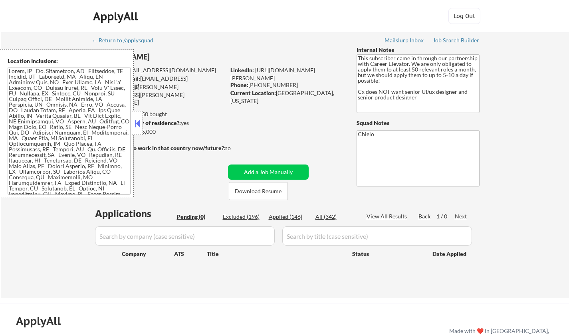
click at [138, 119] on button at bounding box center [137, 123] width 9 height 12
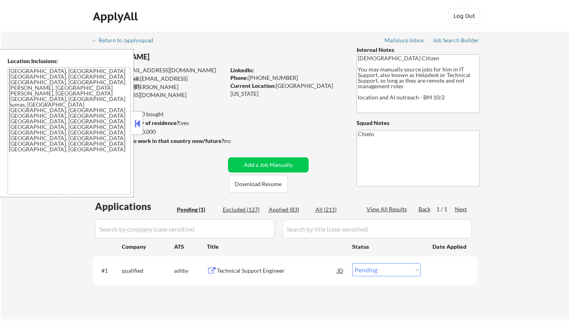
drag, startPoint x: 136, startPoint y: 124, endPoint x: 140, endPoint y: 125, distance: 4.2
click at [136, 124] on button at bounding box center [137, 123] width 9 height 12
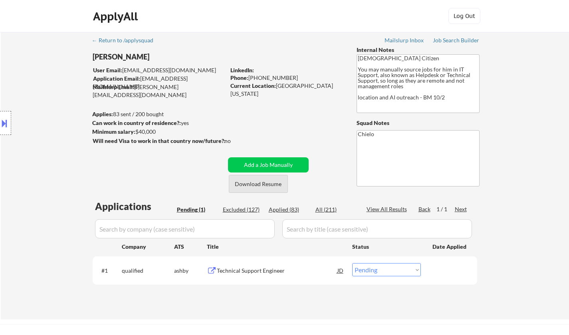
click at [264, 184] on button "Download Resume" at bounding box center [258, 184] width 59 height 18
click at [256, 271] on div "Technical Support Engineer" at bounding box center [277, 271] width 121 height 8
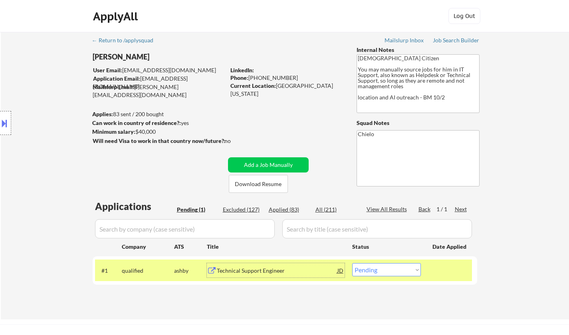
click at [393, 268] on select "Choose an option... Pending Applied Excluded (Questions) Excluded (Expired) Exc…" at bounding box center [386, 269] width 69 height 13
select select ""excluded__bad_match_""
click at [352, 263] on select "Choose an option... Pending Applied Excluded (Questions) Excluded (Expired) Exc…" at bounding box center [386, 269] width 69 height 13
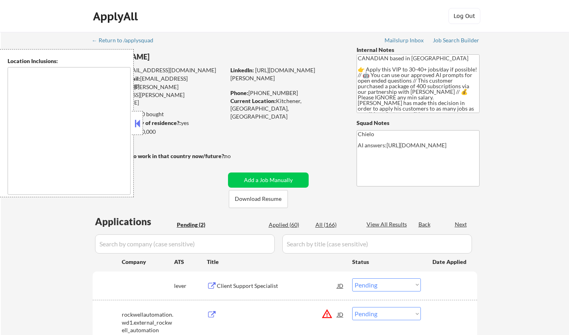
select select ""pending""
drag, startPoint x: 139, startPoint y: 115, endPoint x: 141, endPoint y: 124, distance: 8.5
click at [139, 115] on div at bounding box center [137, 123] width 11 height 24
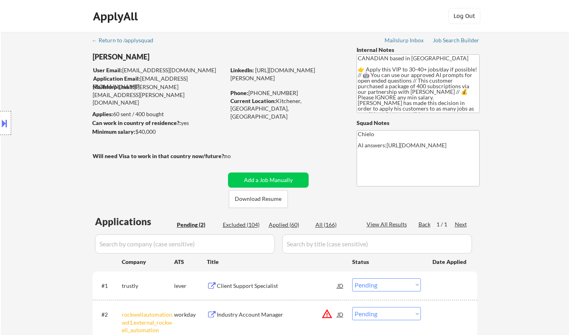
scroll to position [80, 0]
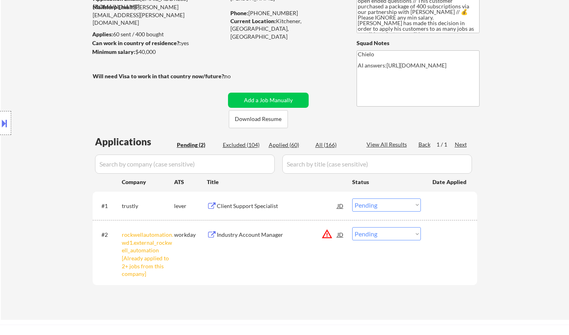
drag, startPoint x: 378, startPoint y: 233, endPoint x: 382, endPoint y: 238, distance: 6.0
click at [378, 234] on select "Choose an option... Pending Applied Excluded (Questions) Excluded (Expired) Exc…" at bounding box center [386, 233] width 69 height 13
select select ""excluded__other_""
click at [352, 227] on select "Choose an option... Pending Applied Excluded (Questions) Excluded (Expired) Exc…" at bounding box center [386, 233] width 69 height 13
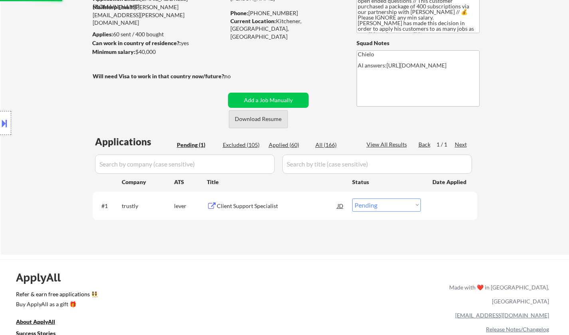
click at [267, 121] on button "Download Resume" at bounding box center [258, 119] width 59 height 18
click at [243, 202] on div "Client Support Specialist" at bounding box center [277, 206] width 121 height 8
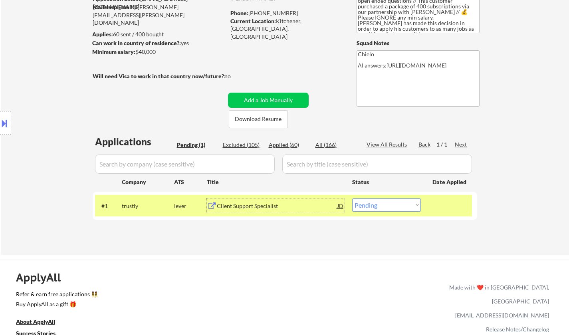
click at [388, 207] on select "Choose an option... Pending Applied Excluded (Questions) Excluded (Expired) Exc…" at bounding box center [386, 205] width 69 height 13
select select ""applied""
click at [352, 199] on select "Choose an option... Pending Applied Excluded (Questions) Excluded (Expired) Exc…" at bounding box center [386, 205] width 69 height 13
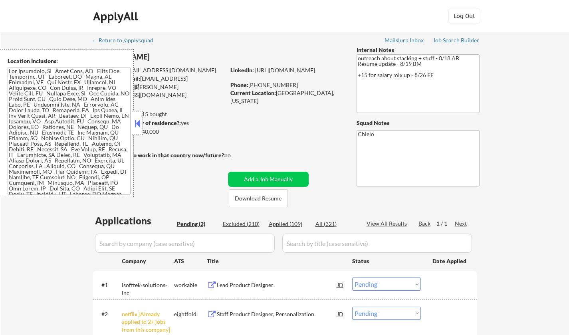
select select ""pending""
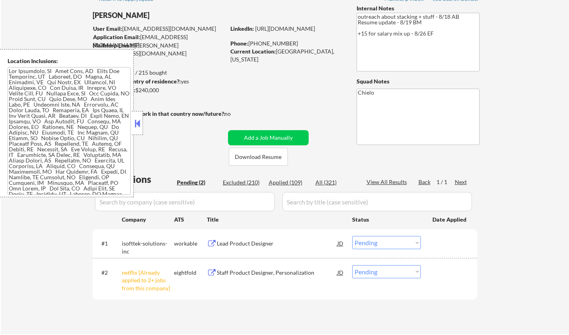
scroll to position [120, 0]
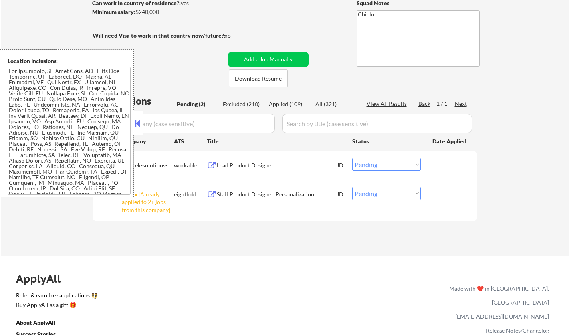
click at [138, 123] on button at bounding box center [137, 123] width 9 height 12
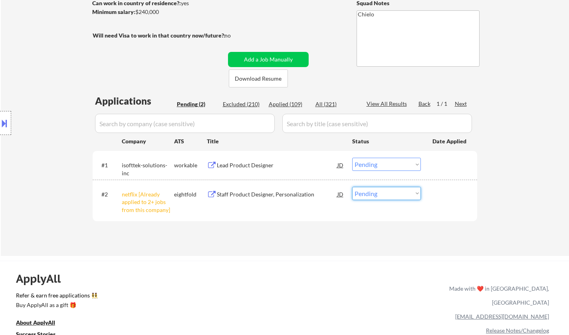
click at [387, 197] on select "Choose an option... Pending Applied Excluded (Questions) Excluded (Expired) Exc…" at bounding box center [386, 193] width 69 height 13
select select ""excluded__other_""
click at [352, 187] on select "Choose an option... Pending Applied Excluded (Questions) Excluded (Expired) Exc…" at bounding box center [386, 193] width 69 height 13
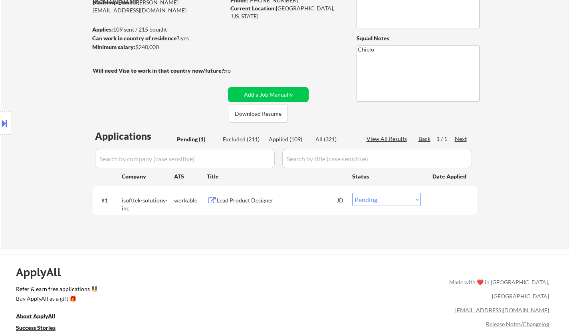
scroll to position [160, 0]
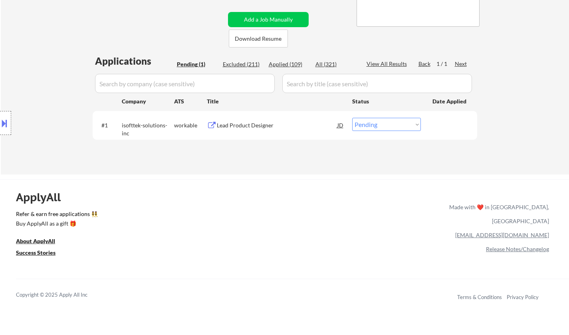
click at [251, 124] on div "Lead Product Designer" at bounding box center [277, 125] width 121 height 8
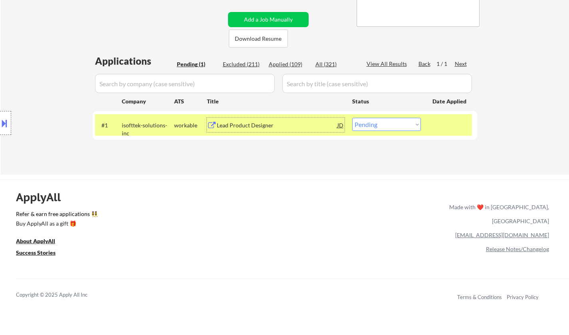
click at [395, 126] on select "Choose an option... Pending Applied Excluded (Questions) Excluded (Expired) Exc…" at bounding box center [386, 124] width 69 height 13
select select ""excluded__other_""
click at [352, 118] on select "Choose an option... Pending Applied Excluded (Questions) Excluded (Expired) Exc…" at bounding box center [386, 124] width 69 height 13
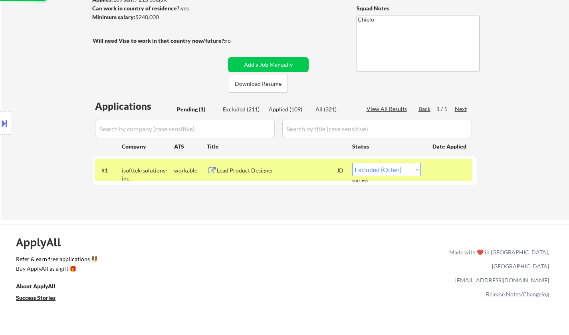
scroll to position [0, 0]
